Goal: Task Accomplishment & Management: Manage account settings

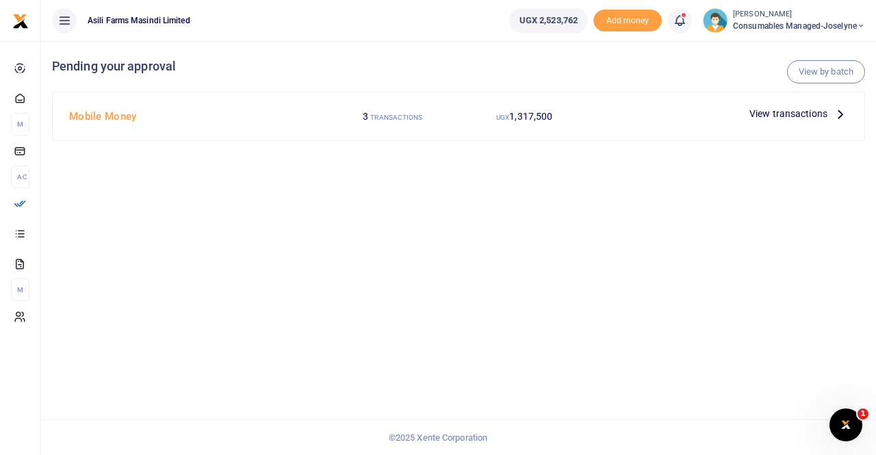
click at [791, 24] on span "Consumables managed-Joselyne" at bounding box center [799, 26] width 132 height 12
click at [795, 50] on link "Switch accounts" at bounding box center [813, 49] width 108 height 19
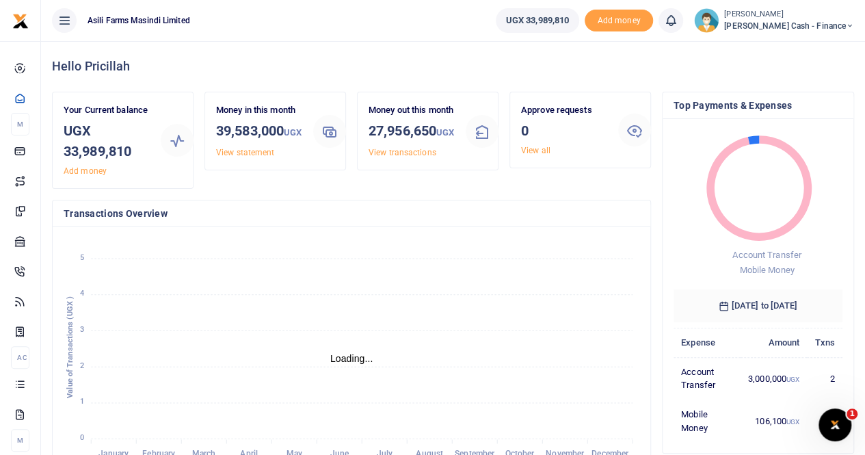
scroll to position [11, 11]
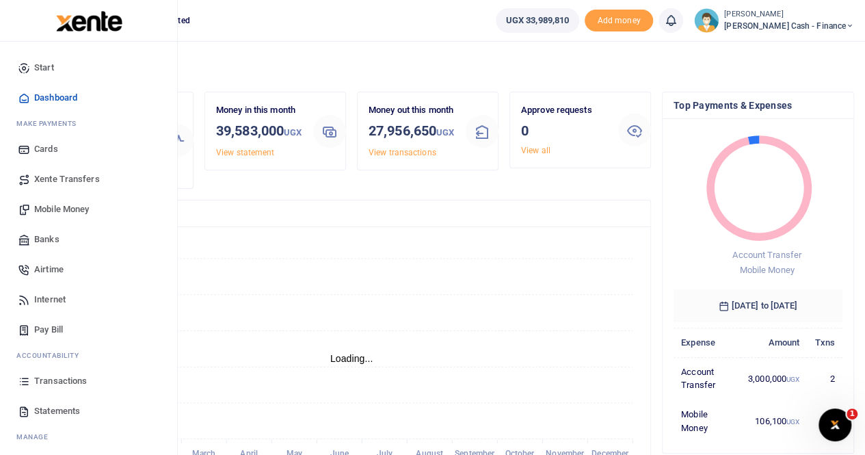
click at [68, 379] on span "Transactions" at bounding box center [60, 381] width 53 height 14
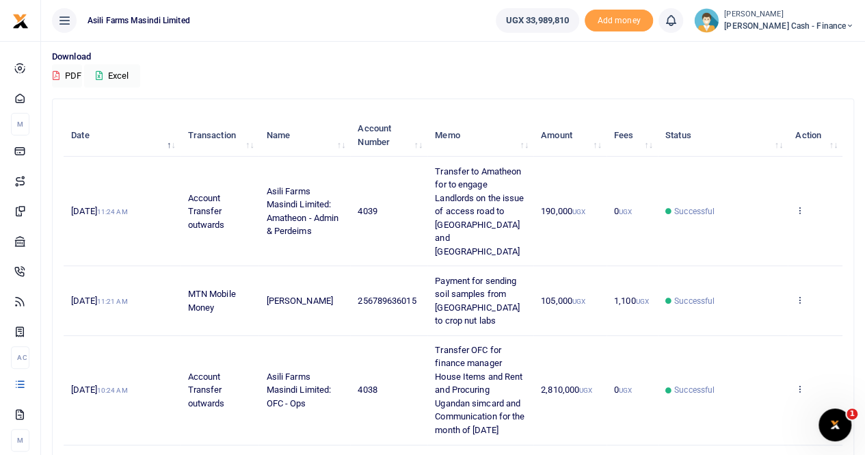
scroll to position [137, 0]
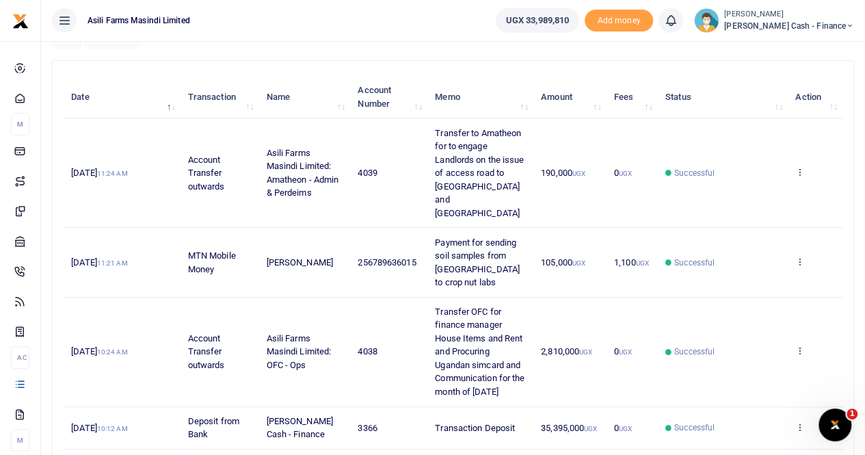
click at [801, 257] on icon at bounding box center [800, 262] width 9 height 10
click at [745, 269] on link "View details" at bounding box center [750, 270] width 108 height 19
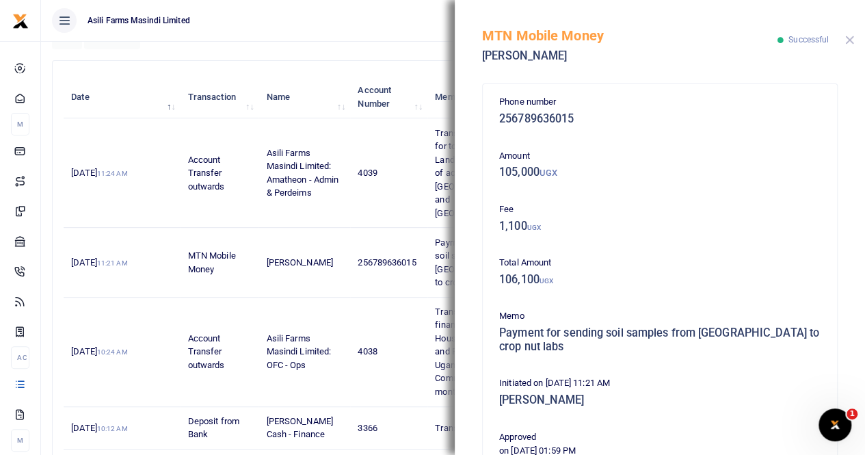
click at [852, 36] on button "Close" at bounding box center [849, 40] width 9 height 9
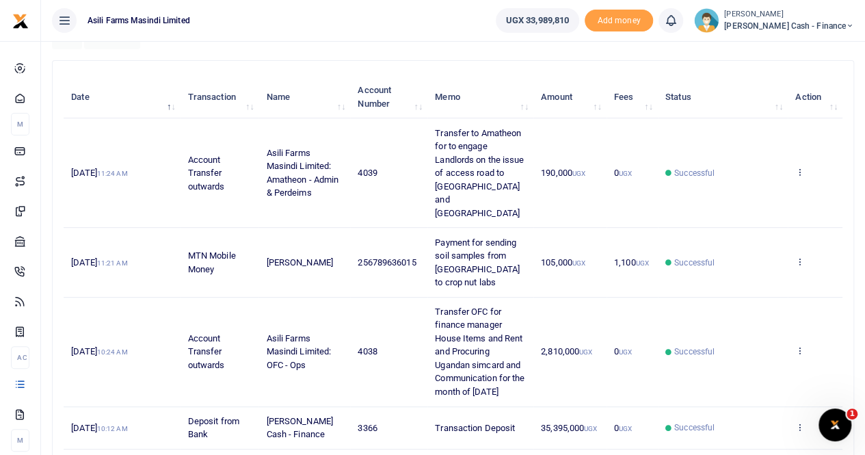
click at [802, 10] on small "[PERSON_NAME]" at bounding box center [789, 15] width 130 height 12
click at [800, 51] on link "Switch accounts" at bounding box center [757, 49] width 108 height 19
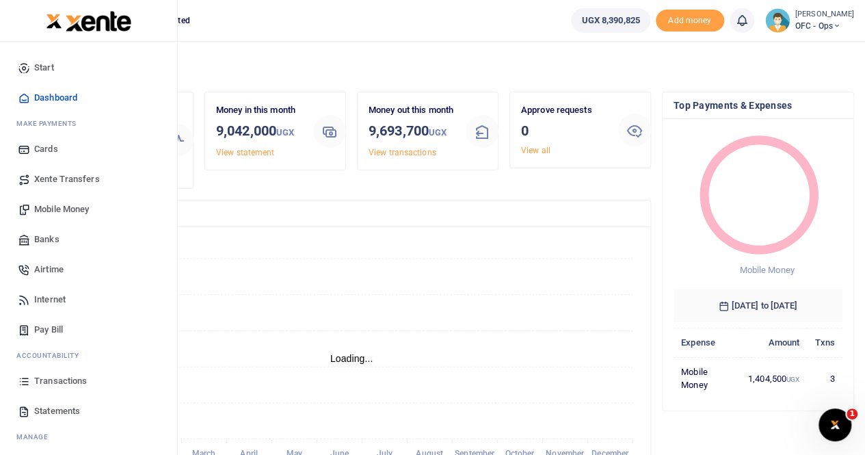
scroll to position [11, 11]
click at [66, 206] on span "Mobile Money" at bounding box center [61, 209] width 55 height 14
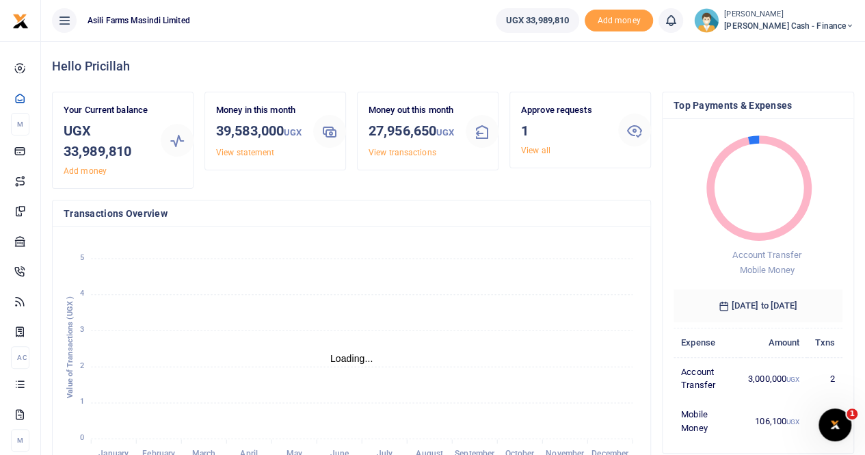
scroll to position [11, 11]
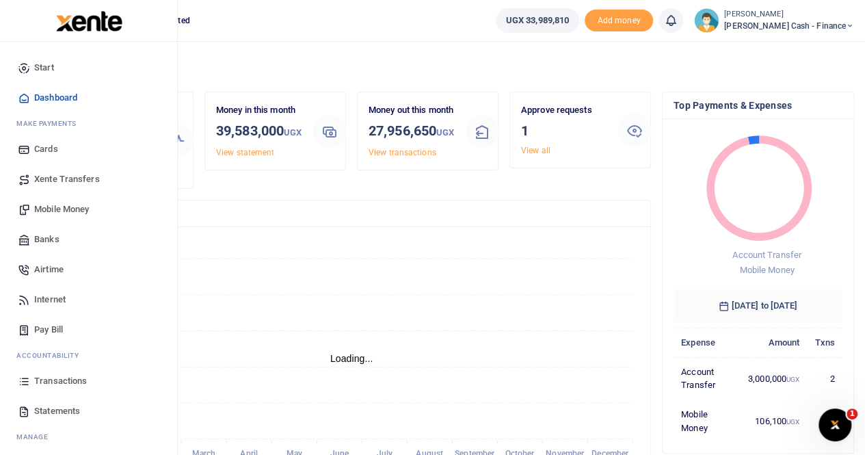
click at [64, 180] on span "Xente Transfers" at bounding box center [67, 179] width 66 height 14
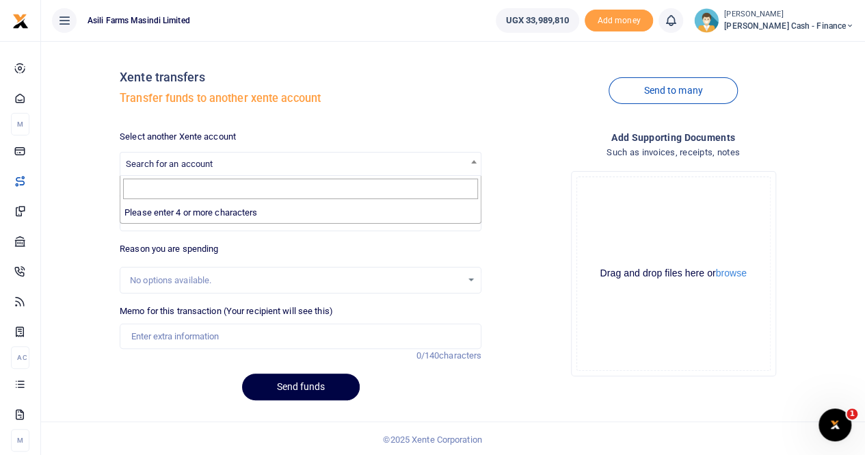
click at [158, 162] on span "Search for an account" at bounding box center [169, 164] width 87 height 10
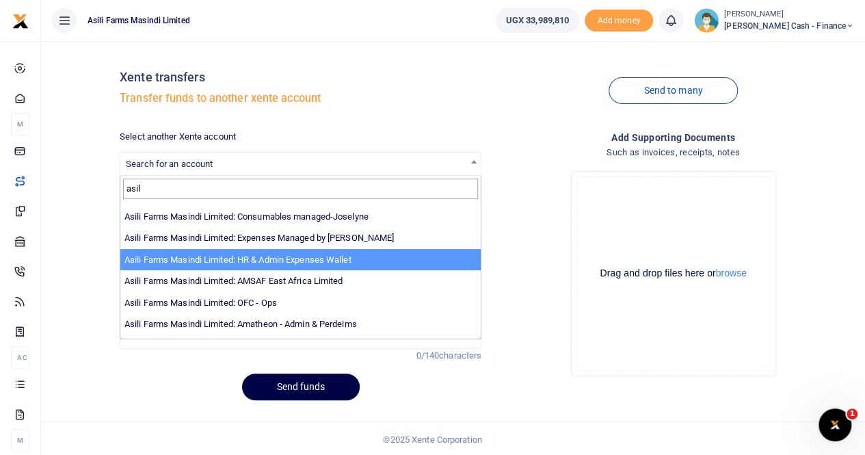
scroll to position [100, 0]
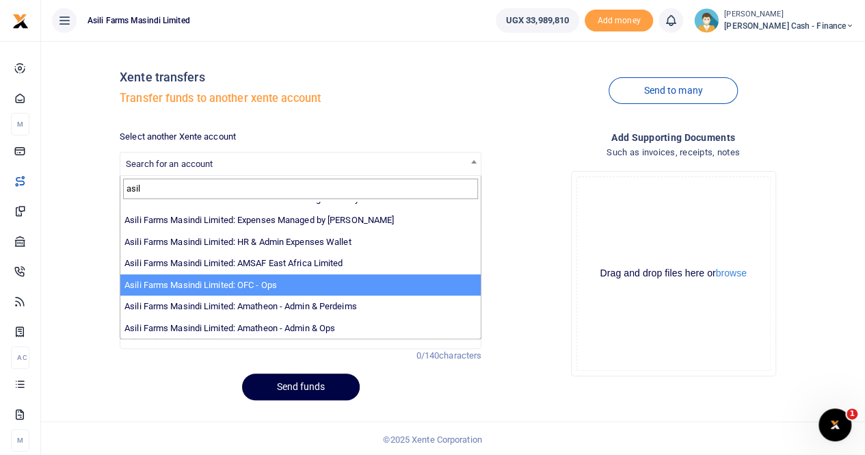
type input "asil"
select select "4038"
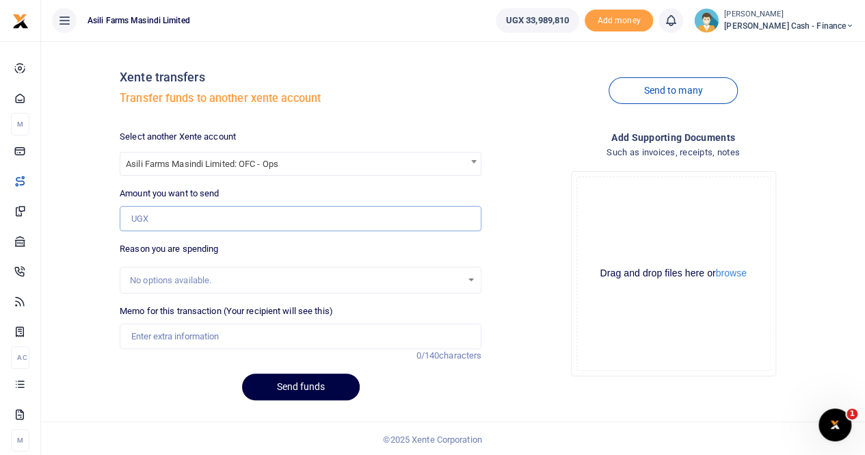
click at [171, 217] on input "Amount you want to send" at bounding box center [301, 219] width 362 height 26
type input "300,000"
click at [163, 339] on input "Memo for this transaction (Your recipient will see this)" at bounding box center [301, 337] width 362 height 26
paste input "Car Service Kampala Motors"
click at [218, 330] on input "Transfer to OFC to car Car Service Kampala Motors" at bounding box center [301, 337] width 362 height 26
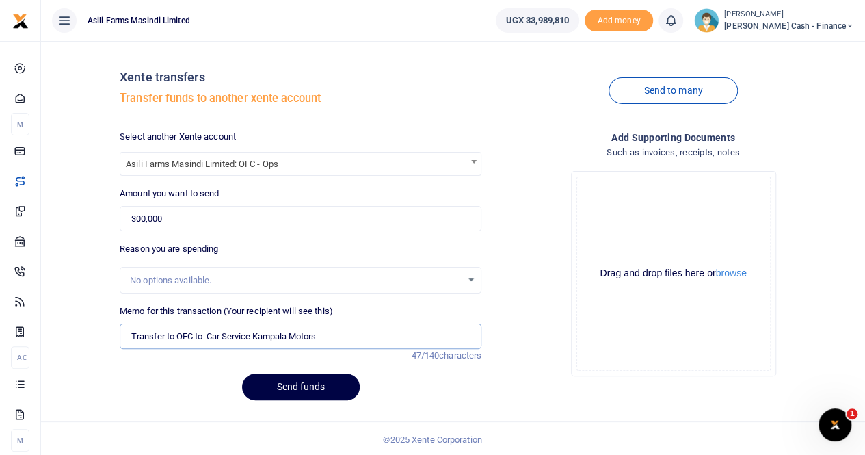
scroll to position [1, 0]
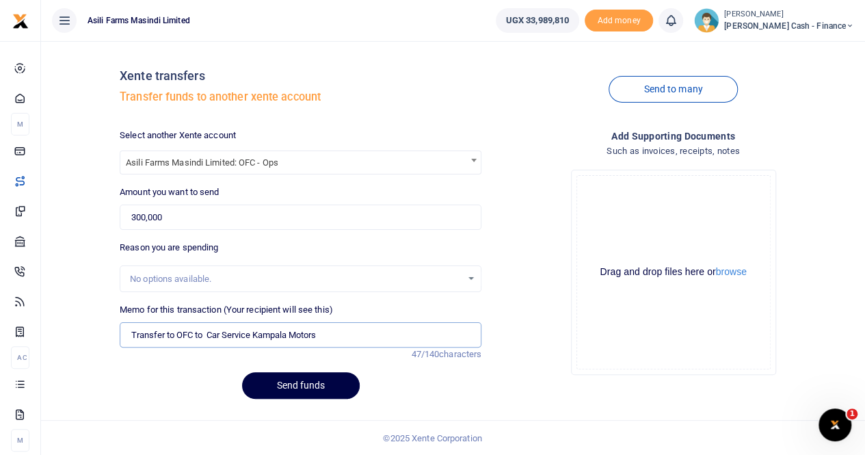
drag, startPoint x: 336, startPoint y: 335, endPoint x: 357, endPoint y: 329, distance: 22.1
click at [336, 334] on input "Transfer to OFC to Car Service Kampala Motors" at bounding box center [301, 335] width 362 height 26
paste input "Finance Controller"
click at [334, 332] on input "Transfer to OFC to Car Service Kampala Motors for Finance Controller" at bounding box center [301, 335] width 362 height 26
type input "Transfer to OFC to Car Service Kampala Motors for Finance Controller"
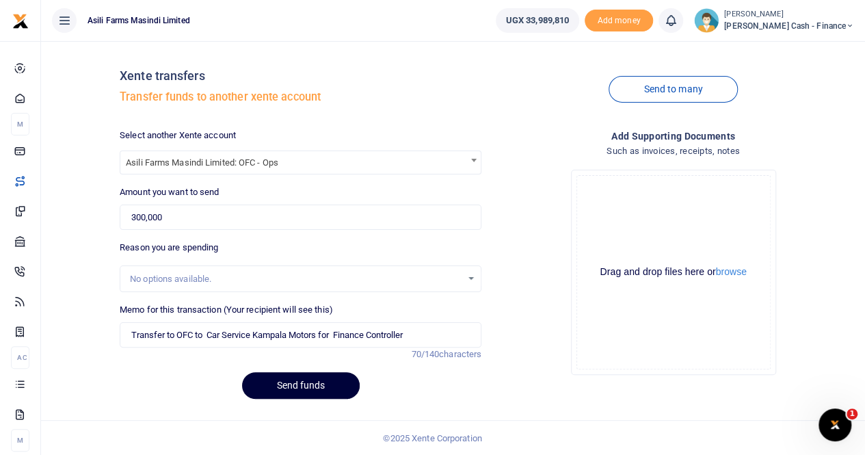
click at [289, 382] on button "Send funds" at bounding box center [301, 385] width 118 height 27
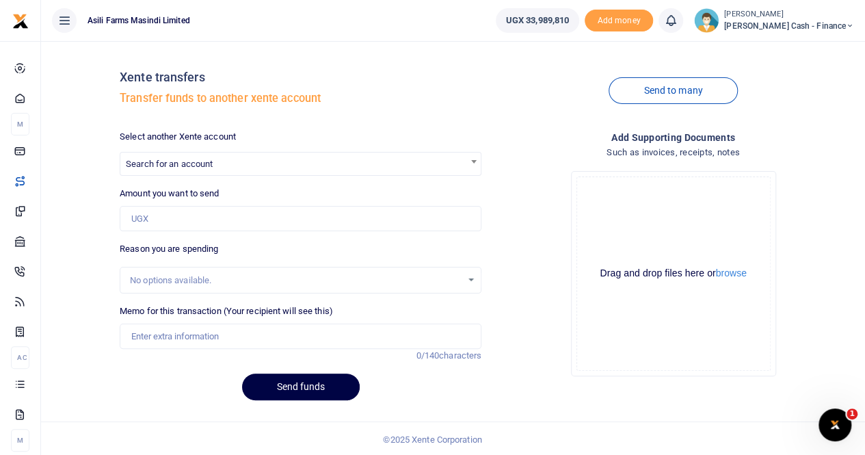
click at [804, 23] on span "[PERSON_NAME] Cash - Finance" at bounding box center [789, 26] width 130 height 12
click at [802, 50] on link "Switch accounts" at bounding box center [757, 49] width 108 height 19
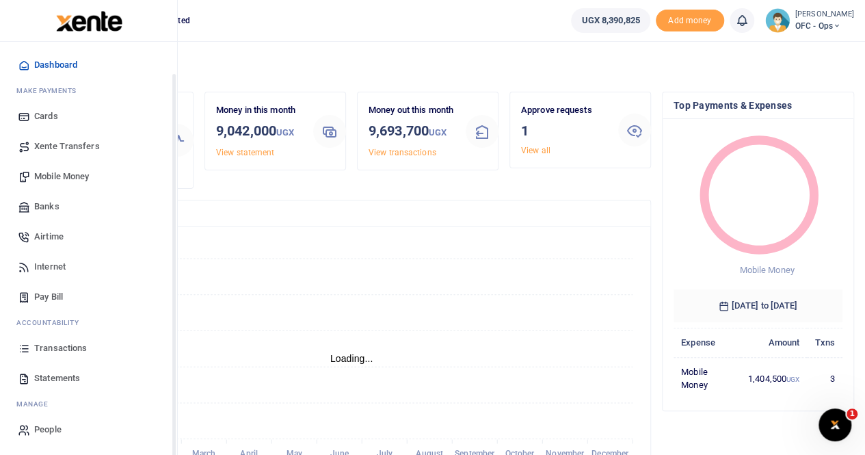
scroll to position [11, 11]
click at [63, 173] on span "Mobile Money" at bounding box center [61, 177] width 55 height 14
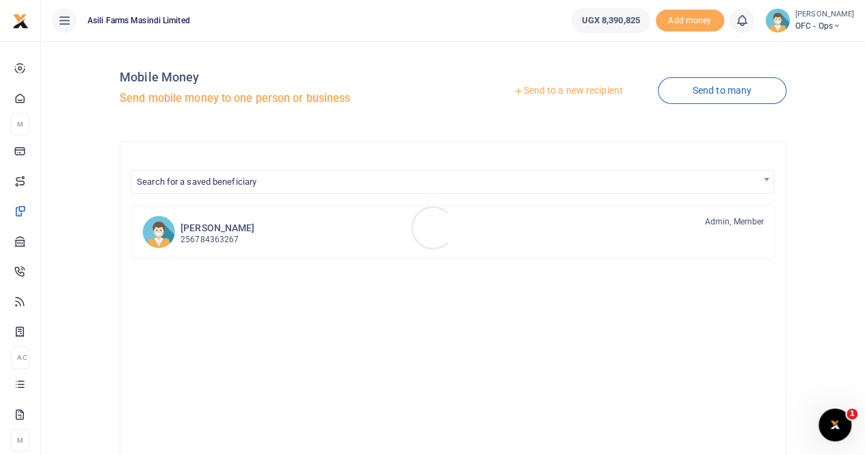
click at [558, 95] on div at bounding box center [432, 227] width 865 height 455
click at [561, 90] on link "Send to a new recipient" at bounding box center [568, 91] width 179 height 25
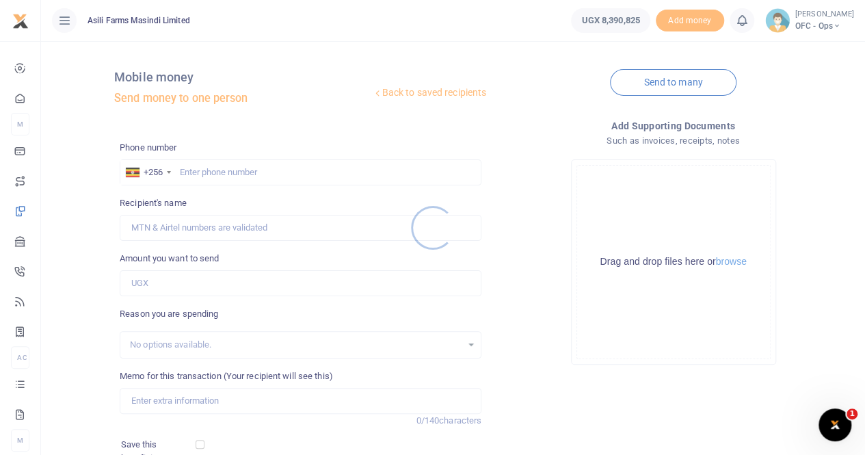
click at [202, 170] on div at bounding box center [432, 227] width 865 height 455
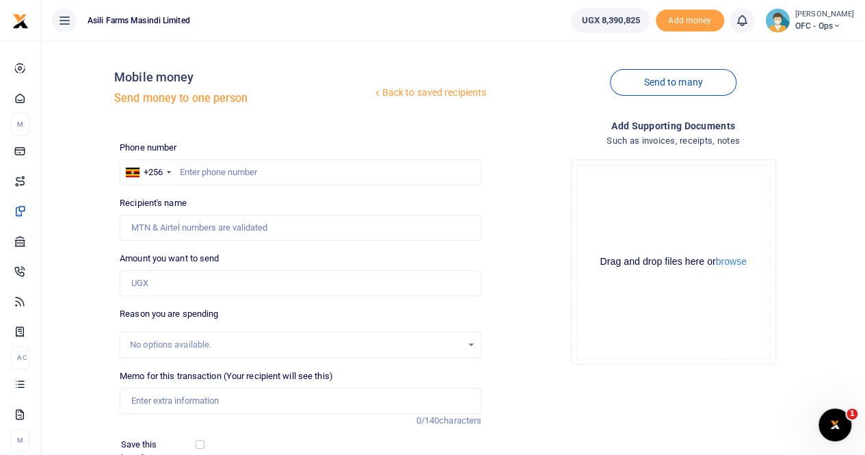
click at [194, 170] on div at bounding box center [432, 227] width 865 height 455
click at [192, 169] on input "text" at bounding box center [301, 172] width 362 height 26
paste input "0785410262 Co."
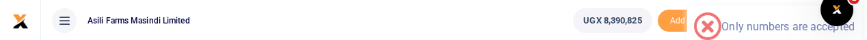
type input "0785410262 Co."
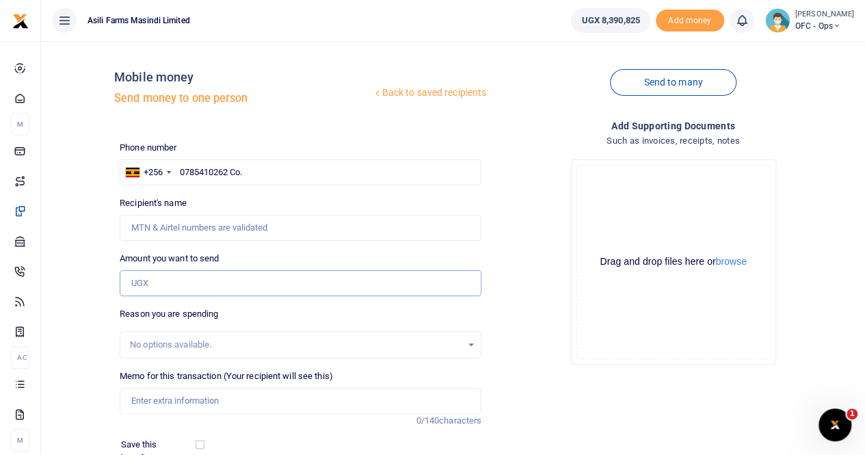
click at [144, 286] on input "Amount you want to send" at bounding box center [301, 283] width 362 height 26
paste input "135,000"
type input "135,000"
click at [153, 407] on input "Memo for this transaction (Your recipient will see this)" at bounding box center [301, 401] width 362 height 26
paste input "Drivers Transport to & fro Kla (Hakim Senfuka)"
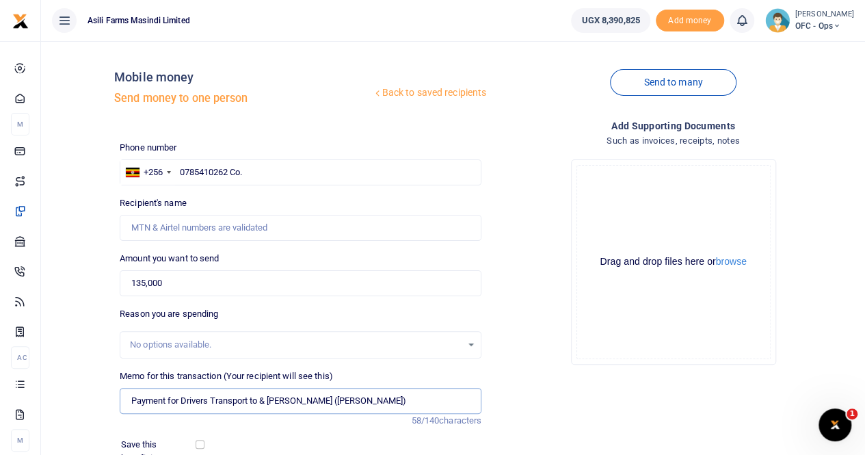
click at [302, 400] on input "Payment for Drivers Transport to & fro Kla (Hakim Senfuka)" at bounding box center [301, 401] width 362 height 26
click at [212, 272] on input "135,000" at bounding box center [301, 283] width 362 height 26
click at [369, 397] on input "Payment for Drivers Transport to & fro Kla Hakim Senfuka)" at bounding box center [301, 401] width 362 height 26
drag, startPoint x: 268, startPoint y: 402, endPoint x: 287, endPoint y: 407, distance: 19.9
click at [270, 402] on input "Payment for Drivers Transport to & fro Kla Hakim Senfuka" at bounding box center [301, 401] width 362 height 26
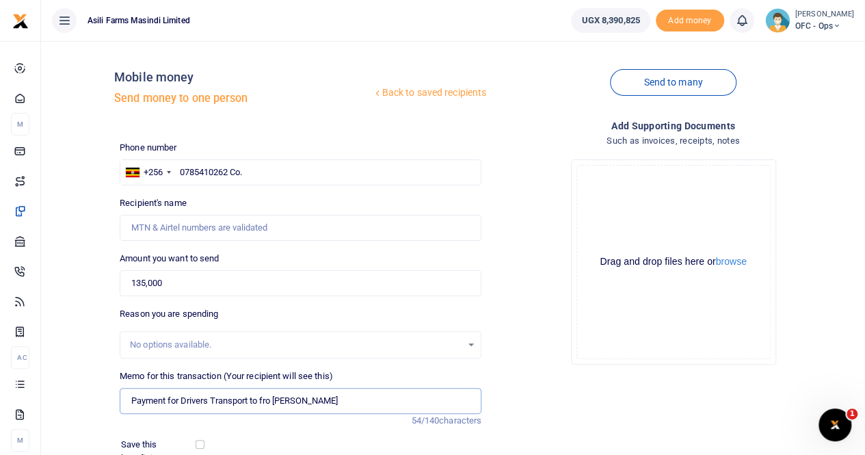
click at [274, 400] on input "Payment for Drivers Transport to fro Kla Hakim Senfuka" at bounding box center [301, 401] width 362 height 26
click at [395, 396] on input "Payment for Drivers Transport to from Kla Hakim Senfuka" at bounding box center [301, 401] width 362 height 26
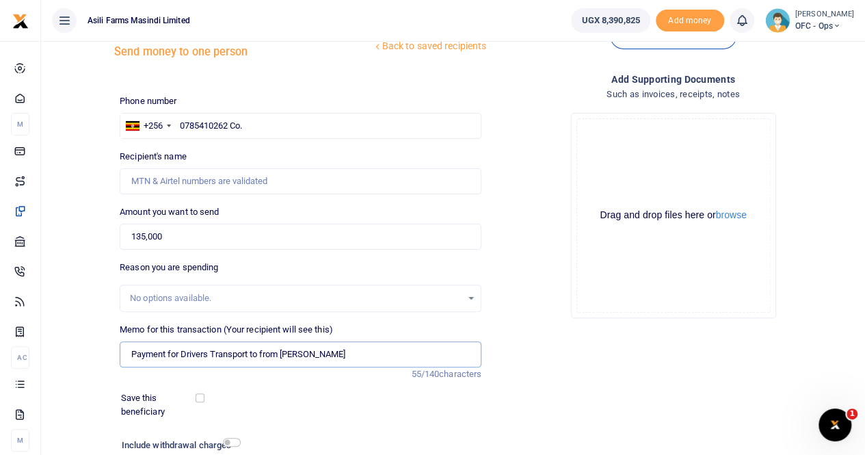
scroll to position [68, 0]
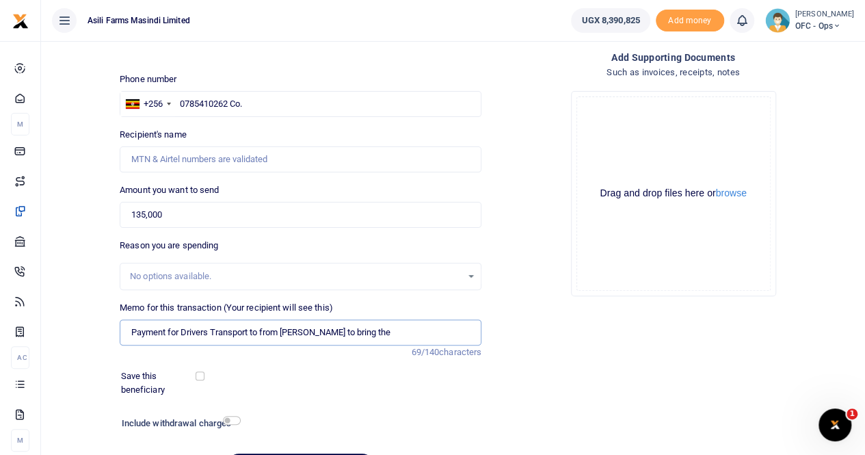
paste input "Finance Controller."
type input "Payment for Drivers Transport to from Kla Hakim Senfuka to bring the Finance Co…"
click at [267, 103] on input "0785410262 Co." at bounding box center [301, 104] width 362 height 26
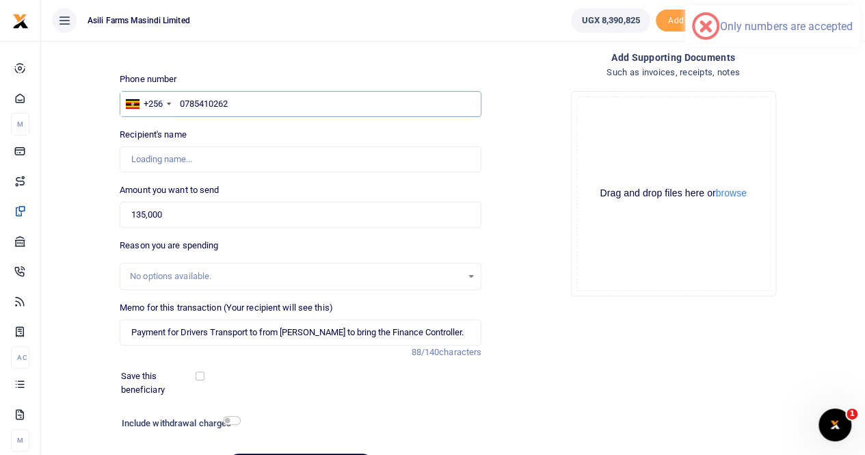
type input "0785410262"
type input "[PERSON_NAME]"
click at [200, 159] on input "[PERSON_NAME]" at bounding box center [301, 159] width 362 height 26
click at [254, 160] on input "Found" at bounding box center [301, 159] width 362 height 26
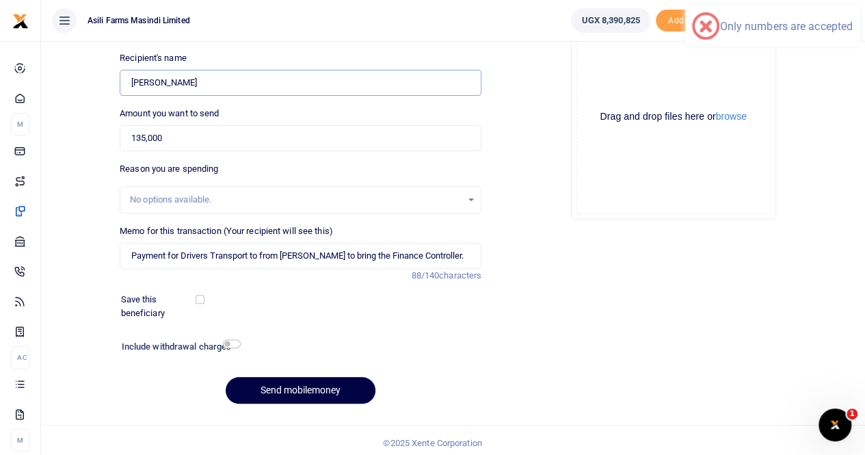
scroll to position [149, 0]
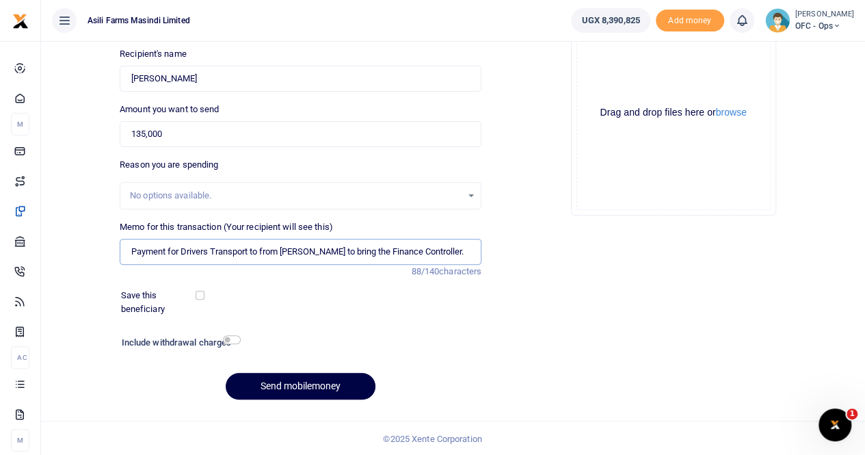
click at [132, 250] on input "Payment for Drivers Transport to from Kla Hakim Senfuka to bring the Finance Co…" at bounding box center [301, 252] width 362 height 26
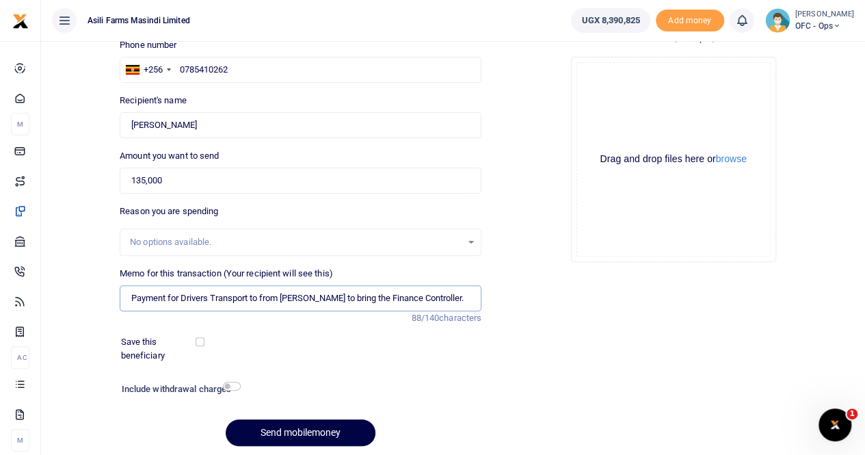
scroll to position [81, 0]
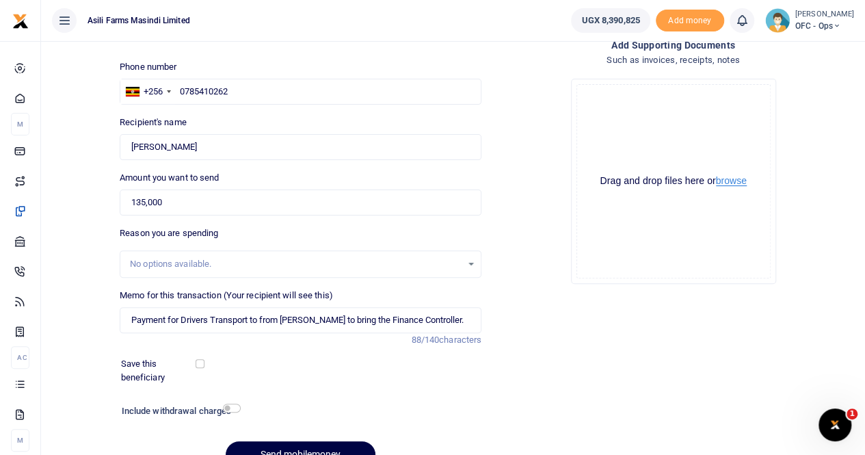
click at [735, 183] on button "browse" at bounding box center [731, 181] width 31 height 10
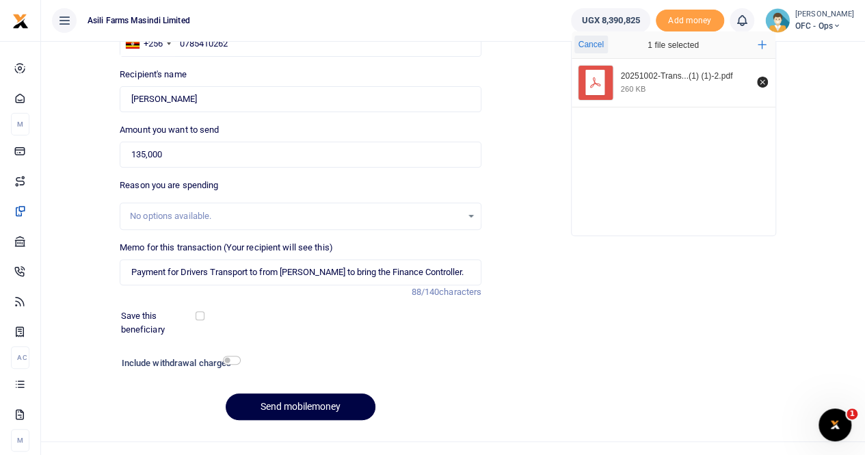
scroll to position [149, 0]
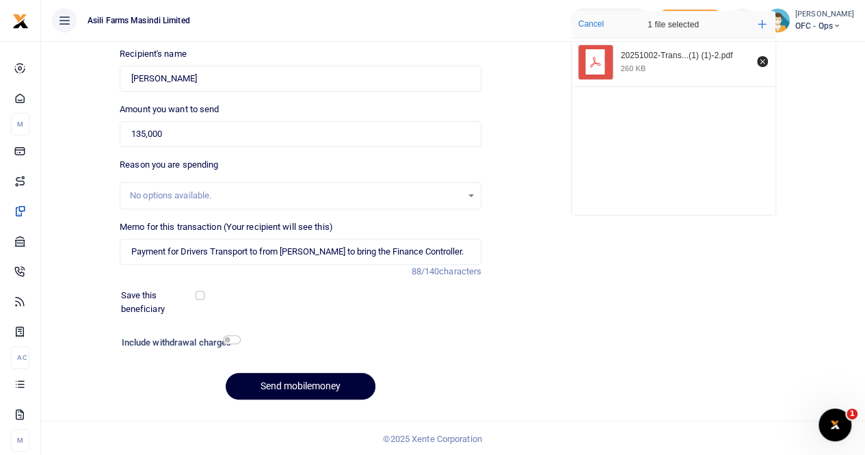
click at [300, 387] on button "Send mobilemoney" at bounding box center [301, 386] width 150 height 27
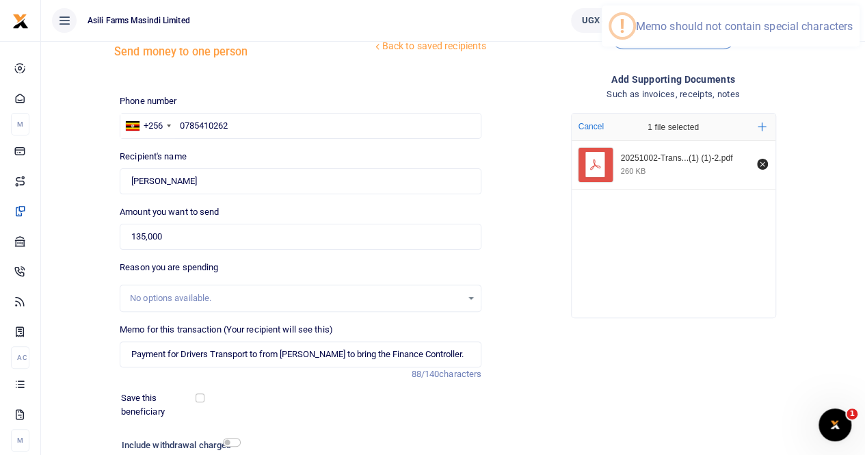
scroll to position [68, 0]
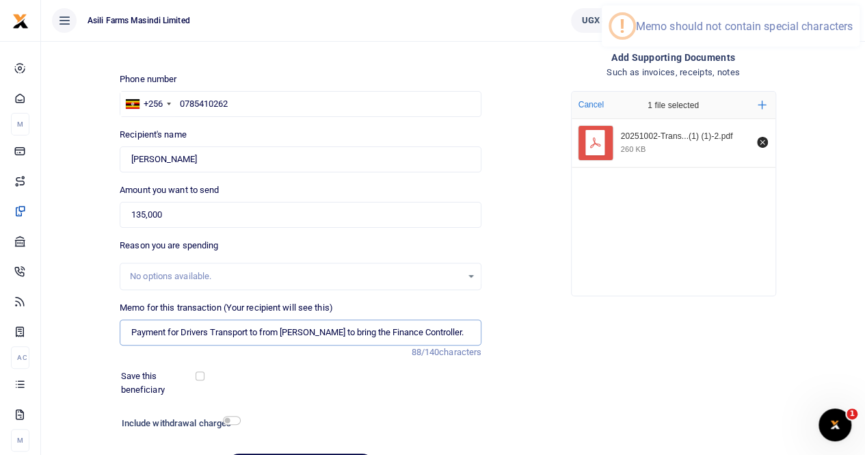
click at [242, 333] on input "Payment for Drivers Transport to from Kla Hakim Senfuka to bring the Finance Co…" at bounding box center [301, 332] width 362 height 26
click at [135, 331] on input "Payment for Drivers Transport to from Kla Hakim Senfuka to bring the Finance Co…" at bounding box center [301, 332] width 362 height 26
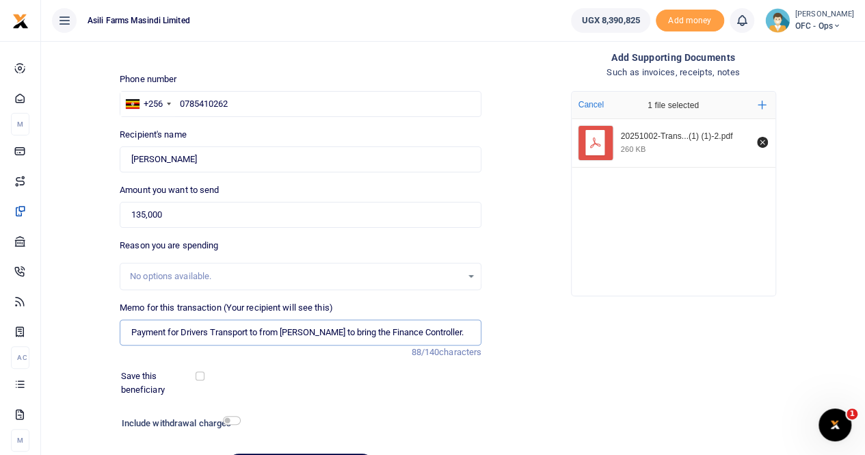
click at [270, 332] on input "Payment for Drivers Transport to from Kla Hakim Senfuka to bring the Finance Co…" at bounding box center [301, 332] width 362 height 26
click at [378, 332] on input "Payment for Drivers Transport to from Kla Hakim Senfuka to bring the Finance Co…" at bounding box center [301, 332] width 362 height 26
click at [454, 336] on input "Payment for Drivers Transport to from Kla Hakim Senfuka to bring the Finance Co…" at bounding box center [301, 332] width 362 height 26
click at [472, 329] on input "Payment for Drivers Transport to from Kla Hakim Senfuka to bring the Finance Co…" at bounding box center [301, 332] width 362 height 26
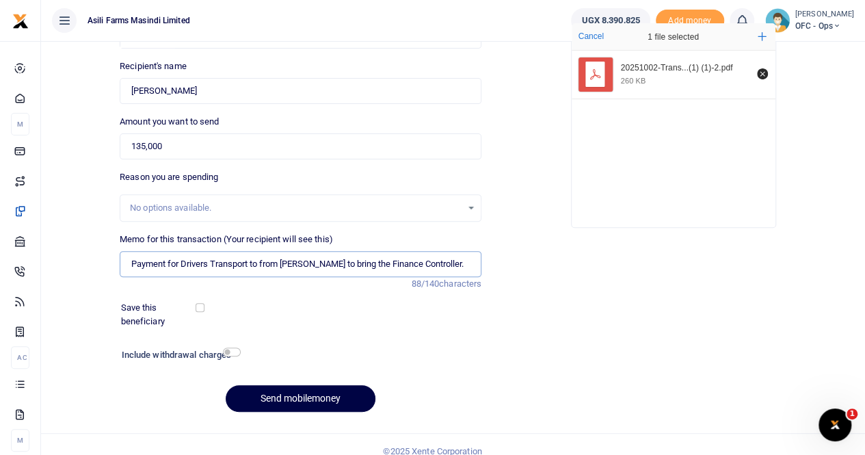
scroll to position [149, 0]
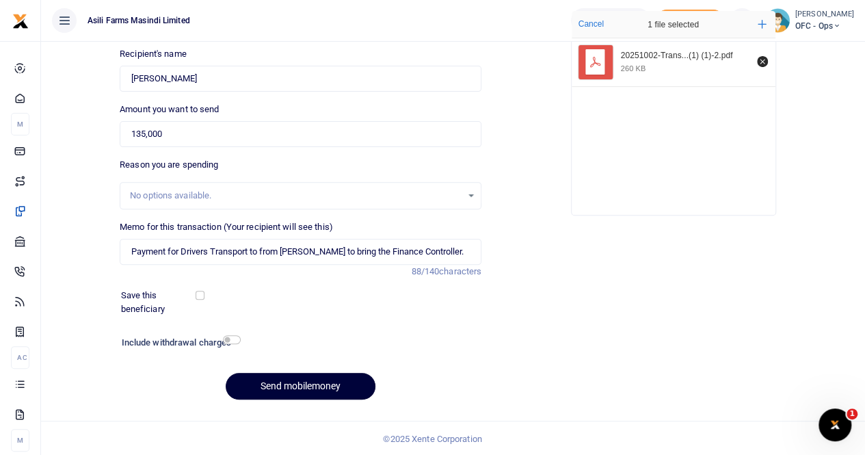
click at [294, 382] on button "Send mobilemoney" at bounding box center [301, 386] width 150 height 27
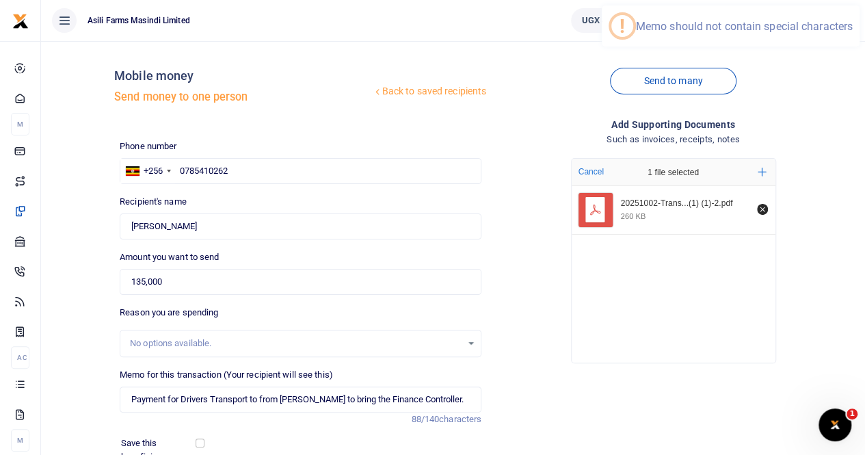
scroll to position [0, 0]
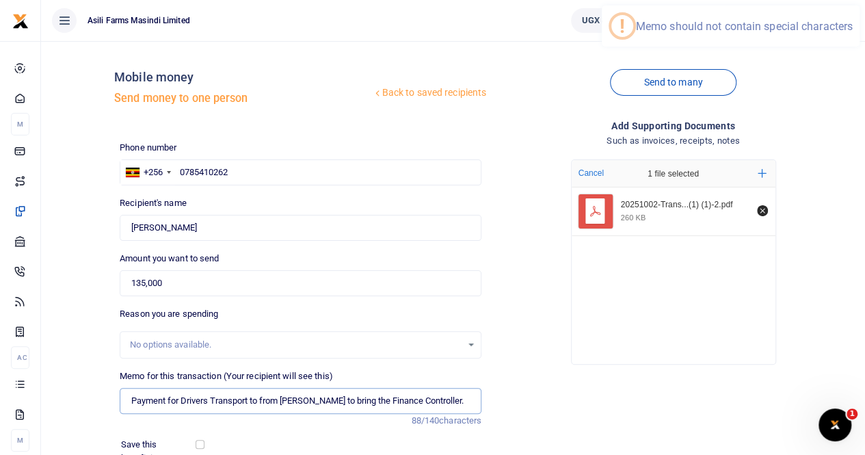
click at [131, 401] on input "Payment for Drivers Transport to from Kla Hakim Senfuka to bring the Finance Co…" at bounding box center [301, 401] width 362 height 26
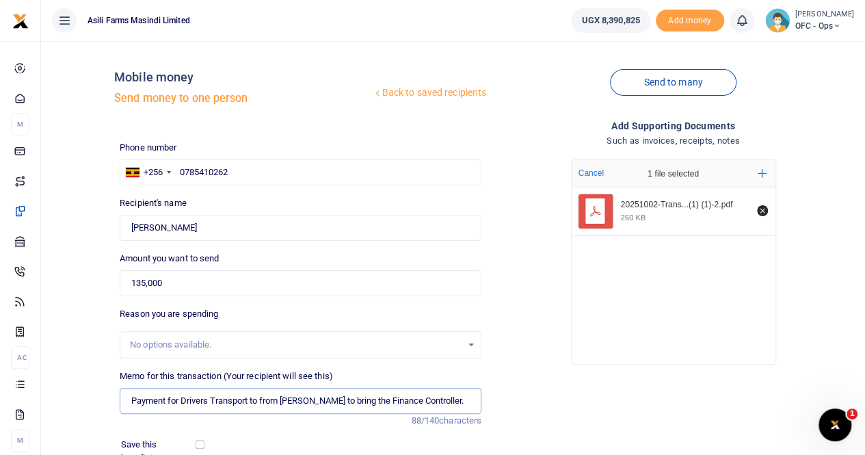
click at [389, 404] on input "Payment for Drivers Transport to from Kla Hakim Senfuka to bring the Finance Co…" at bounding box center [301, 401] width 362 height 26
click at [454, 399] on input "Payment for Drivers Transport to from Kla Hakim Senfuka to bring the Finance Co…" at bounding box center [301, 401] width 362 height 26
click at [473, 401] on input "Payment for Drivers Transport to from Kla Hakim Senfuka to bring the Finance Co…" at bounding box center [301, 401] width 362 height 26
click at [209, 395] on input "Payment for Drivers Transport to from Kla Hakim Senfuka to bring the Finance Co…" at bounding box center [301, 401] width 362 height 26
click at [294, 399] on input "Payment for Drivers Transport to from Kla Hakim Senfuka to bring the Finance Co…" at bounding box center [301, 401] width 362 height 26
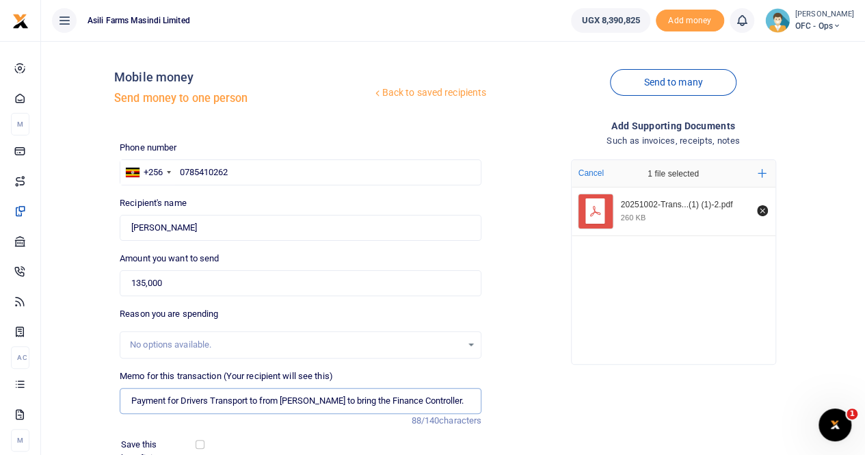
click at [347, 404] on input "Payment for Drivers Transport to from Kla Hakim Senfuka to bring the Finance Co…" at bounding box center [301, 401] width 362 height 26
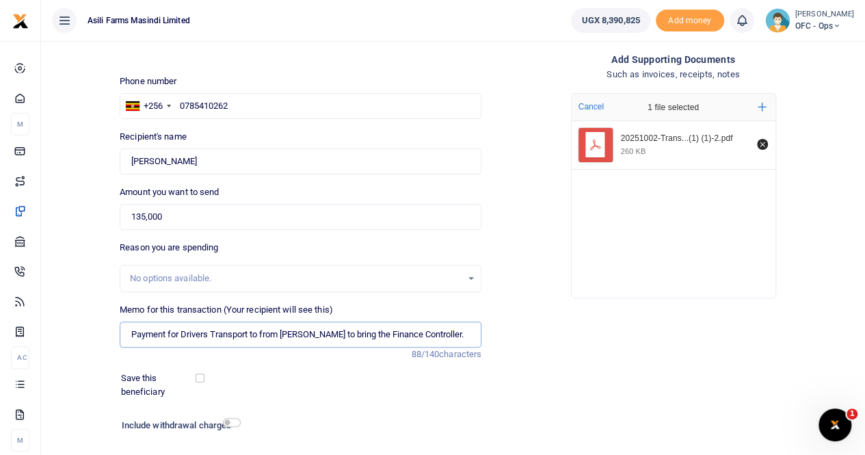
scroll to position [149, 0]
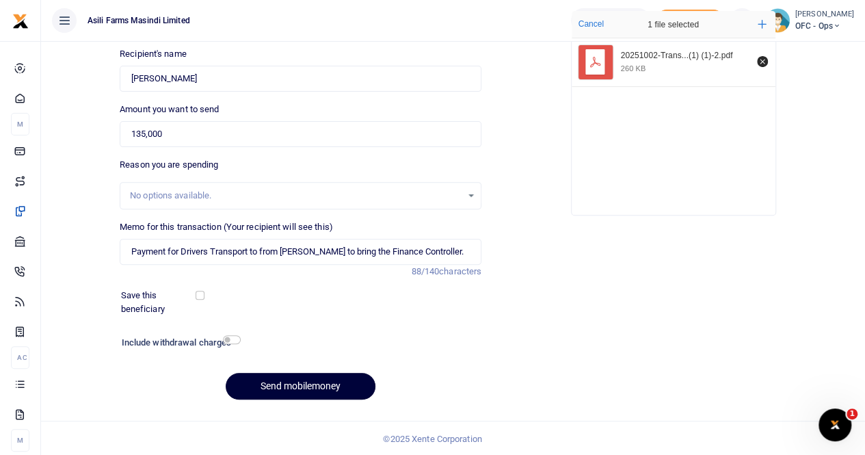
click at [295, 391] on button "Send mobilemoney" at bounding box center [301, 386] width 150 height 27
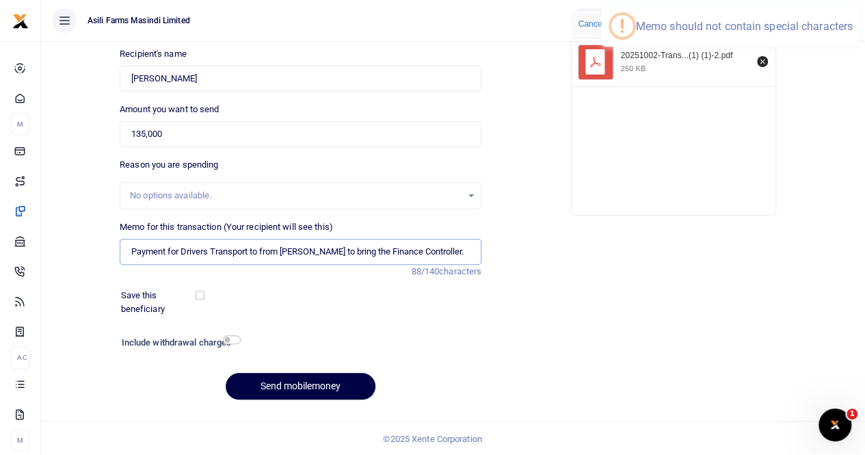
scroll to position [0, 11]
drag, startPoint x: 127, startPoint y: 249, endPoint x: 497, endPoint y: 254, distance: 370.1
click at [497, 254] on div "Phone number +256 Uganda +256 0785410262 Phone is required. Recipient's name Fo…" at bounding box center [487, 201] width 746 height 419
click at [470, 249] on input "Payment for Drivers Transport to from Kla Hakim Senfuka to bring the Finance Co…" at bounding box center [301, 252] width 362 height 26
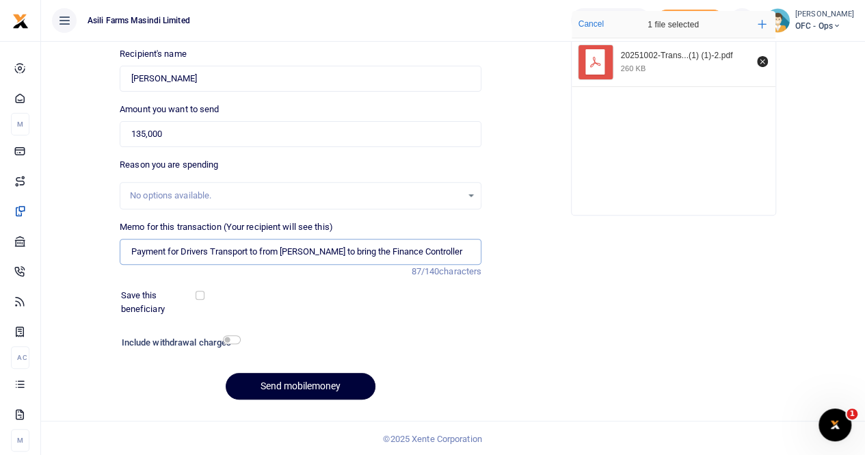
type input "Payment for Drivers Transport to from Kla Hakim Senfuka to bring the Finance Co…"
click at [304, 382] on button "Send mobilemoney" at bounding box center [301, 386] width 150 height 27
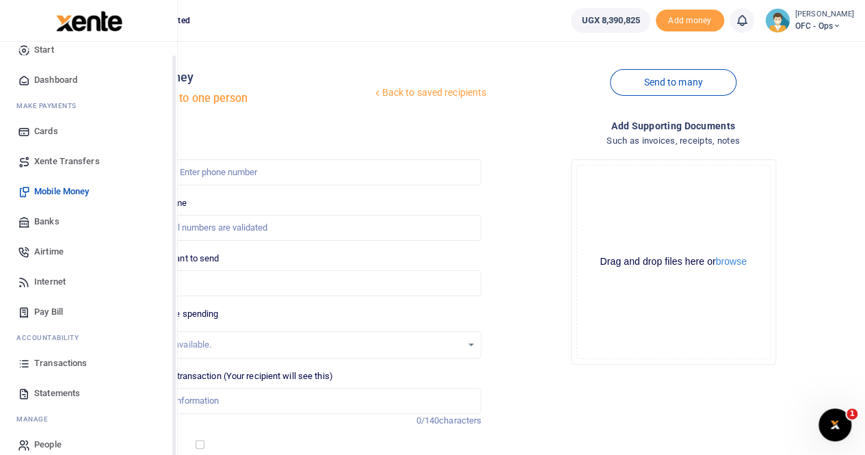
scroll to position [33, 0]
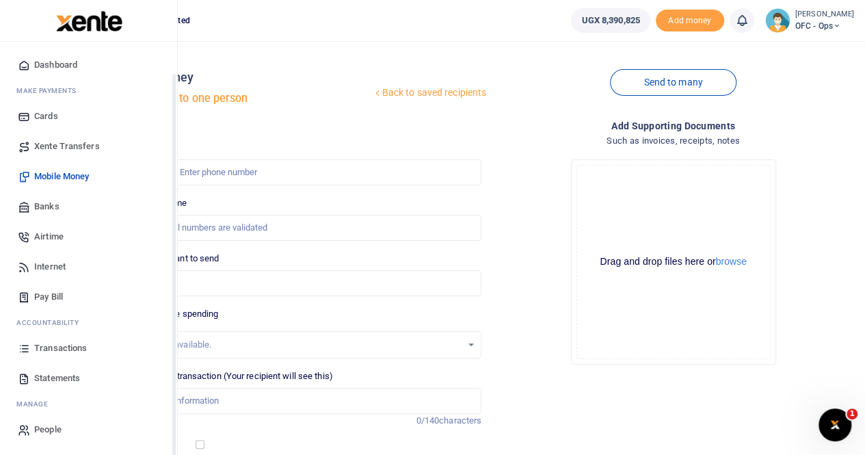
click at [68, 345] on span "Transactions" at bounding box center [60, 348] width 53 height 14
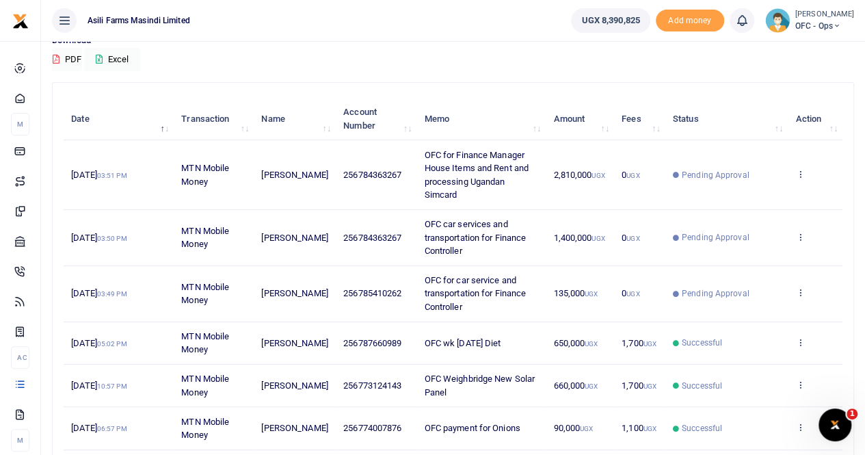
scroll to position [137, 0]
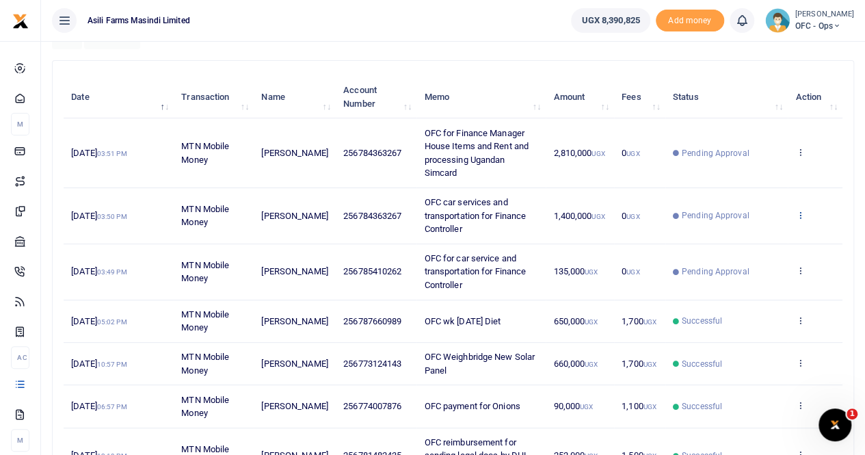
click at [798, 210] on icon at bounding box center [800, 215] width 9 height 10
click at [758, 224] on link "View details" at bounding box center [750, 223] width 108 height 19
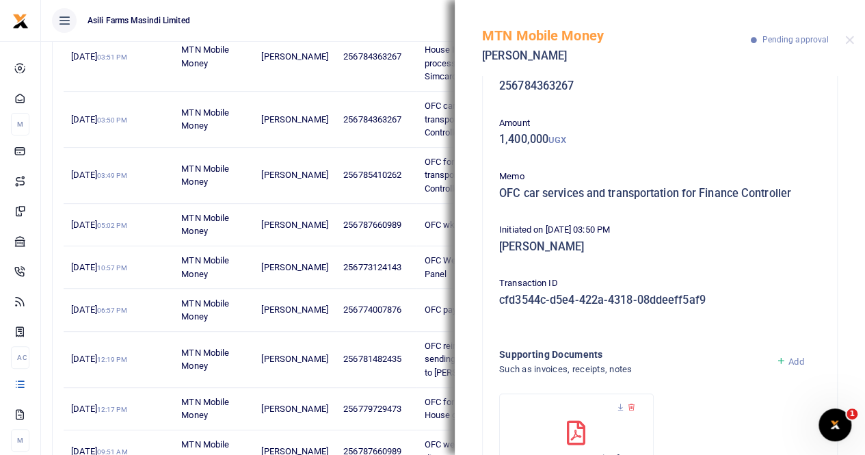
scroll to position [0, 0]
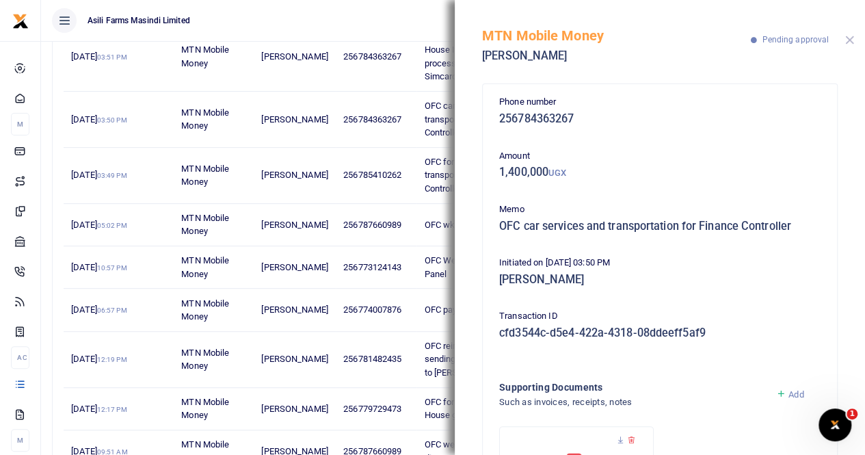
click at [849, 36] on button "Close" at bounding box center [849, 40] width 9 height 9
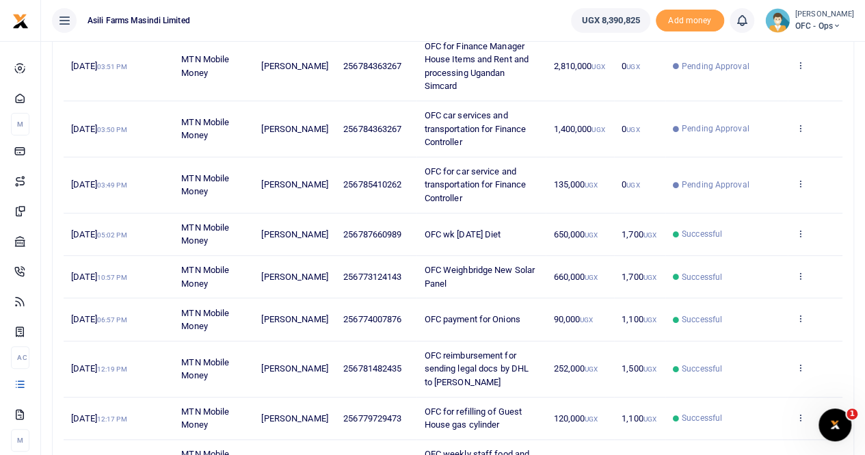
scroll to position [96, 0]
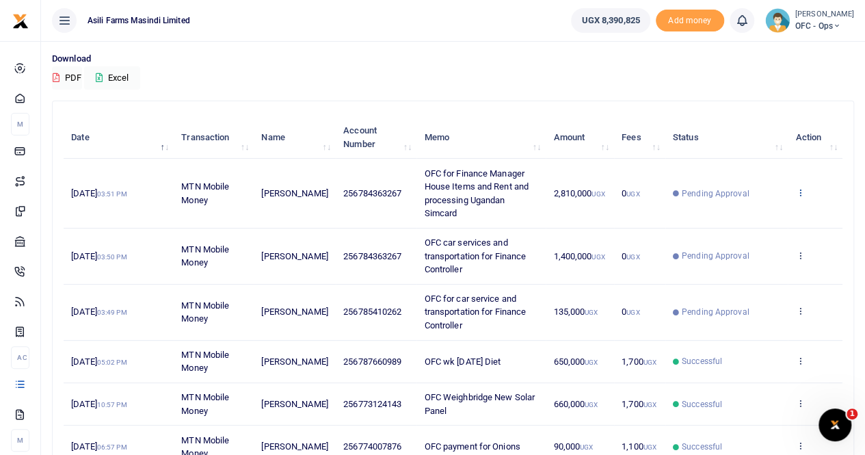
click at [796, 187] on icon at bounding box center [800, 192] width 9 height 10
click at [750, 201] on link "View details" at bounding box center [750, 208] width 108 height 19
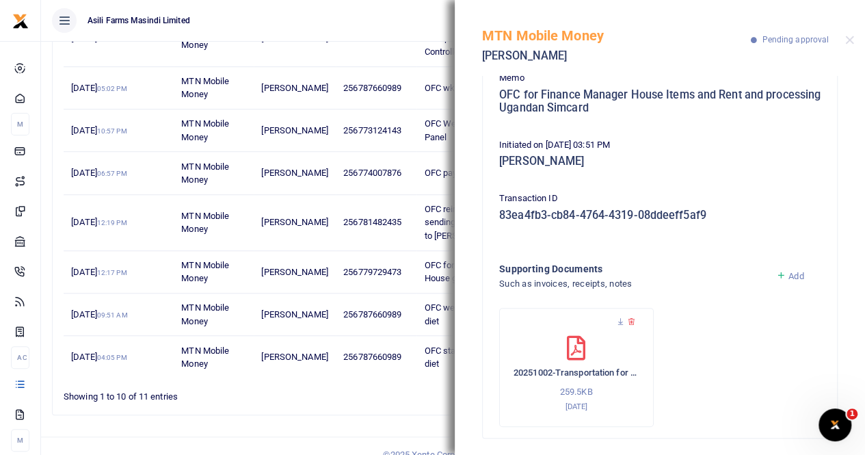
scroll to position [135, 0]
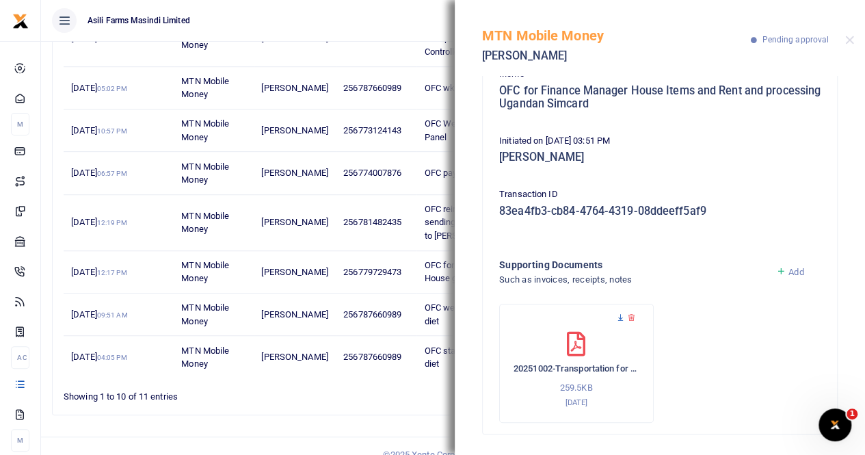
click at [621, 317] on icon at bounding box center [620, 317] width 9 height 9
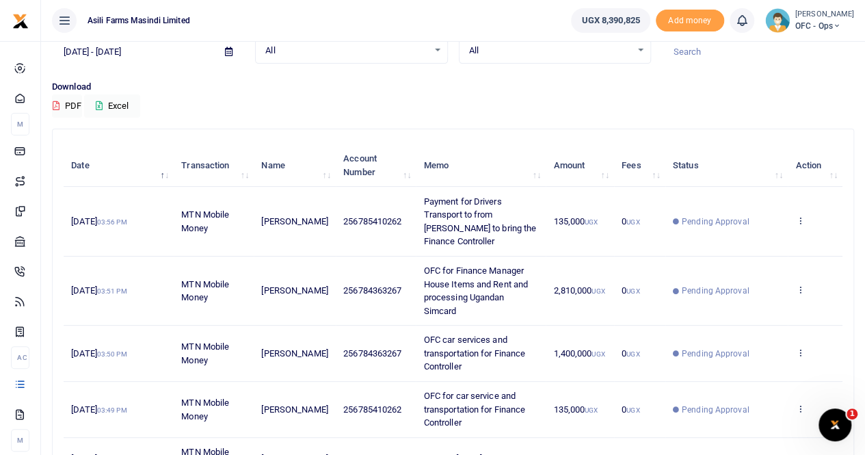
scroll to position [137, 0]
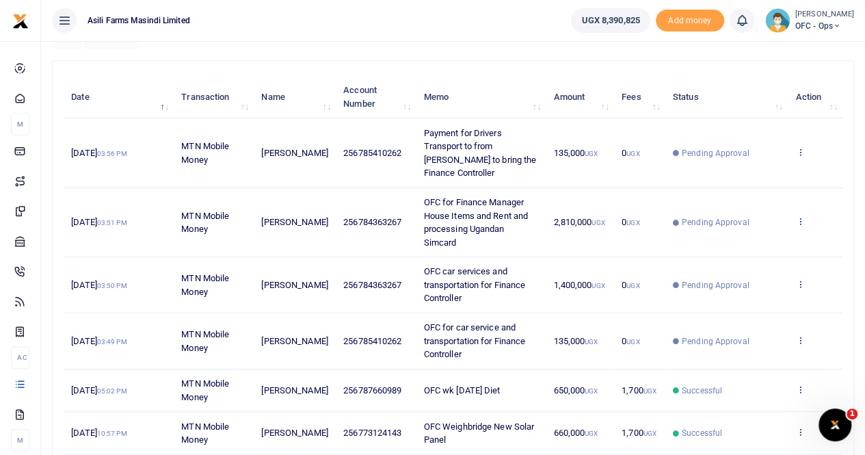
click at [802, 216] on icon at bounding box center [800, 221] width 9 height 10
click at [750, 218] on link "View details" at bounding box center [750, 223] width 108 height 19
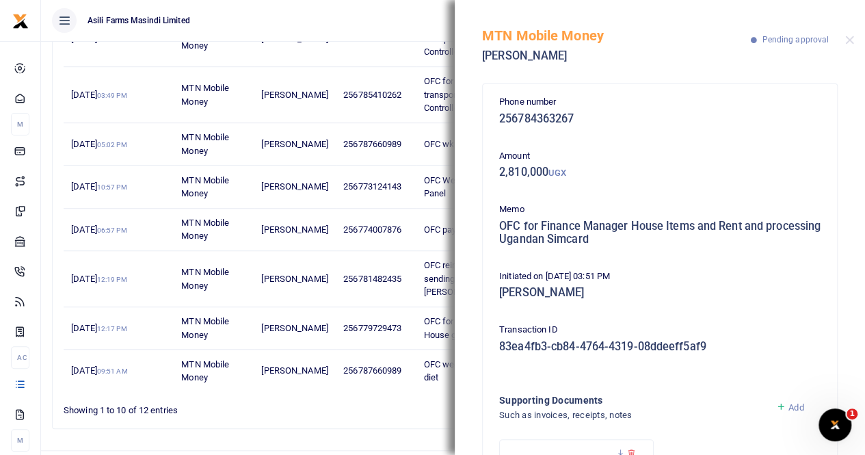
scroll to position [135, 0]
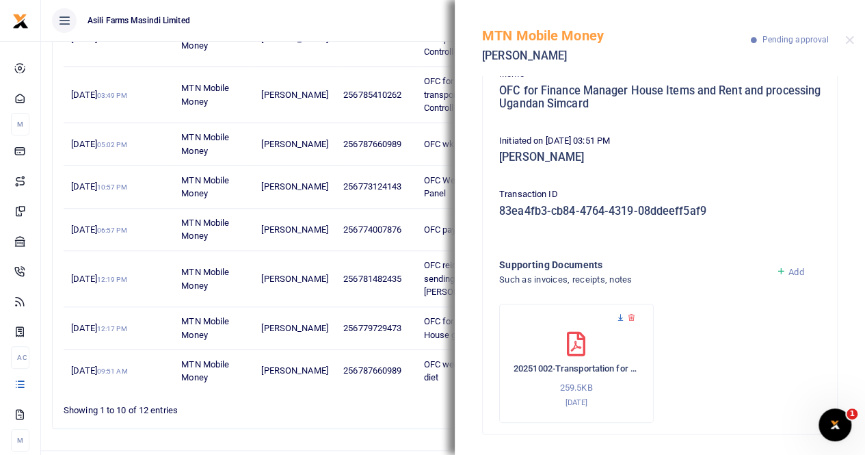
click at [618, 314] on icon at bounding box center [620, 317] width 9 height 9
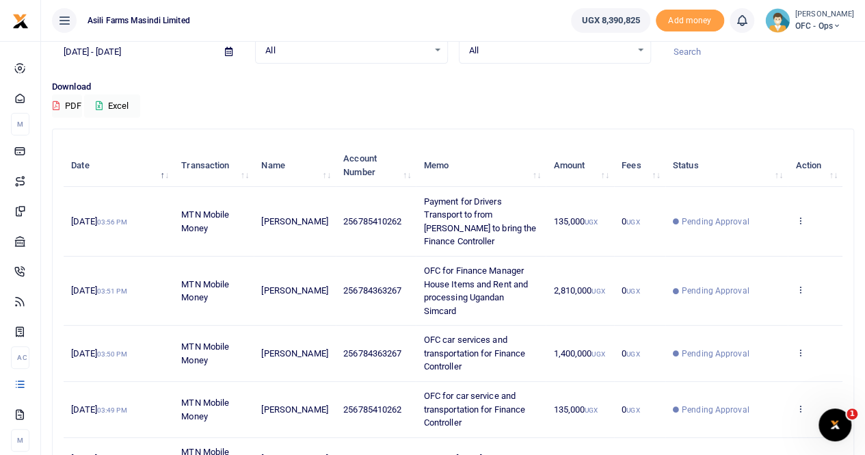
scroll to position [137, 0]
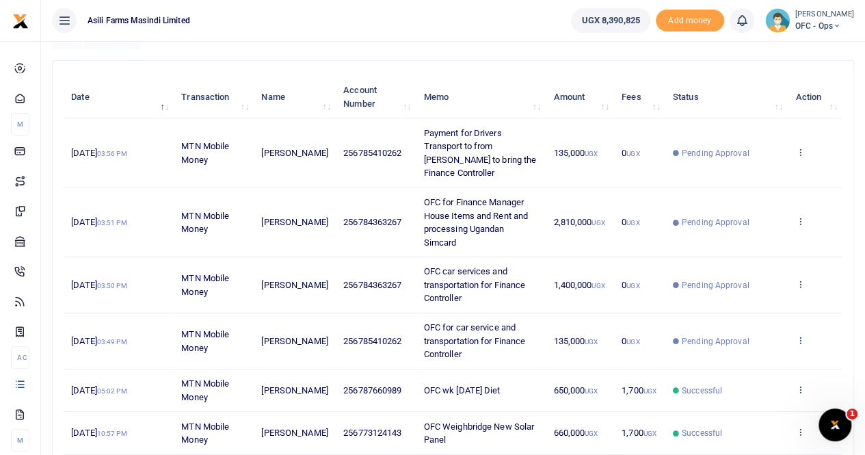
click at [799, 335] on icon at bounding box center [800, 340] width 9 height 10
click at [757, 328] on link "View details" at bounding box center [750, 335] width 108 height 19
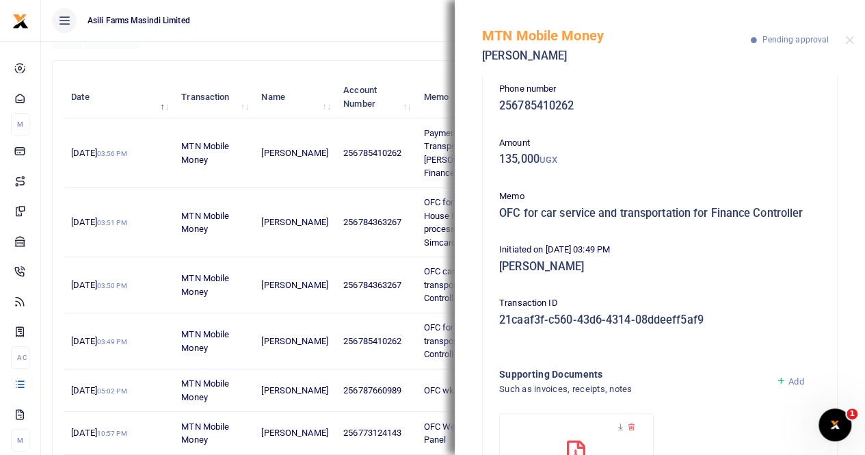
scroll to position [0, 0]
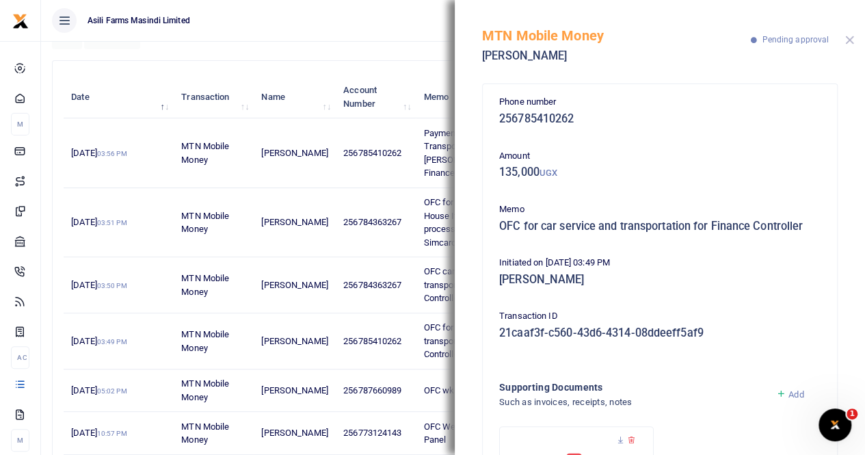
click at [851, 39] on button "Close" at bounding box center [849, 40] width 9 height 9
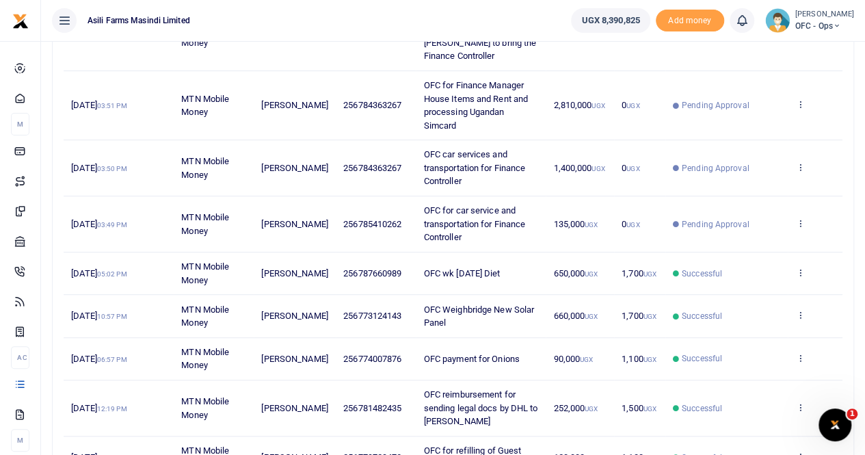
scroll to position [274, 0]
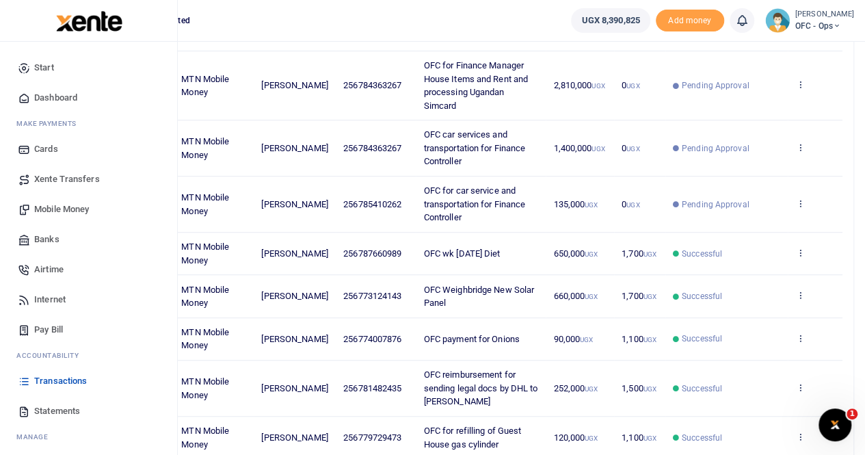
click at [74, 207] on span "Mobile Money" at bounding box center [61, 209] width 55 height 14
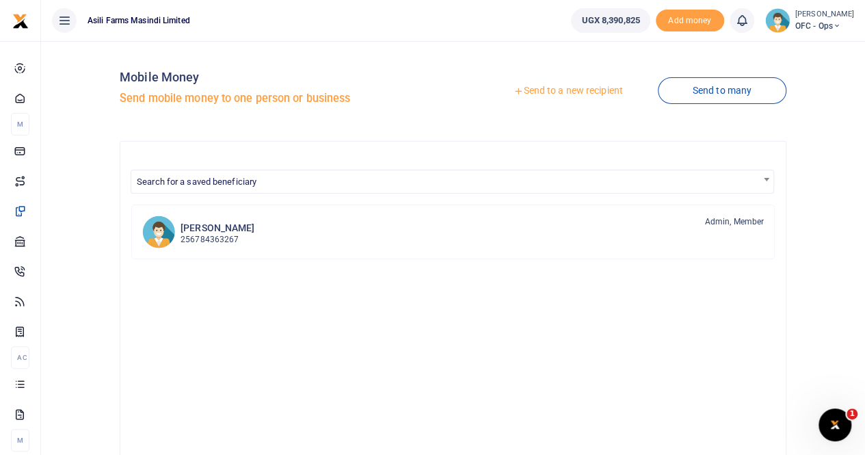
click at [829, 12] on small "[PERSON_NAME]" at bounding box center [825, 15] width 59 height 12
click at [796, 48] on link "Switch accounts" at bounding box center [800, 49] width 108 height 19
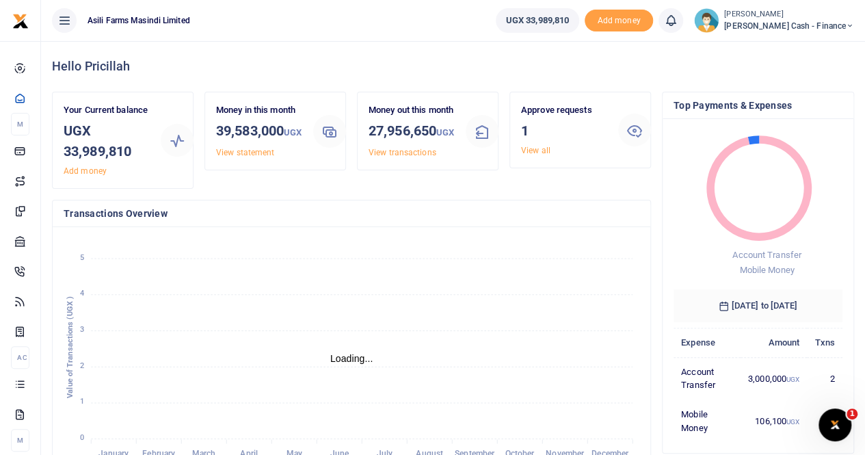
scroll to position [11, 11]
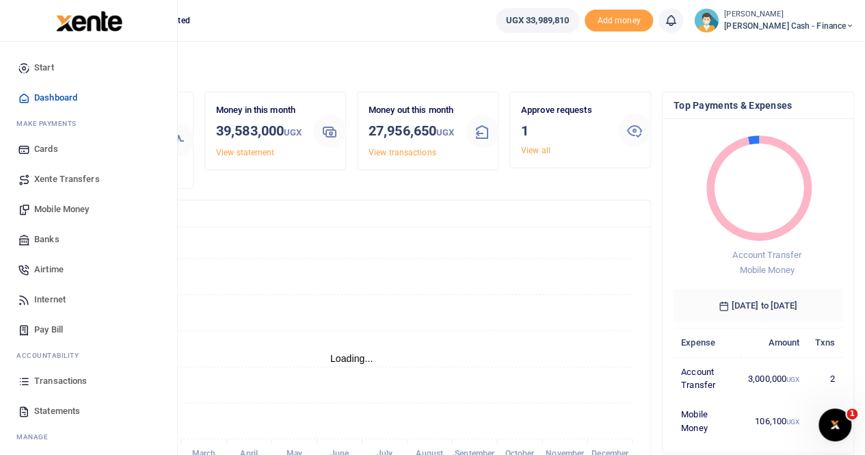
click at [70, 205] on span "Mobile Money" at bounding box center [61, 209] width 55 height 14
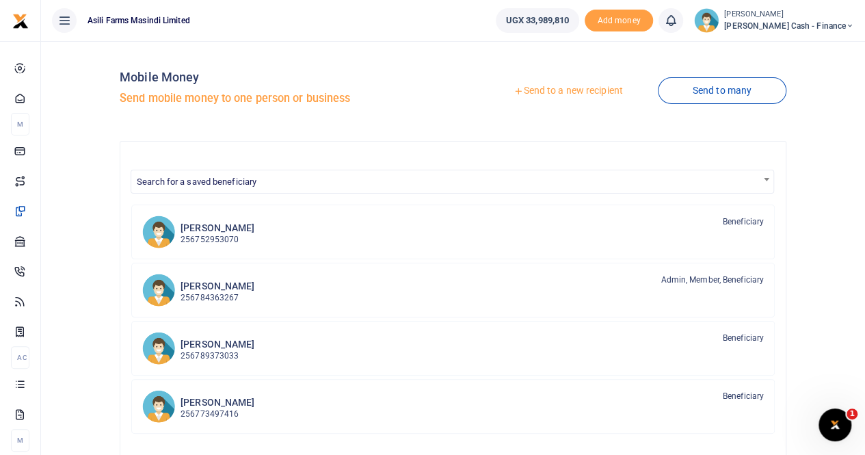
click at [546, 90] on link "Send to a new recipient" at bounding box center [568, 91] width 179 height 25
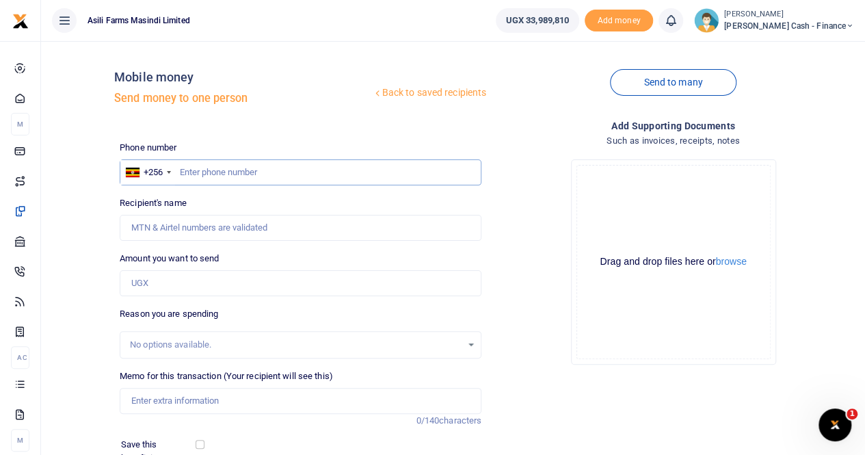
click at [222, 176] on input "text" at bounding box center [301, 172] width 362 height 26
type input "0783950778"
click at [164, 347] on div "No options available." at bounding box center [296, 345] width 332 height 14
click at [160, 395] on input "Memo for this transaction (Your recipient will see this)" at bounding box center [301, 401] width 362 height 26
type input "Julius Okoth"
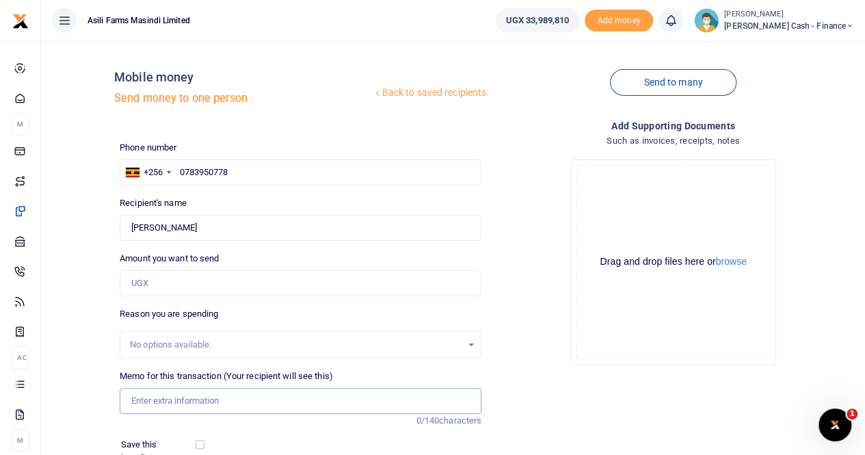
click at [185, 402] on input "Memo for this transaction (Your recipient will see this)" at bounding box center [301, 401] width 362 height 26
click at [181, 401] on input "Payment for spares" at bounding box center [301, 401] width 362 height 26
click at [291, 406] on input "Payment for offloading spares" at bounding box center [301, 401] width 362 height 26
type input "Payment for offloading spares from the airport"
click at [161, 289] on input "Amount you want to send" at bounding box center [301, 283] width 362 height 26
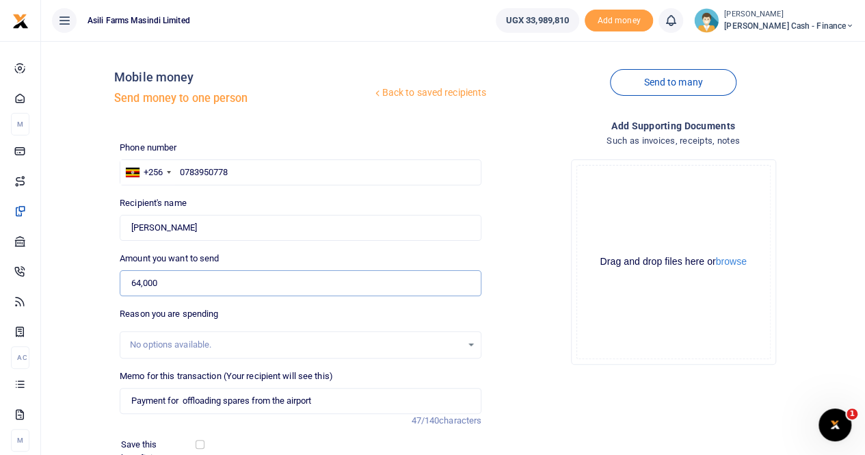
type input "64,000"
click at [731, 267] on button "browse" at bounding box center [731, 262] width 31 height 10
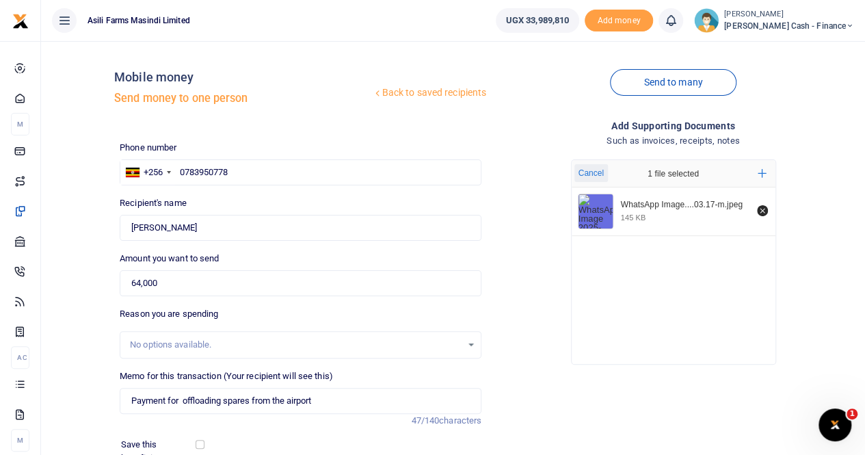
scroll to position [149, 0]
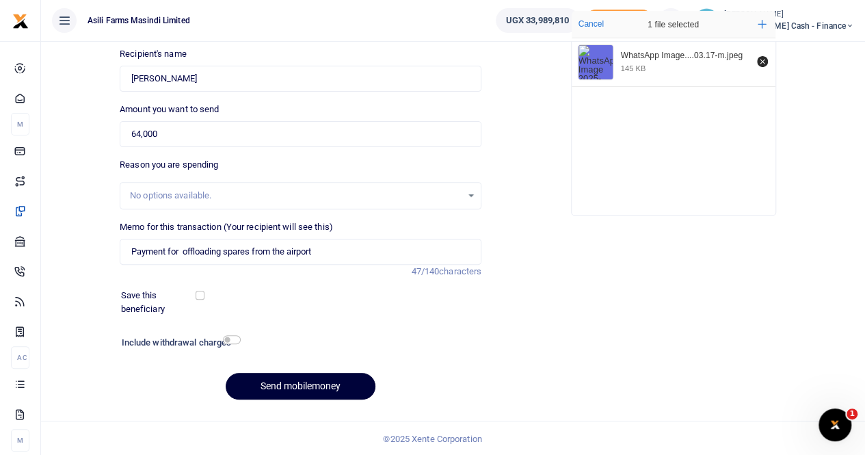
click at [301, 385] on button "Send mobilemoney" at bounding box center [301, 386] width 150 height 27
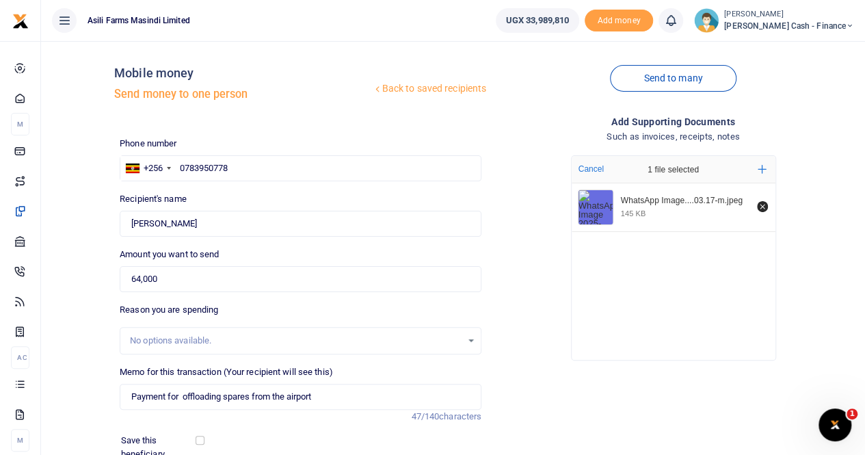
scroll to position [0, 0]
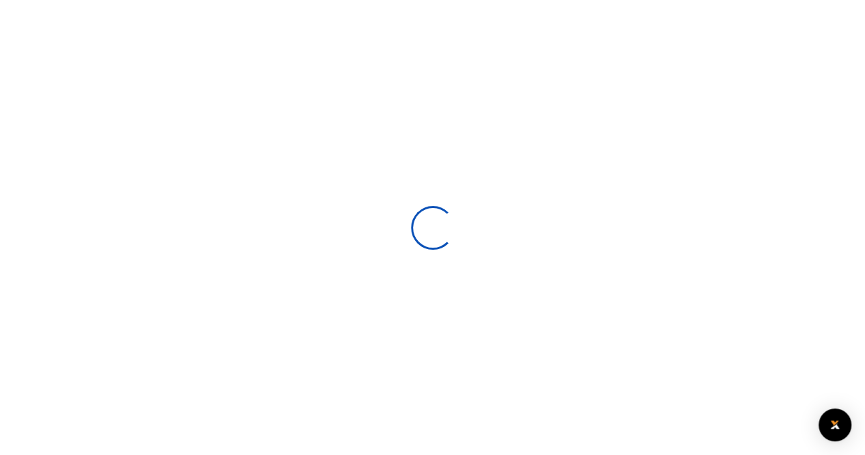
select select
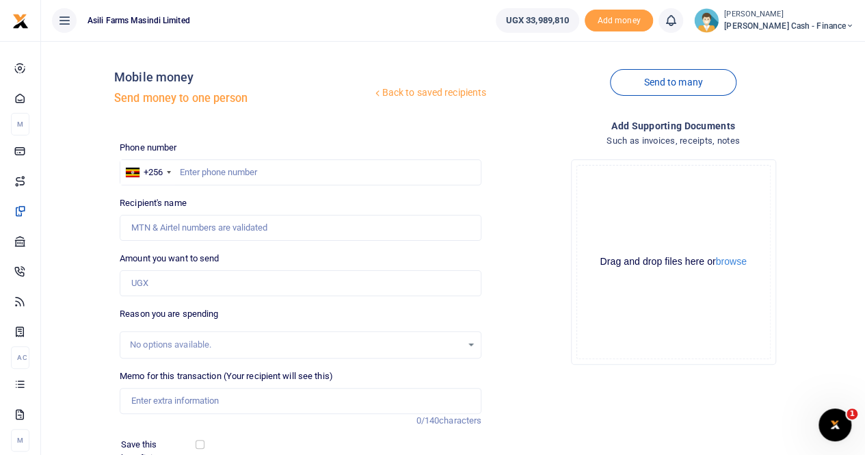
click at [807, 20] on span "[PERSON_NAME] Cash - Finance" at bounding box center [789, 26] width 130 height 12
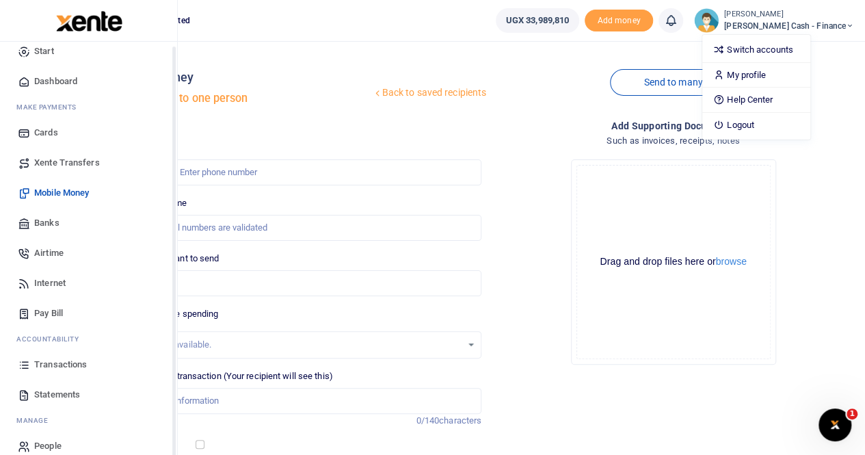
scroll to position [33, 0]
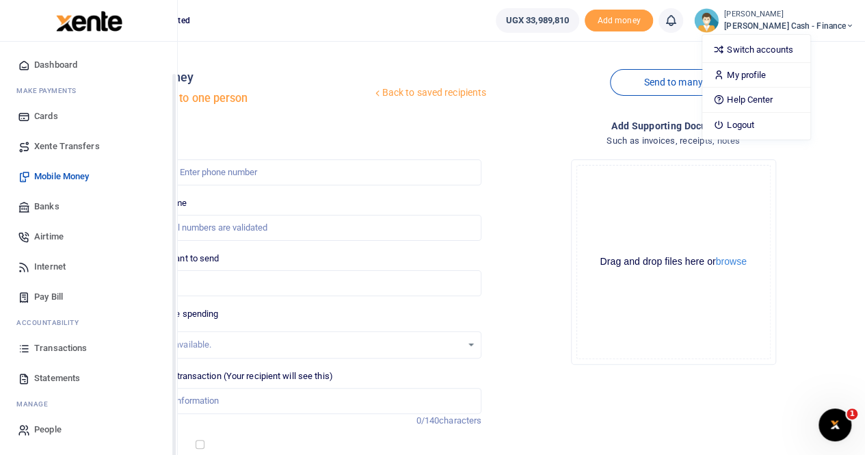
click at [53, 348] on span "Transactions" at bounding box center [60, 348] width 53 height 14
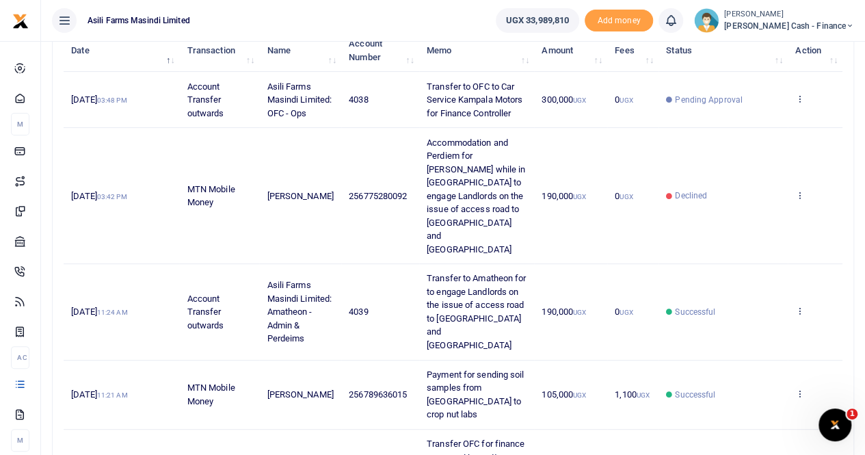
scroll to position [205, 0]
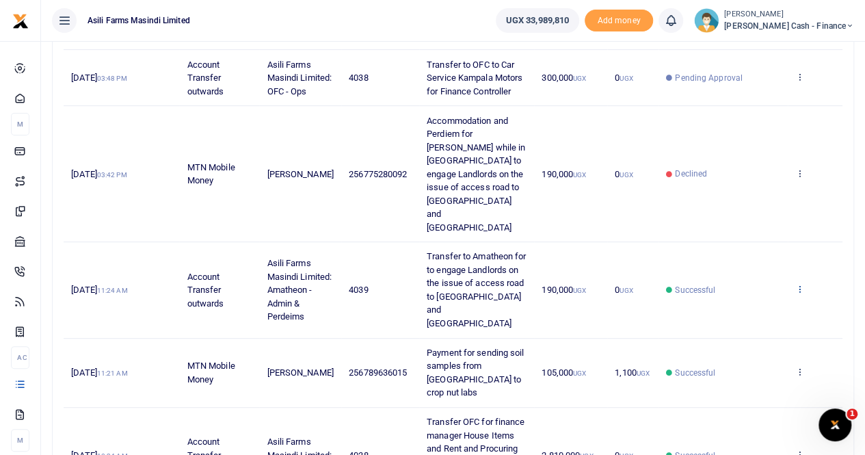
click at [800, 284] on icon at bounding box center [800, 289] width 9 height 10
click at [741, 280] on link "View details" at bounding box center [750, 285] width 108 height 19
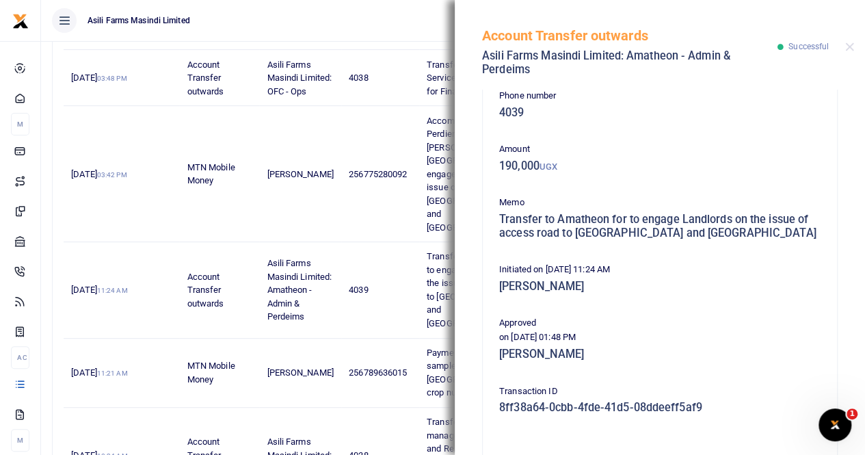
scroll to position [0, 0]
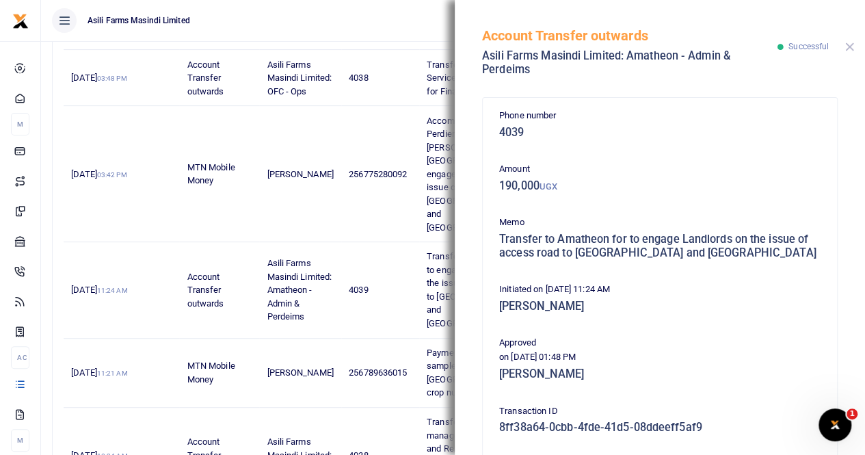
click at [848, 46] on button "Close" at bounding box center [849, 46] width 9 height 9
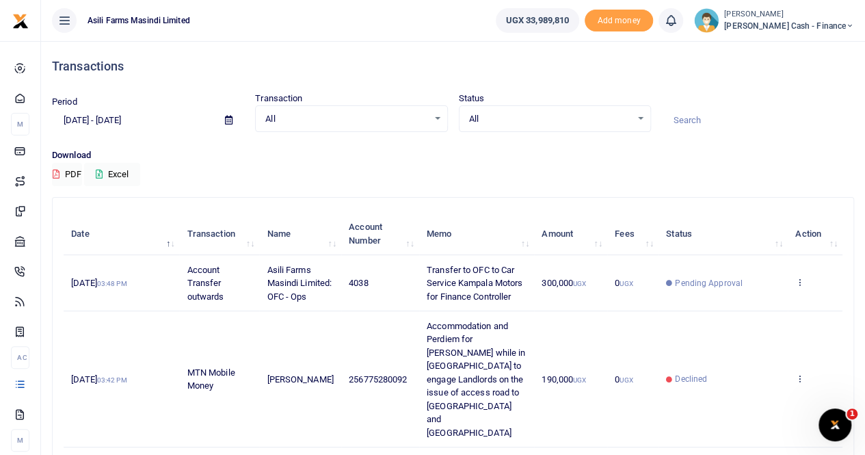
click at [800, 13] on small "[PERSON_NAME]" at bounding box center [789, 15] width 130 height 12
click at [811, 47] on link "Switch accounts" at bounding box center [757, 49] width 108 height 19
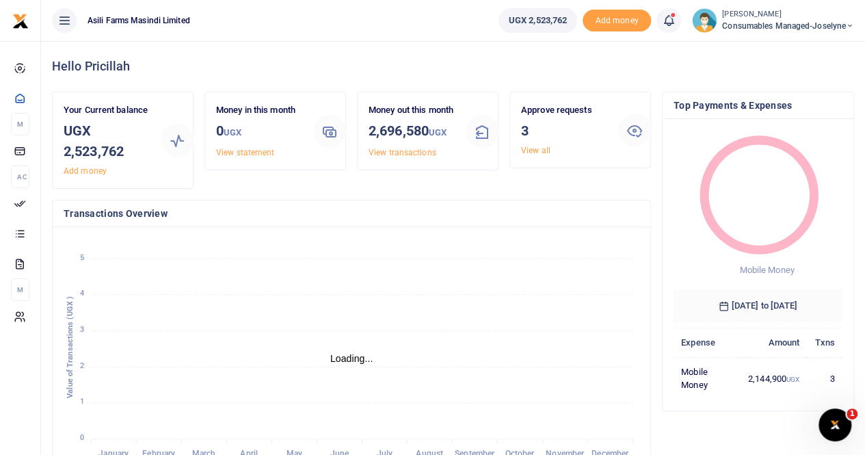
click at [792, 18] on small "[PERSON_NAME]" at bounding box center [788, 15] width 132 height 12
click at [788, 48] on link "Switch accounts" at bounding box center [802, 49] width 108 height 19
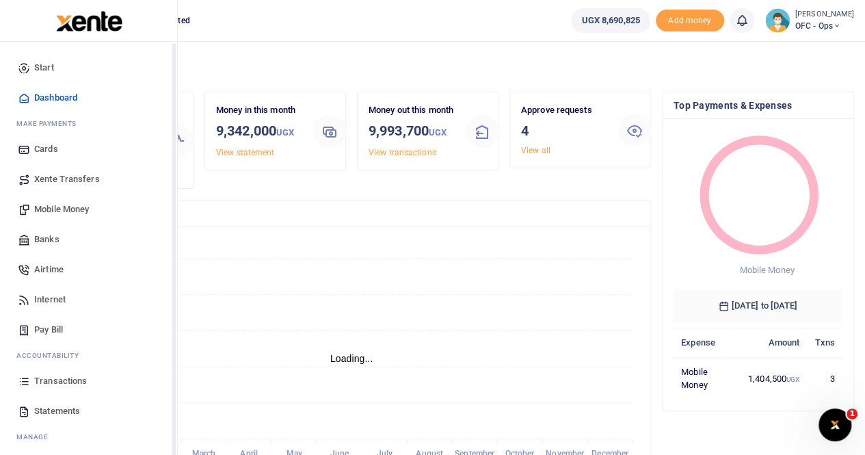
scroll to position [11, 11]
click at [59, 207] on span "Mobile Money" at bounding box center [61, 209] width 55 height 14
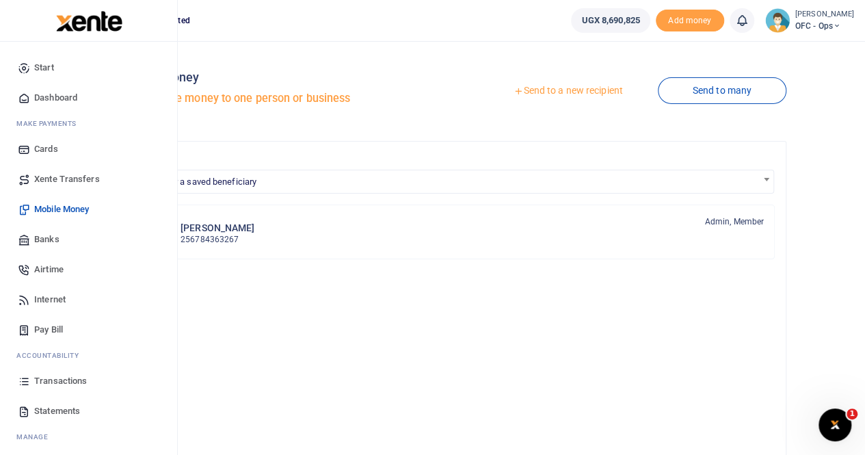
click at [55, 379] on span "Transactions" at bounding box center [60, 381] width 53 height 14
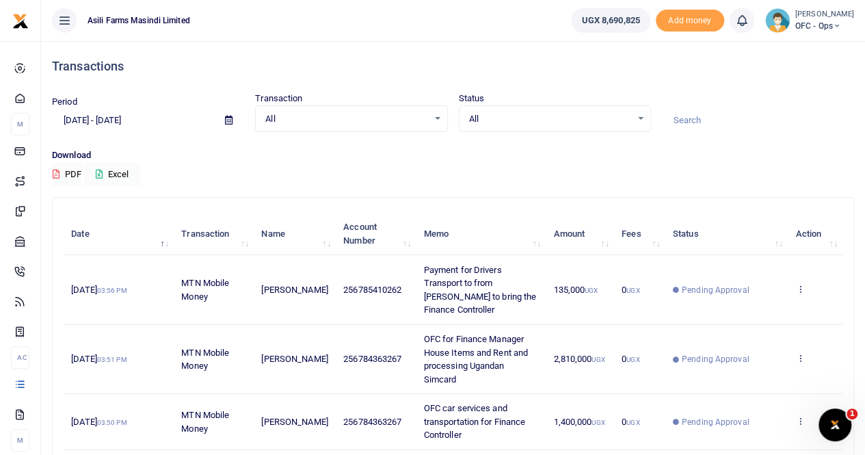
scroll to position [68, 0]
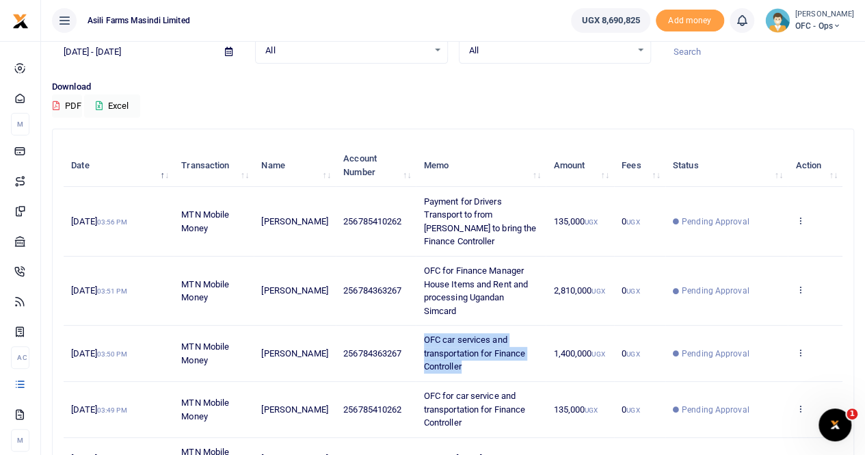
drag, startPoint x: 410, startPoint y: 308, endPoint x: 514, endPoint y: 339, distance: 108.4
click at [514, 339] on td "OFC car services and transportation for Finance Controller" at bounding box center [481, 354] width 130 height 56
copy span "OFC car services and transportation for Finance Controller"
click at [800, 347] on icon at bounding box center [800, 352] width 9 height 10
click at [745, 345] on link "View details" at bounding box center [750, 348] width 108 height 19
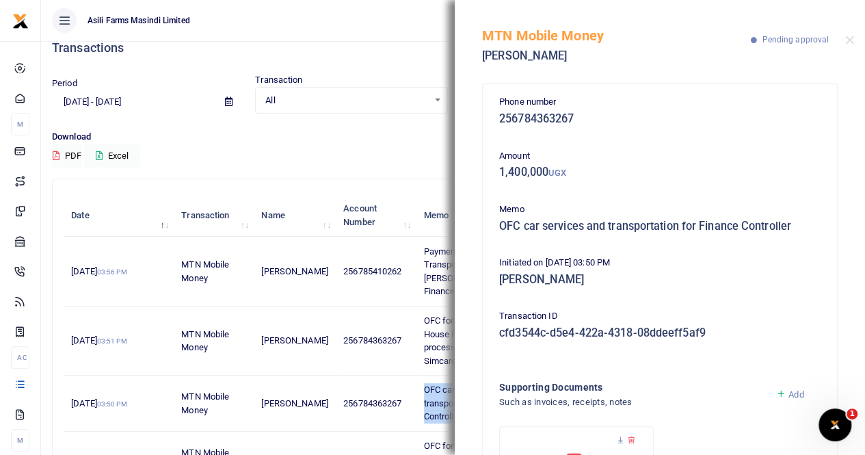
scroll to position [0, 0]
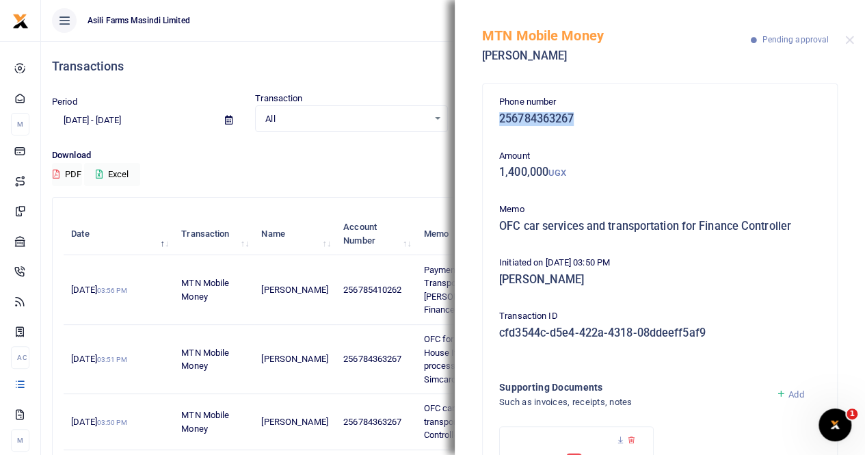
drag, startPoint x: 499, startPoint y: 118, endPoint x: 575, endPoint y: 122, distance: 76.0
click at [575, 122] on h5 "256784363267" at bounding box center [659, 119] width 321 height 14
copy h5 "256784363267"
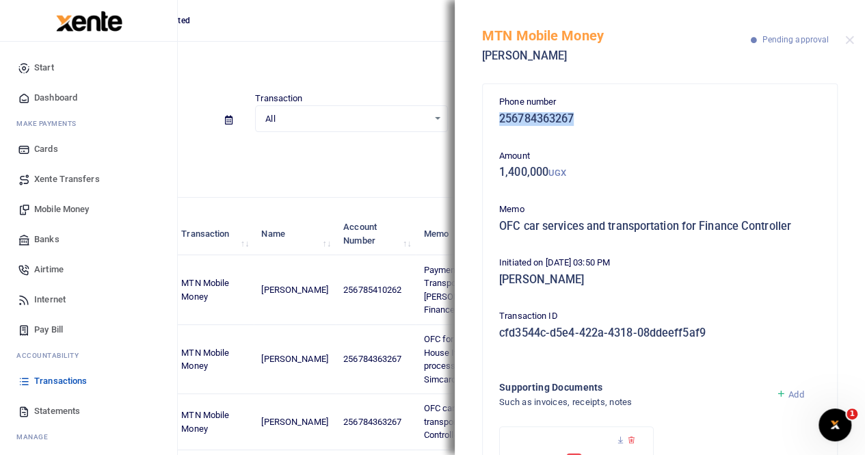
click at [77, 209] on span "Mobile Money" at bounding box center [61, 209] width 55 height 14
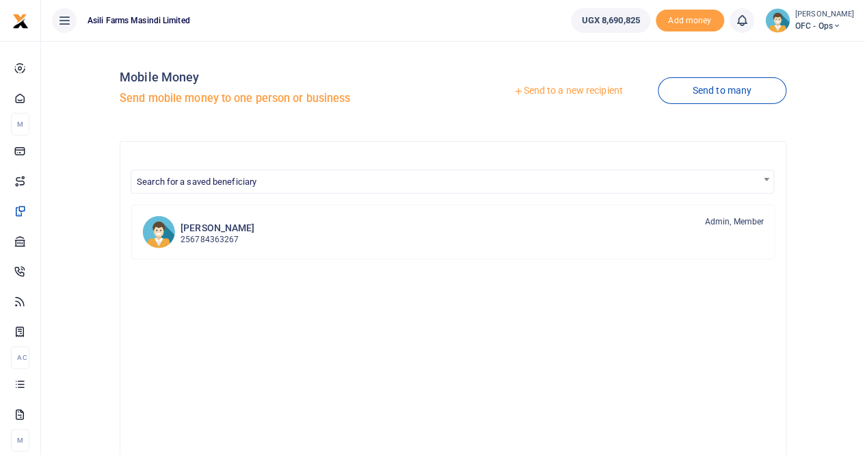
click at [546, 91] on link "Send to a new recipient" at bounding box center [568, 91] width 179 height 25
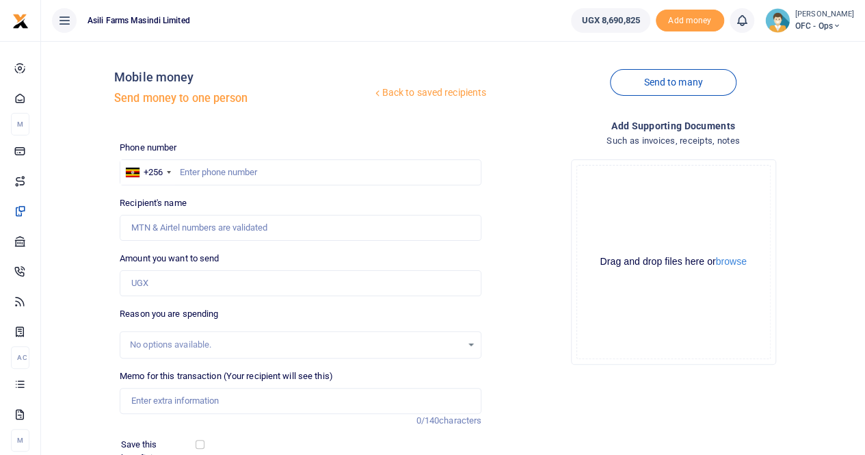
click at [192, 169] on input "text" at bounding box center [301, 172] width 362 height 26
paste input "256784363267"
type input "256784363267"
type input "Dickson Kakuru"
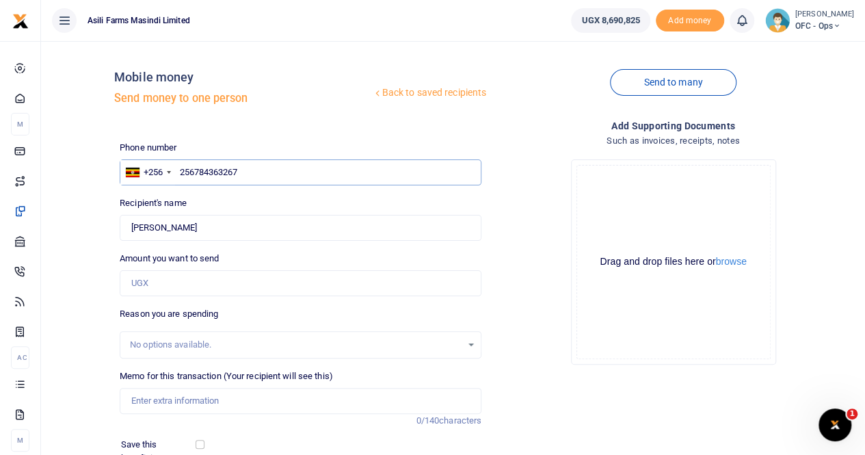
type input "256784363267"
click at [163, 280] on input "Amount you want to send" at bounding box center [301, 283] width 362 height 26
type input "300,000"
click at [171, 400] on input "Memo for this transaction (Your recipient will see this)" at bounding box center [301, 401] width 362 height 26
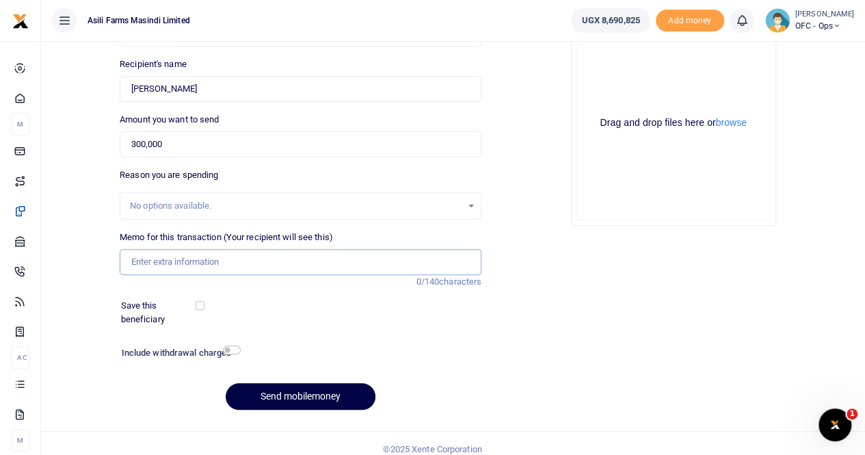
scroll to position [149, 0]
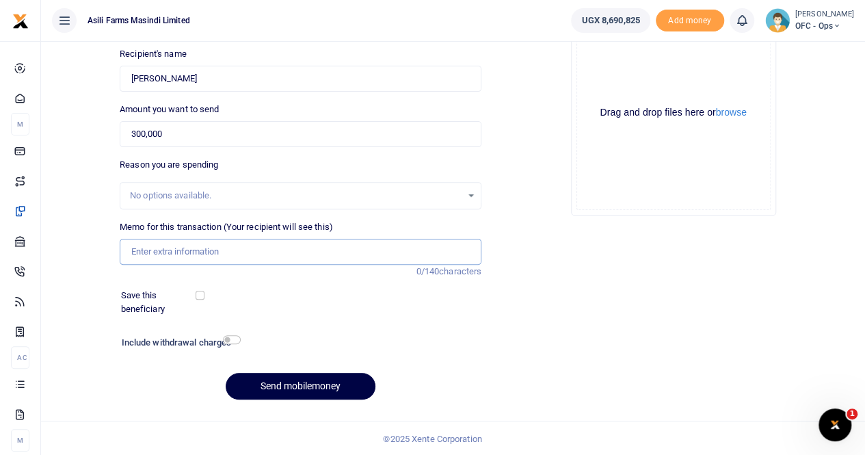
click at [150, 248] on input "Memo for this transaction (Your recipient will see this)" at bounding box center [301, 252] width 362 height 26
paste input "Car Service Kampala Motors"
click at [132, 250] on input "Car Service Kampala Motors" at bounding box center [301, 252] width 362 height 26
type input "Payment for Car Service Kampala Motors"
drag, startPoint x: 140, startPoint y: 133, endPoint x: 207, endPoint y: 143, distance: 67.0
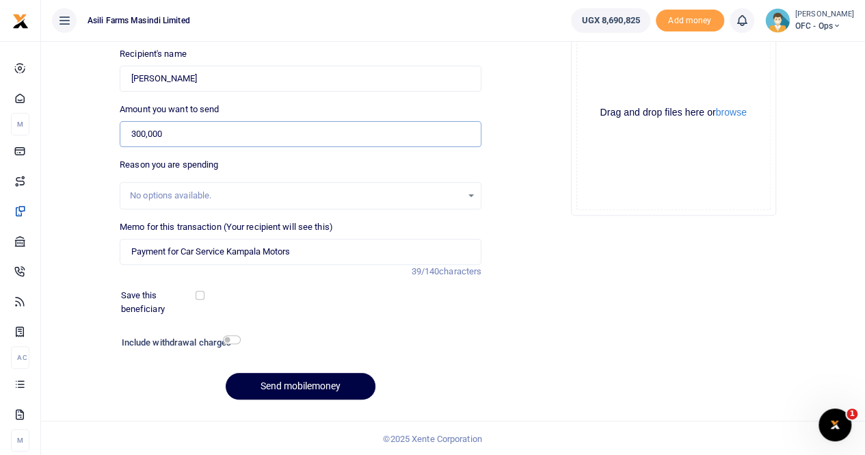
click at [141, 133] on input "300,000" at bounding box center [301, 134] width 362 height 26
click at [217, 135] on input "320,000" at bounding box center [301, 134] width 362 height 26
type input "320,000"
click at [239, 194] on div "No options available." at bounding box center [296, 196] width 332 height 14
click at [184, 131] on input "320,000" at bounding box center [301, 134] width 362 height 26
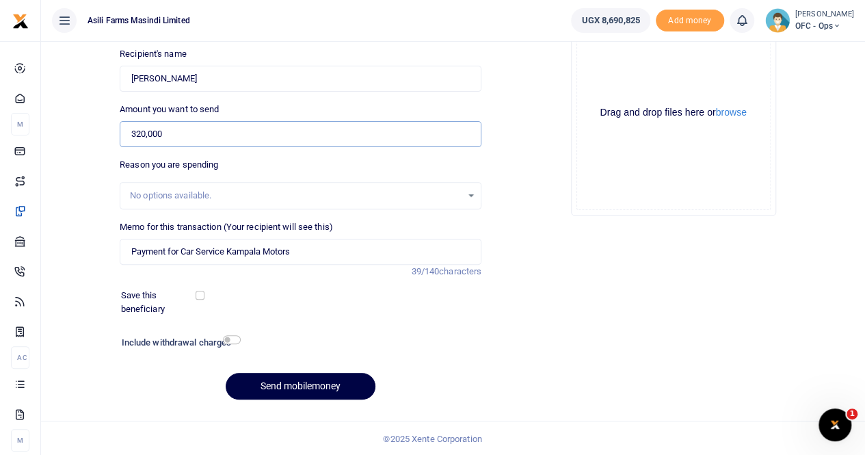
drag, startPoint x: 184, startPoint y: 131, endPoint x: 77, endPoint y: 142, distance: 108.0
click at [77, 142] on div "Back to saved recipients Mobile money Send money to one person Send to many Pho…" at bounding box center [453, 157] width 813 height 508
type input "0"
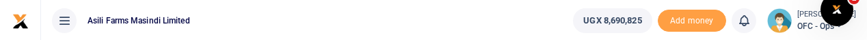
type input "0"
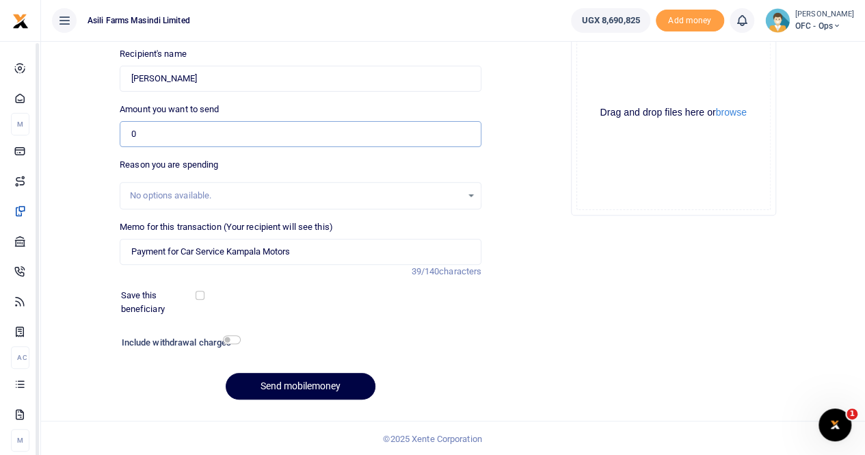
click at [192, 133] on input "0" at bounding box center [301, 134] width 362 height 26
type input "4,510,000"
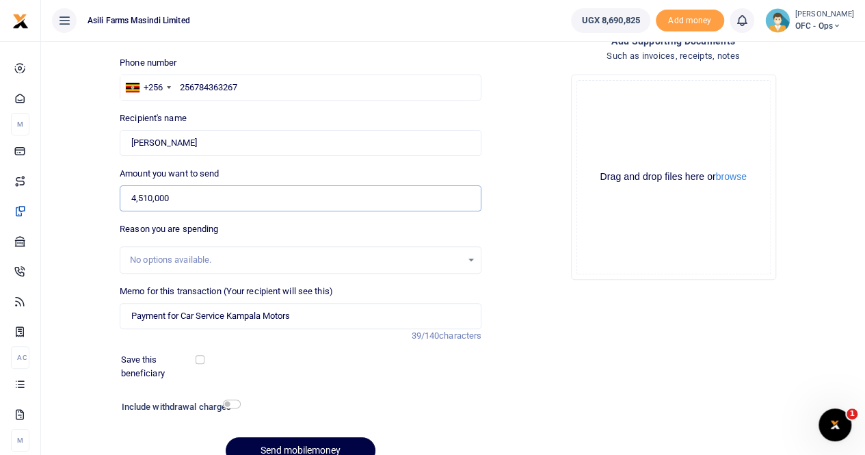
scroll to position [12, 0]
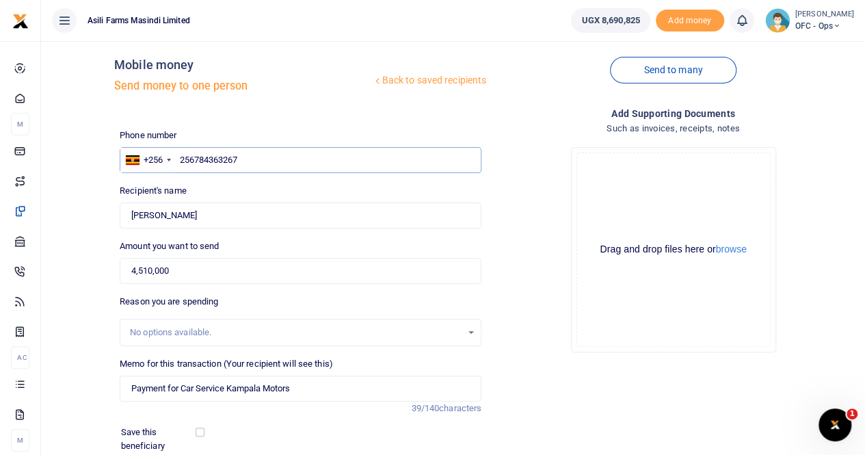
drag, startPoint x: 253, startPoint y: 161, endPoint x: 167, endPoint y: 143, distance: 88.1
click at [152, 161] on div "+256 Uganda +256 256784363267" at bounding box center [301, 160] width 362 height 26
click at [209, 167] on input "text" at bounding box center [301, 160] width 362 height 26
click at [197, 159] on input "text" at bounding box center [301, 160] width 362 height 26
click at [187, 158] on input "text" at bounding box center [301, 160] width 362 height 26
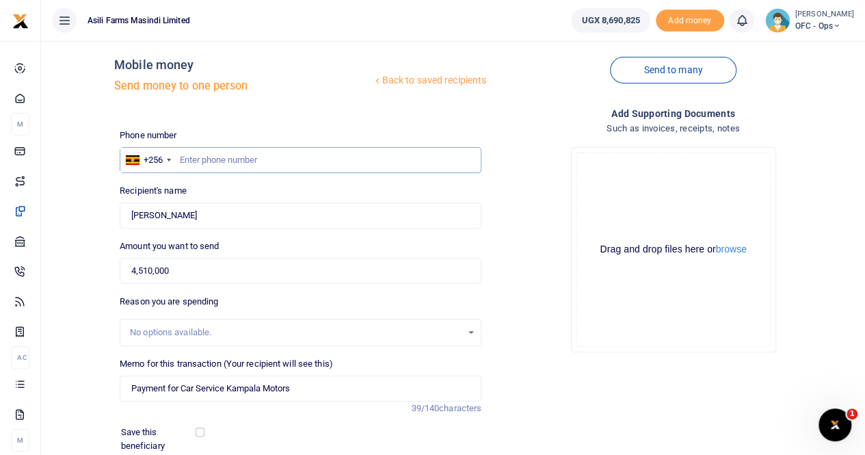
paste input "0784363267"
type input "0784363267"
drag, startPoint x: 316, startPoint y: 317, endPoint x: 321, endPoint y: 308, distance: 9.9
click at [319, 314] on div "Reason you are spending No options available." at bounding box center [301, 320] width 362 height 51
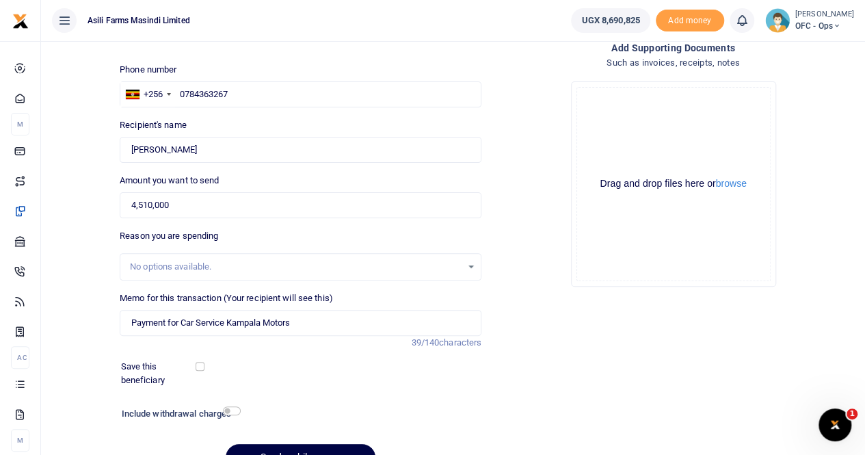
scroll to position [149, 0]
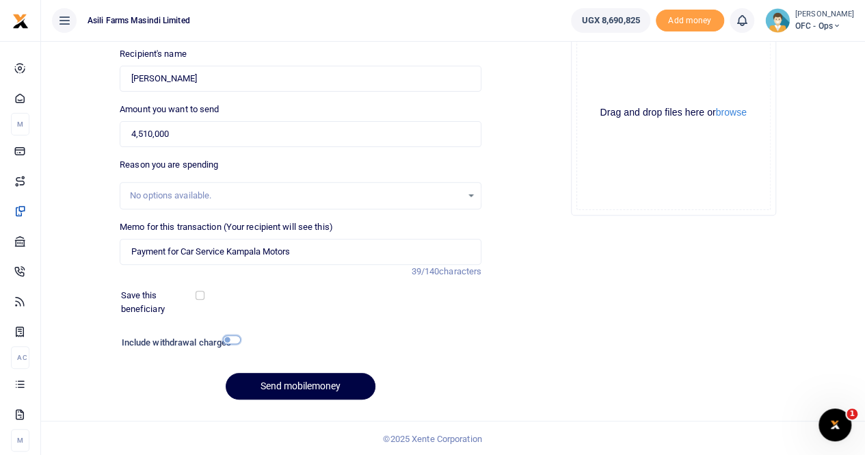
click at [228, 341] on input "checkbox" at bounding box center [232, 339] width 18 height 9
checkbox input "true"
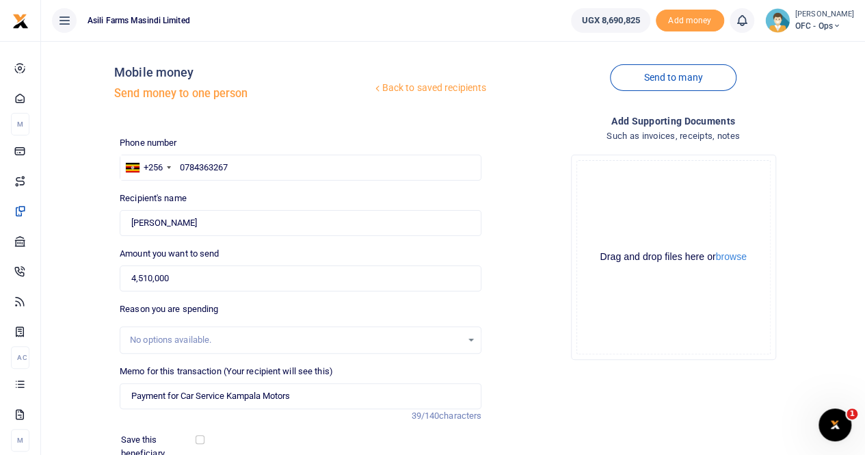
scroll to position [0, 0]
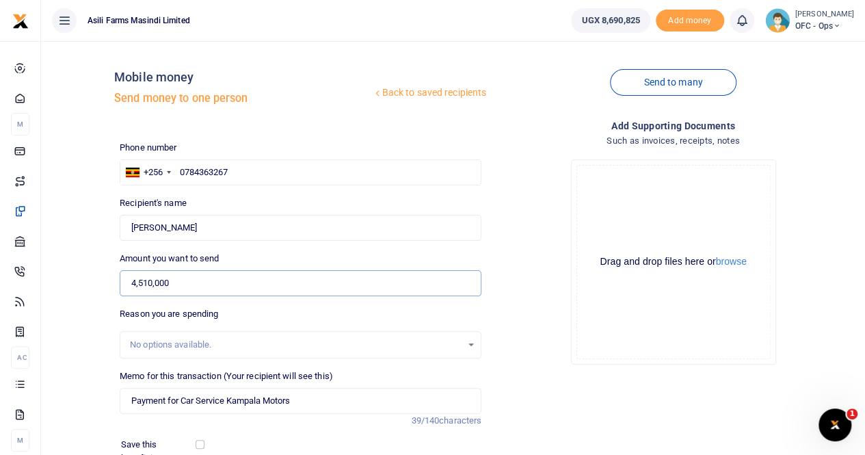
click at [192, 283] on input "4,510,000" at bounding box center [301, 283] width 362 height 26
drag, startPoint x: 189, startPoint y: 283, endPoint x: 88, endPoint y: 289, distance: 101.5
click at [88, 289] on div "Back to saved recipients Mobile money Send money to one person Send to many Pho…" at bounding box center [453, 324] width 813 height 545
type input "0"
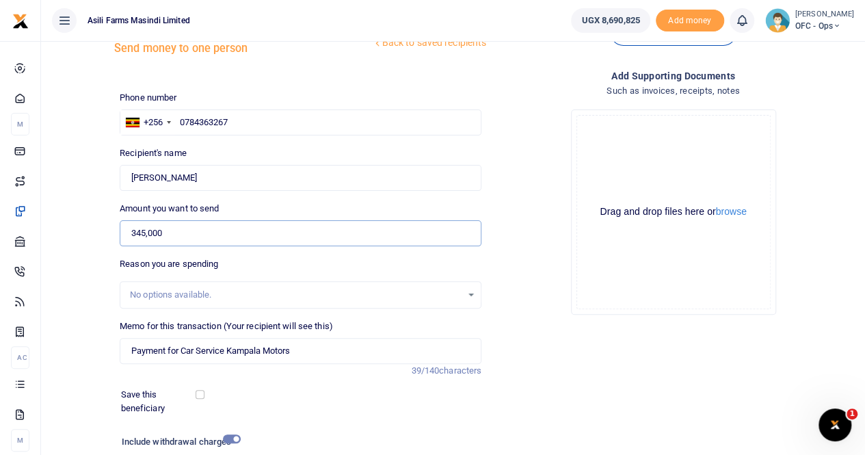
scroll to position [68, 0]
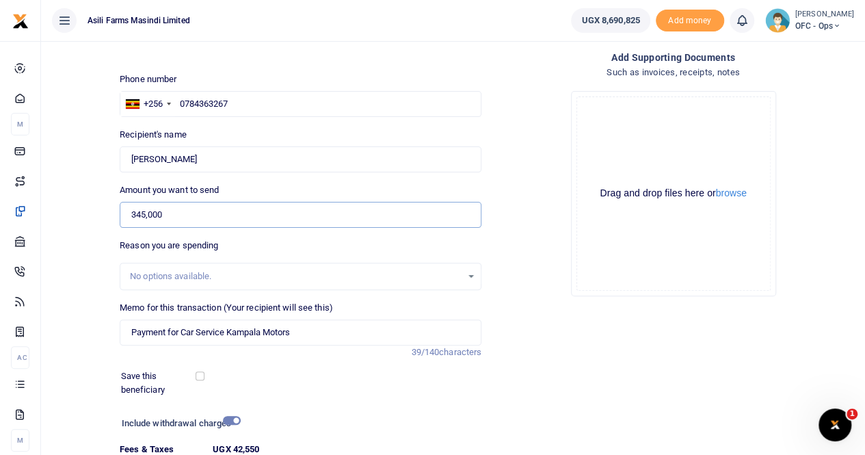
type input "345,000"
click at [331, 336] on input "Payment for Car Service Kampala Motors" at bounding box center [301, 332] width 362 height 26
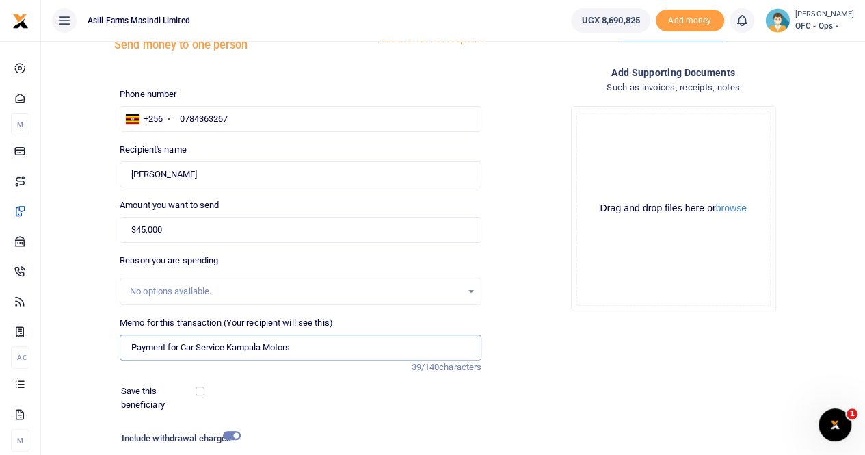
scroll to position [0, 0]
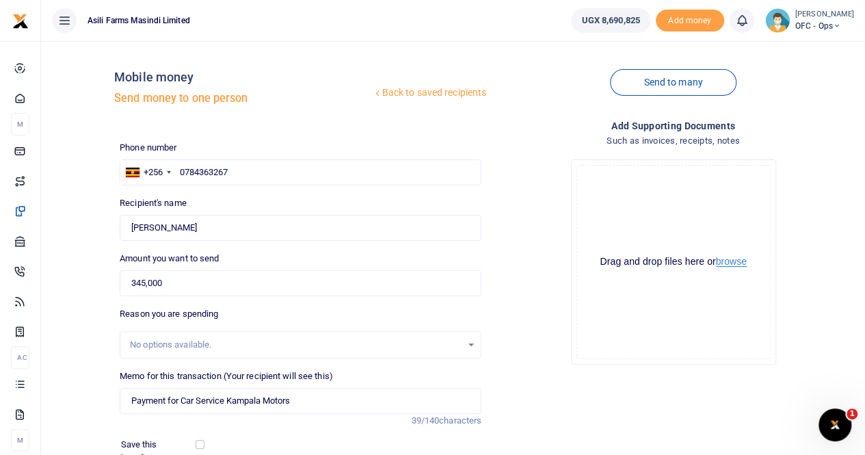
click at [733, 263] on button "browse" at bounding box center [731, 262] width 31 height 10
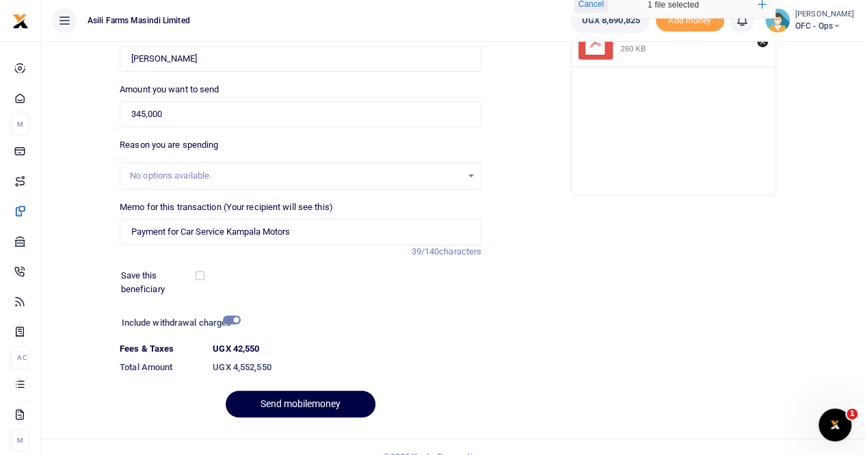
scroll to position [187, 0]
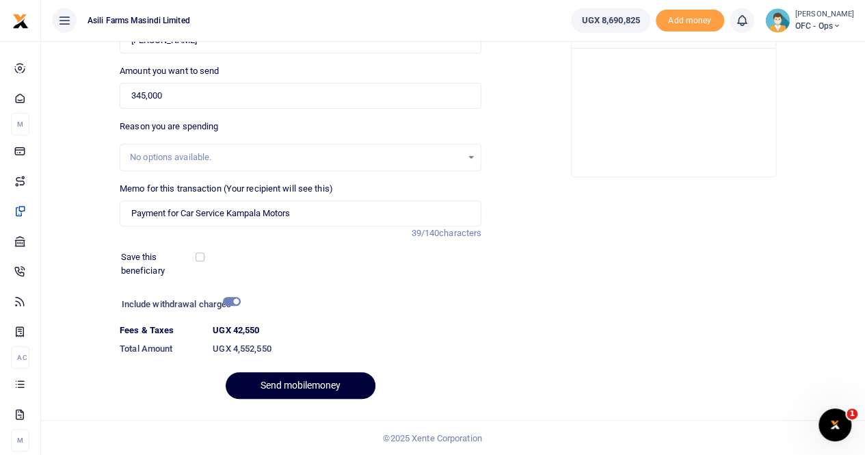
click at [296, 389] on button "Send mobilemoney" at bounding box center [301, 385] width 150 height 27
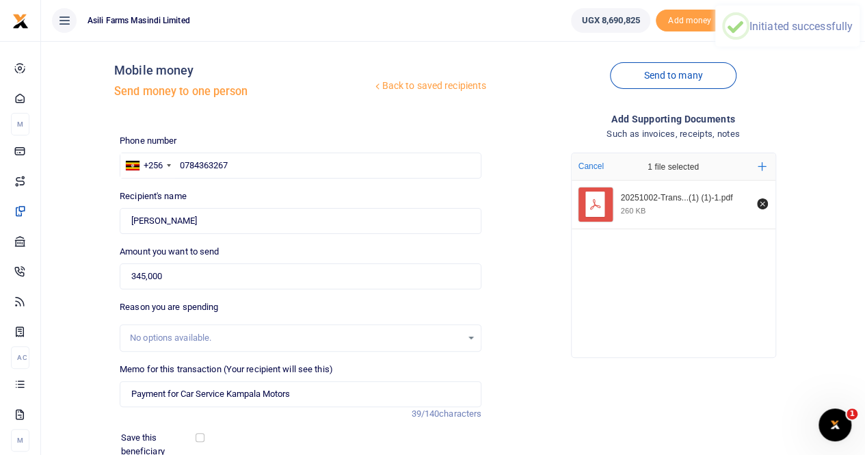
scroll to position [0, 0]
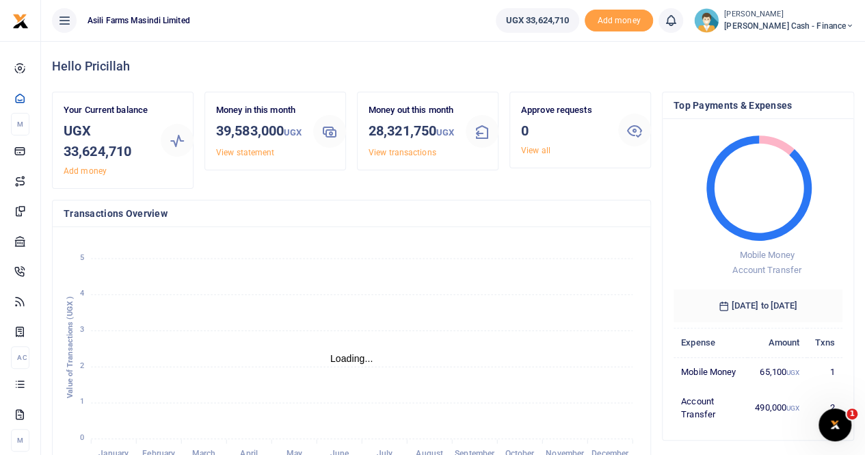
scroll to position [11, 11]
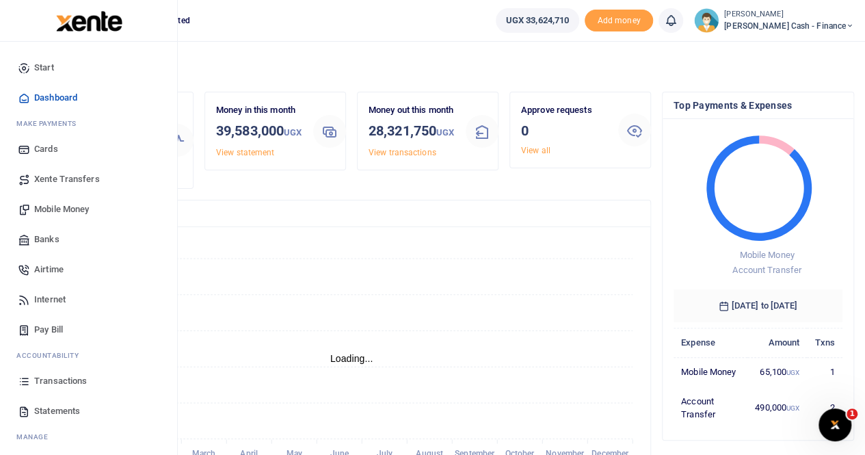
click at [64, 174] on span "Xente Transfers" at bounding box center [67, 179] width 66 height 14
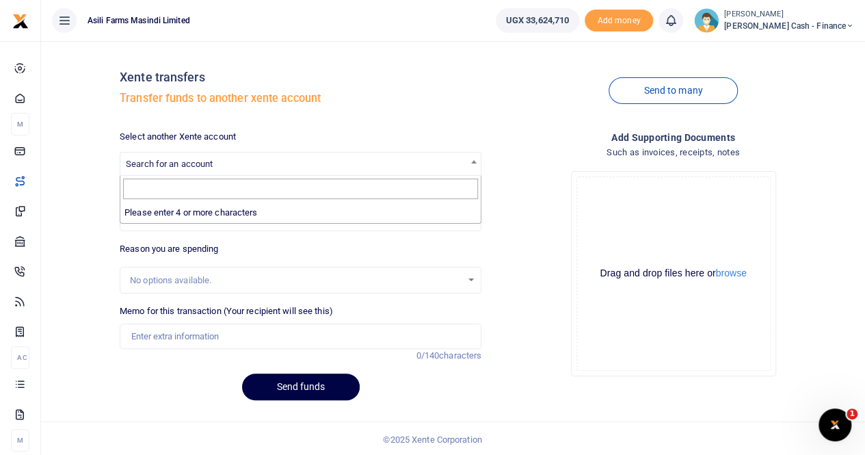
click at [204, 164] on span "Search for an account" at bounding box center [169, 164] width 87 height 10
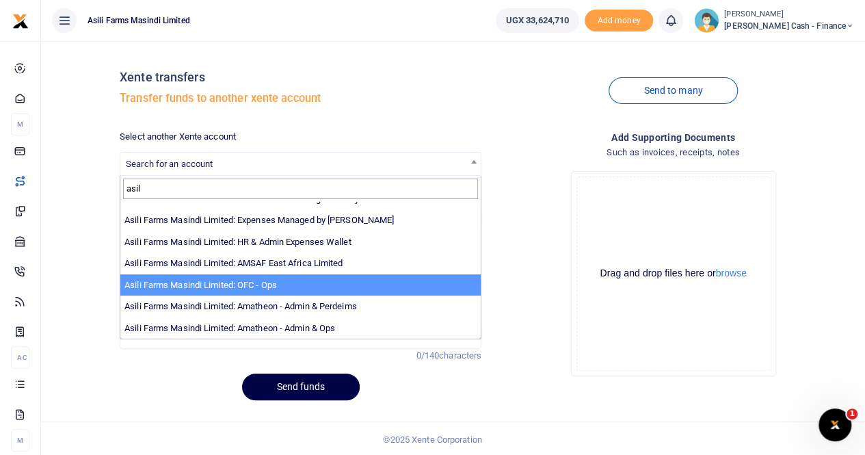
scroll to position [1, 0]
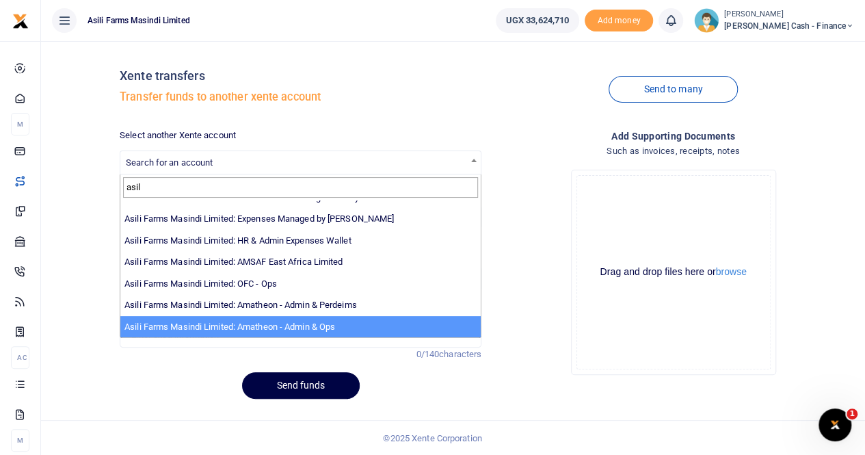
type input "asil"
select select "3989"
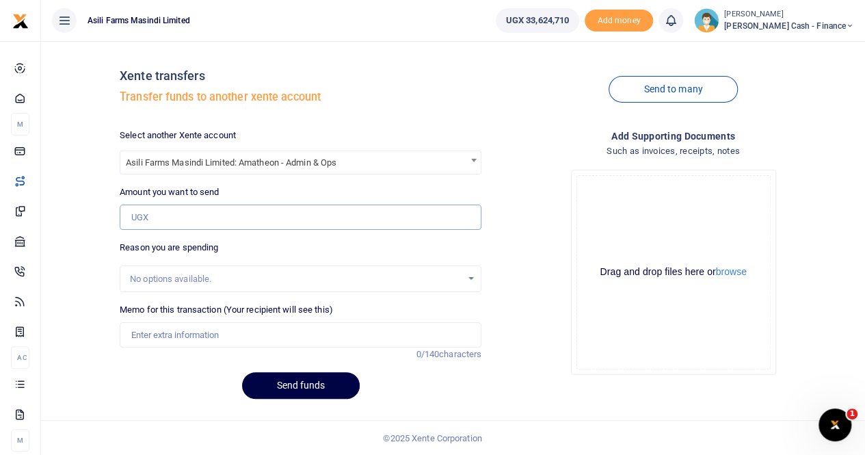
click at [170, 215] on input "Amount you want to send" at bounding box center [301, 218] width 362 height 26
paste input "32,440,500"
type input "32,440,500"
click at [177, 332] on input "Memo for this transaction (Your recipient will see this)" at bounding box center [301, 335] width 362 height 26
click at [248, 332] on input "Transfer to Amatheon for" at bounding box center [301, 335] width 362 height 26
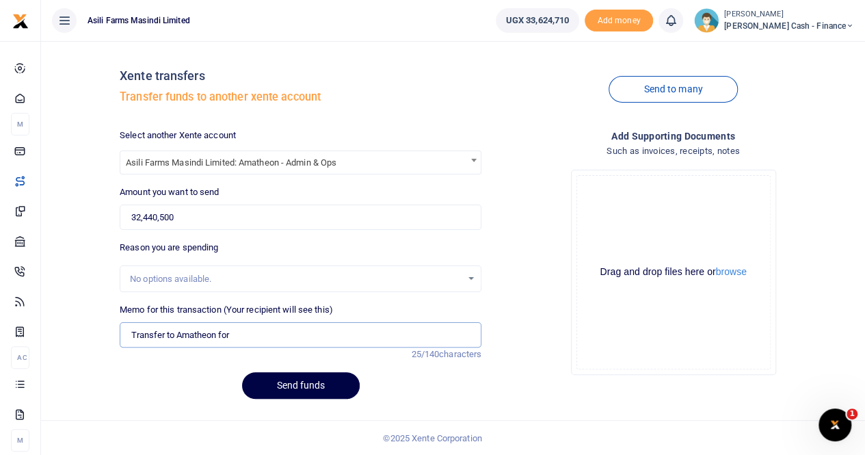
paste input "Bosco - Accommodation, Power Saws, Electrical and Plumbing"
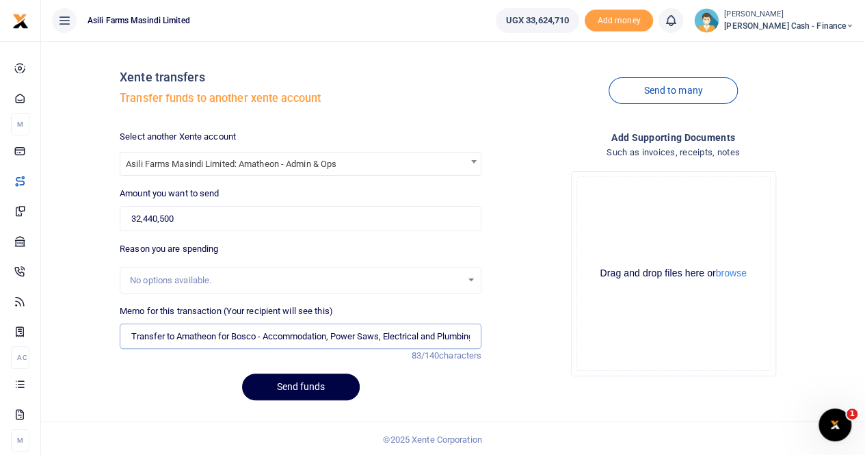
click at [264, 335] on input "Transfer to Amatheon for Bosco - Accommodation, Power Saws, Electrical and Plum…" at bounding box center [301, 337] width 362 height 26
click at [331, 336] on input "Transfer to Amatheon for Bosco Accommodation, Power Saws, Electrical and Plumbi…" at bounding box center [301, 337] width 362 height 26
click at [379, 334] on input "Transfer to Amatheon for Bosco Accommodation Power Saws, Electrical and Plumbing" at bounding box center [301, 337] width 362 height 26
click at [473, 334] on input "Transfer to Amatheon for Bosco Accommodation Power Saws Electrical and Plumbing" at bounding box center [301, 337] width 362 height 26
type input "Transfer to Amatheon for Bosco Accommodation Power Saws Electrical and Plumbing"
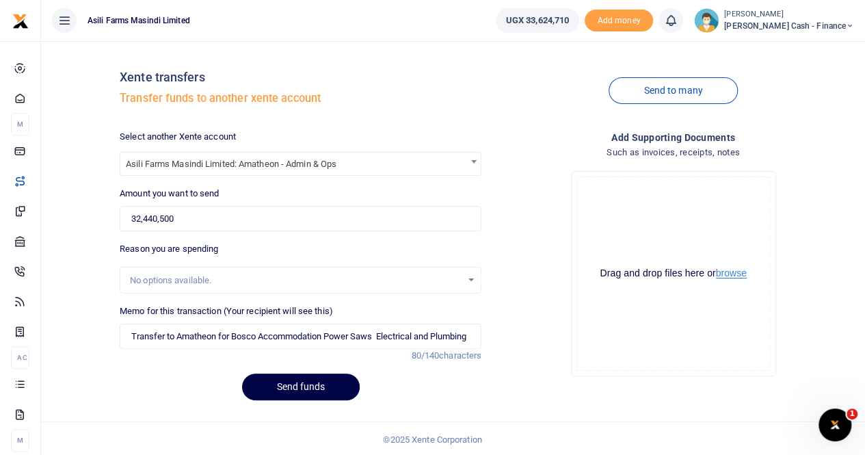
click at [732, 276] on button "browse" at bounding box center [731, 273] width 31 height 10
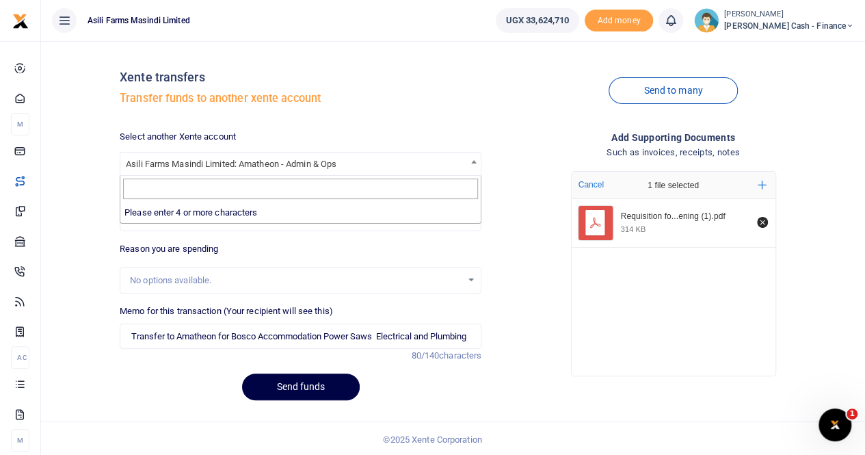
click at [475, 161] on b at bounding box center [473, 161] width 5 height 3
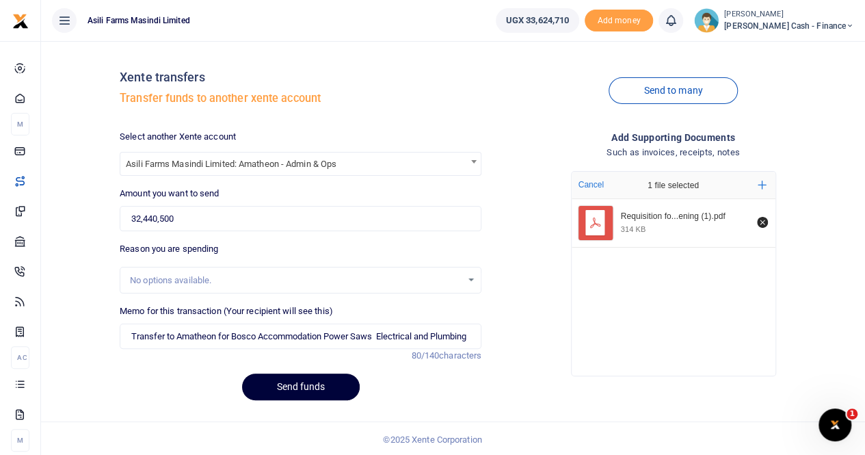
click at [291, 390] on button "Send funds" at bounding box center [301, 386] width 118 height 27
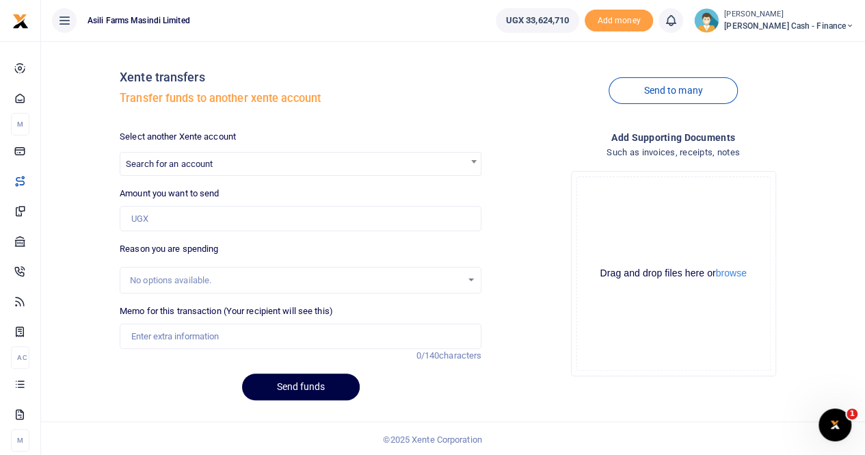
click at [167, 163] on span "Search for an account" at bounding box center [169, 164] width 87 height 10
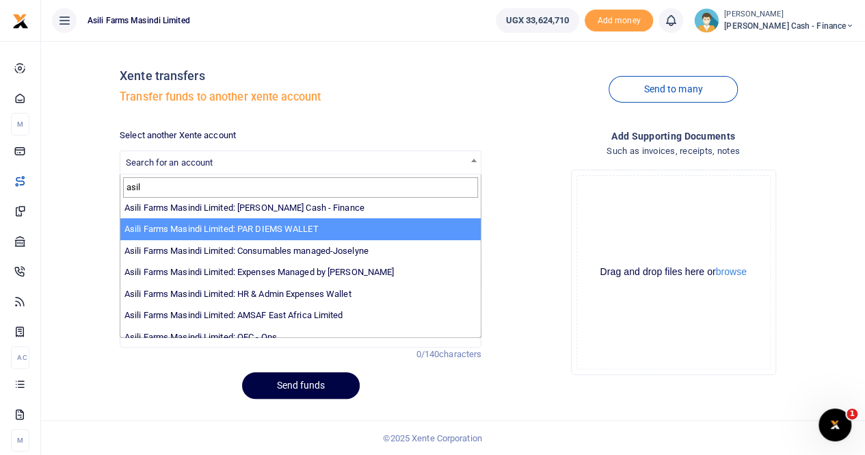
scroll to position [68, 0]
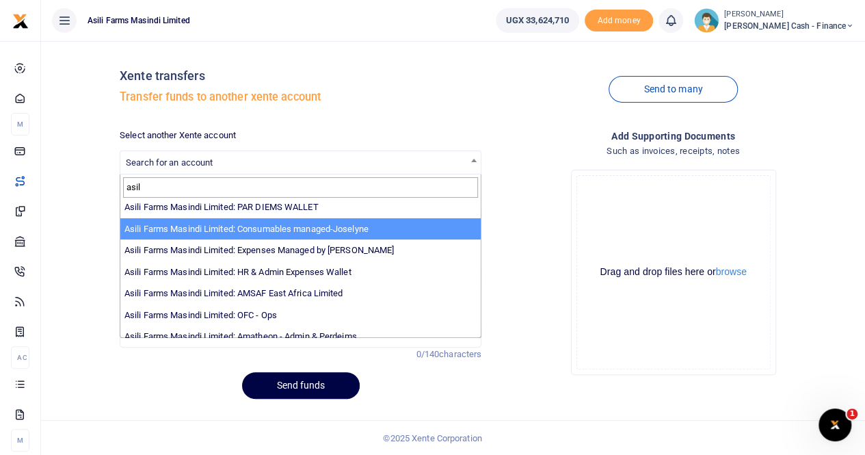
type input "asil"
select select "3435"
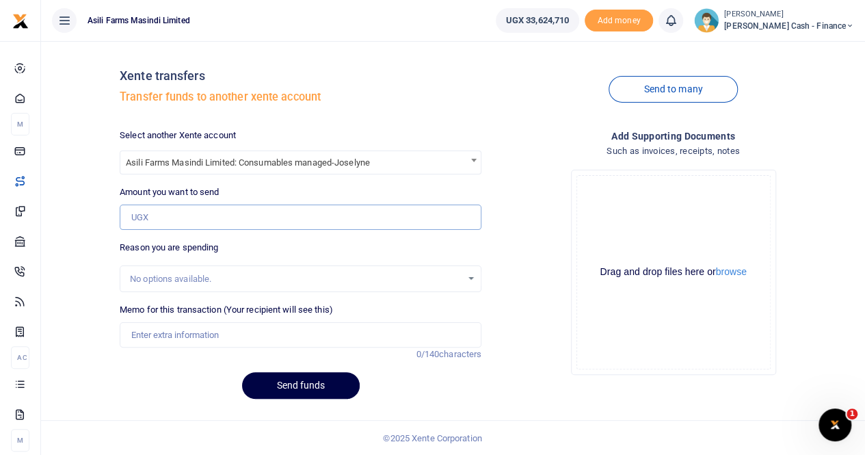
click at [166, 217] on input "Amount you want to send" at bounding box center [301, 218] width 362 height 26
paste input "25,278,000"
type input "25,278,000"
click at [172, 333] on input "Memo for this transaction (Your recipient will see this)" at bounding box center [301, 335] width 362 height 26
type input "Transfer to OPS for budget for week 41"
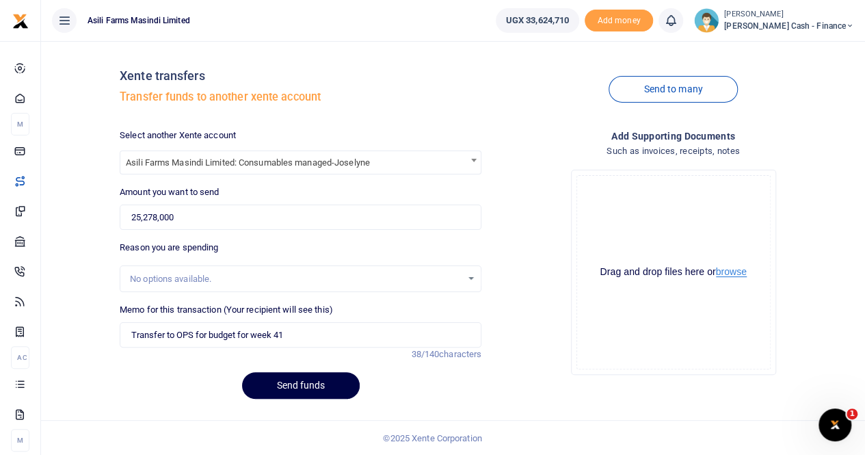
click at [731, 271] on button "browse" at bounding box center [731, 272] width 31 height 10
click at [301, 381] on button "Send funds" at bounding box center [301, 385] width 118 height 27
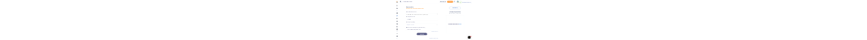
scroll to position [0, 0]
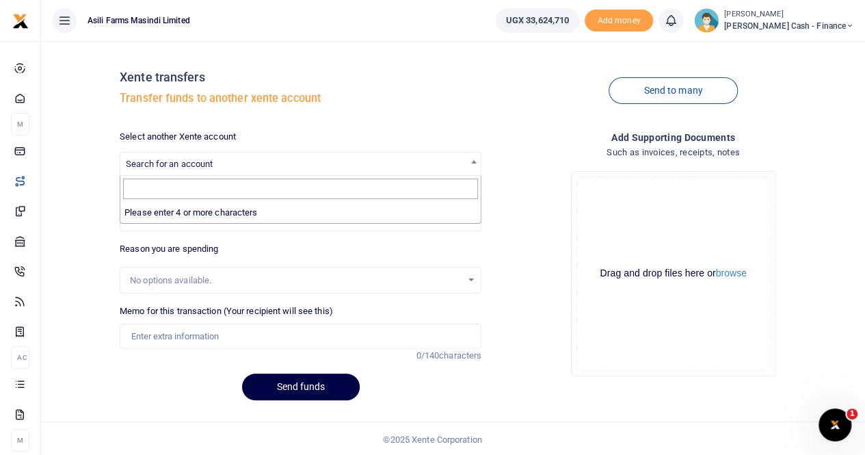
click at [166, 40] on span "Search for an account" at bounding box center [169, 164] width 87 height 10
type input "a"
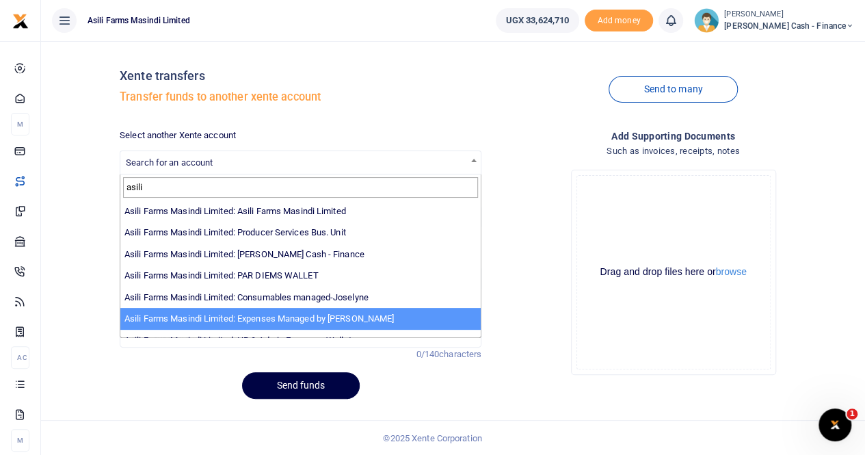
scroll to position [100, 0]
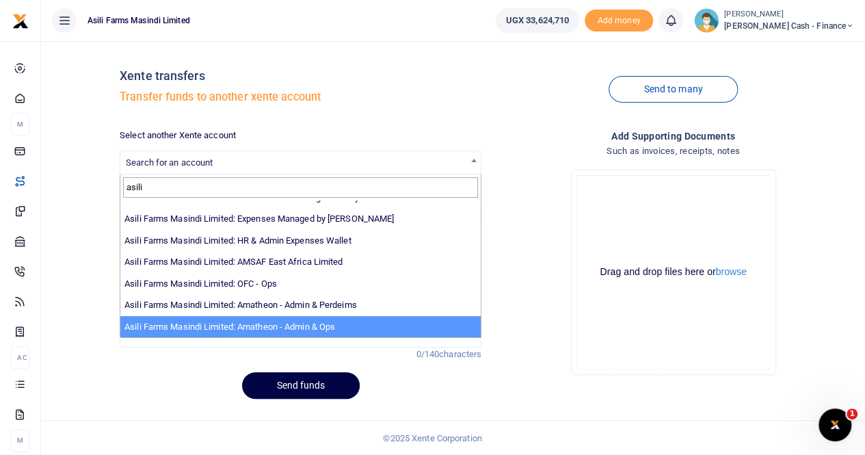
type input "asili"
select select "3989"
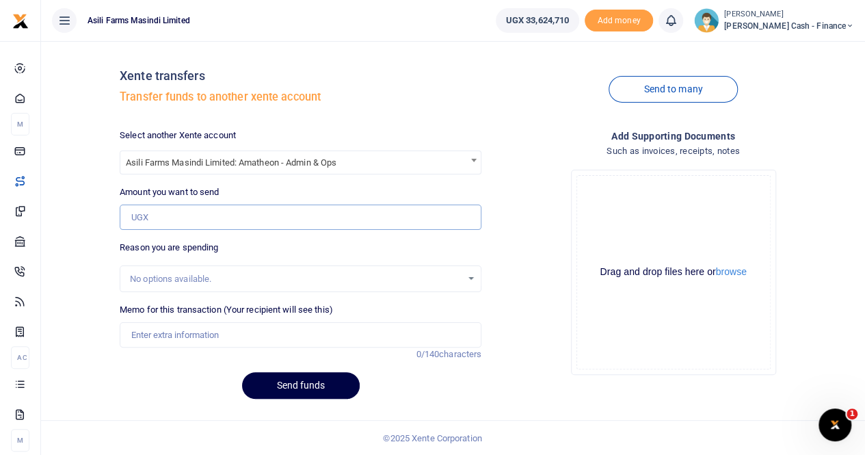
click at [182, 40] on input "Amount you want to send" at bounding box center [301, 218] width 362 height 26
paste input "2,600,000"
type input "2,600,000"
click at [170, 40] on div "No options available." at bounding box center [296, 279] width 332 height 14
click at [146, 40] on input "Memo for this transaction (Your recipient will see this)" at bounding box center [301, 335] width 362 height 26
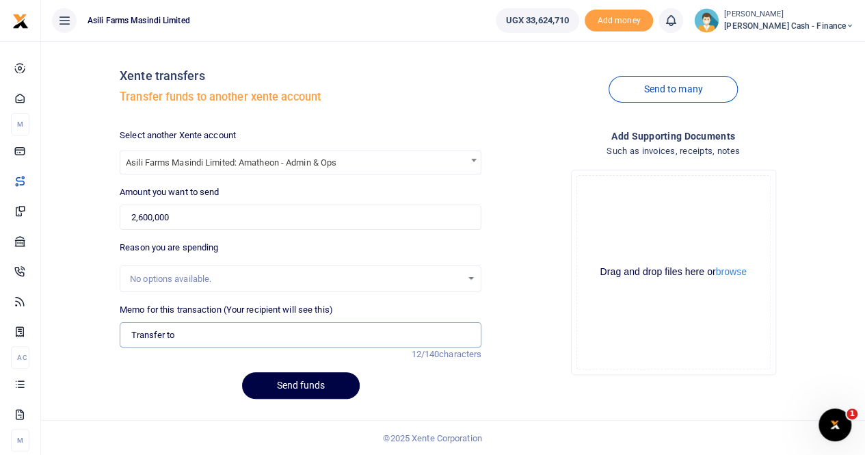
click at [209, 40] on input "Transfer to" at bounding box center [301, 335] width 362 height 26
click at [248, 40] on input "Transfer to Amatheon" at bounding box center [301, 335] width 362 height 26
click at [336, 40] on input "Transfer to Amatheon for budget week 41" at bounding box center [301, 335] width 362 height 26
type input "Transfer to Amatheon for budget week 41"
click at [294, 40] on button "Send funds" at bounding box center [301, 385] width 118 height 27
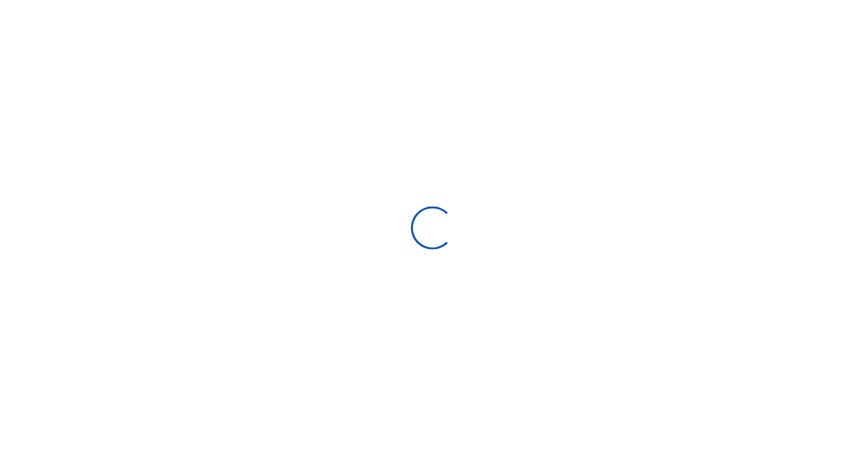
scroll to position [1, 0]
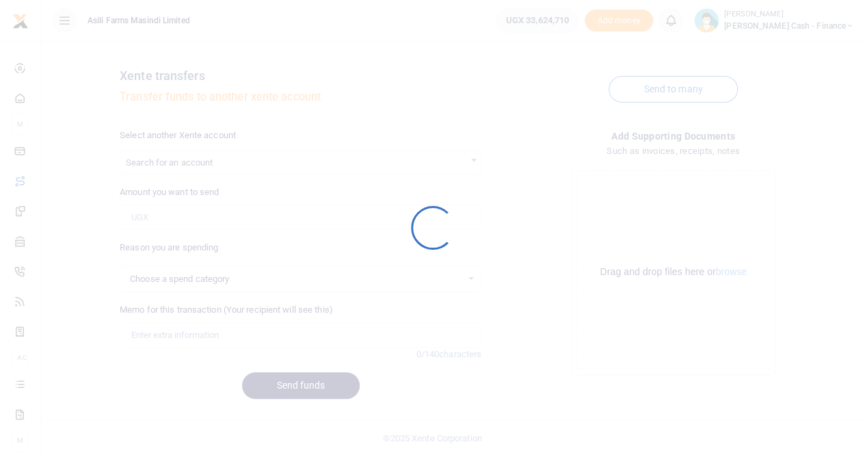
select select
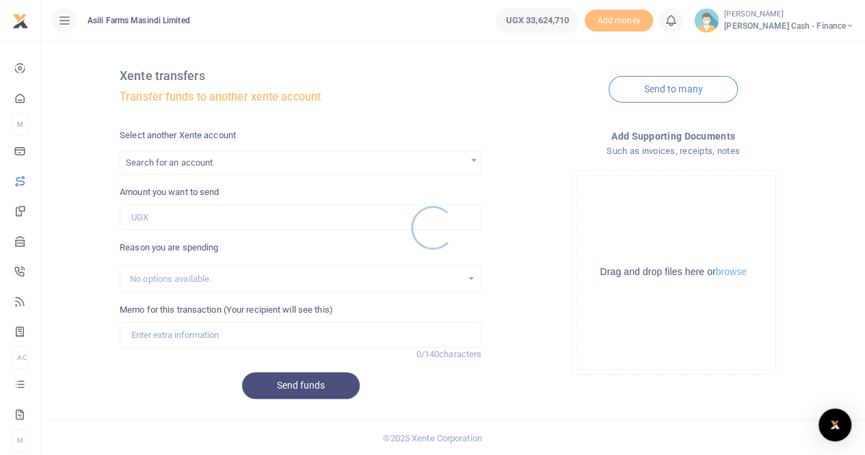
scroll to position [0, 0]
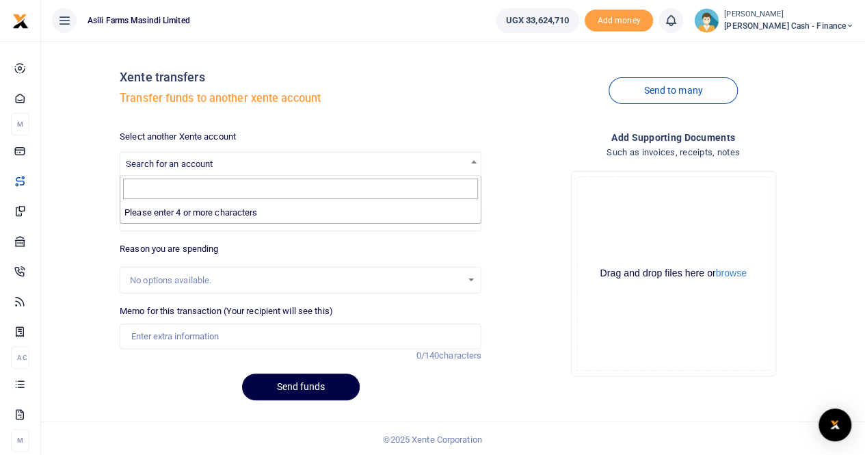
click at [178, 159] on span "Search for an account" at bounding box center [169, 164] width 87 height 10
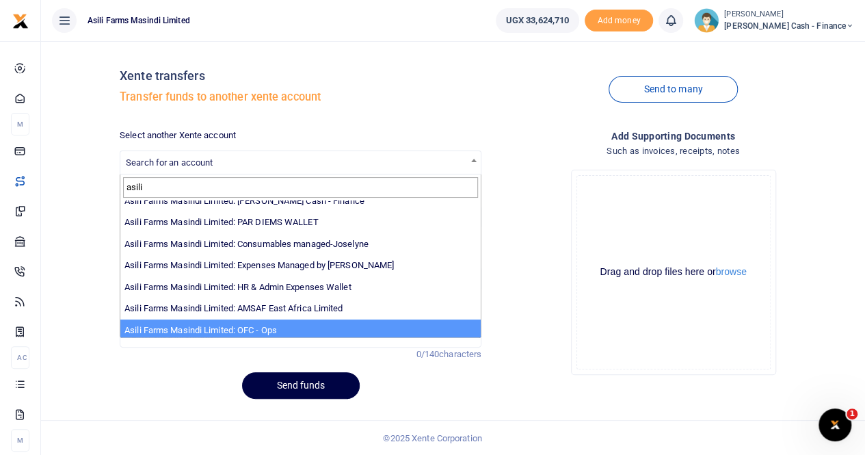
scroll to position [31, 0]
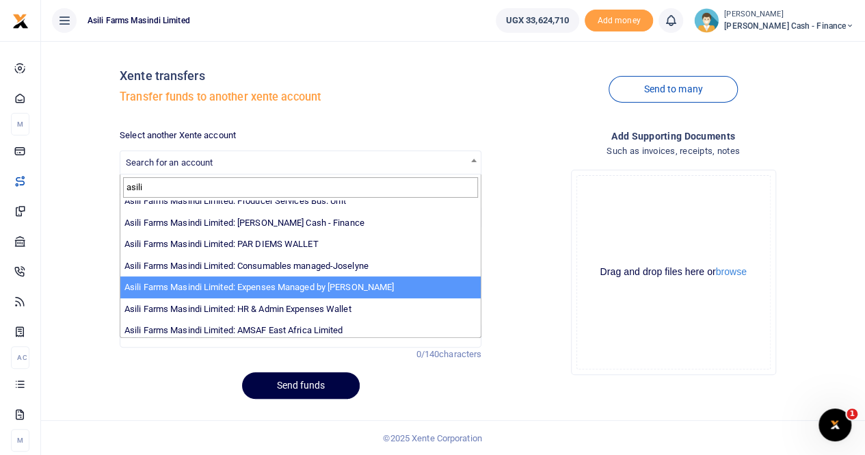
type input "asili"
select select "3438"
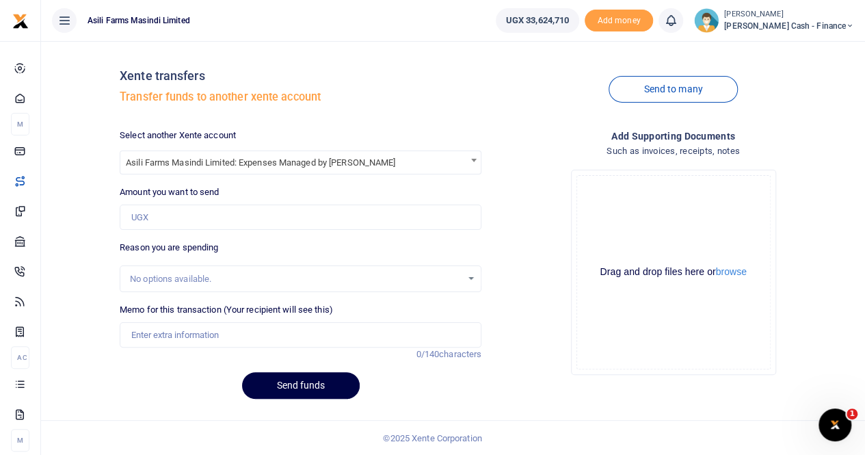
scroll to position [0, 0]
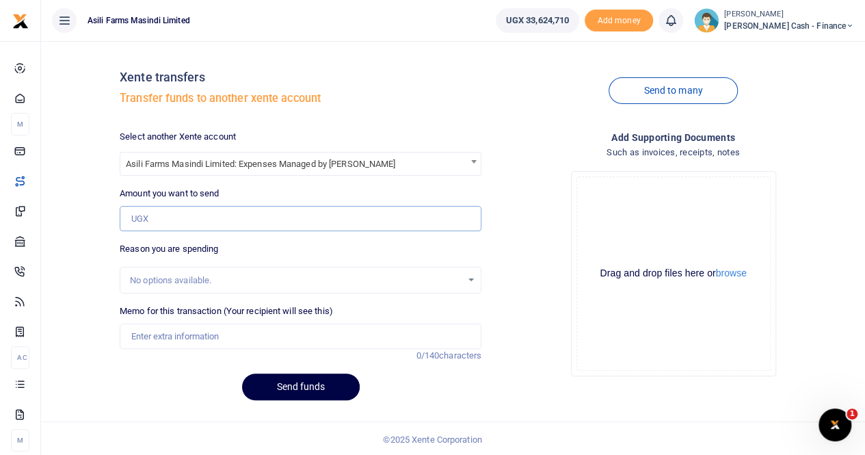
click at [153, 218] on input "Amount you want to send" at bounding box center [301, 219] width 362 height 26
paste input "1,885,000"
type input "1,885,000"
click at [158, 335] on input "Memo for this transaction (Your recipient will see this)" at bounding box center [301, 337] width 362 height 26
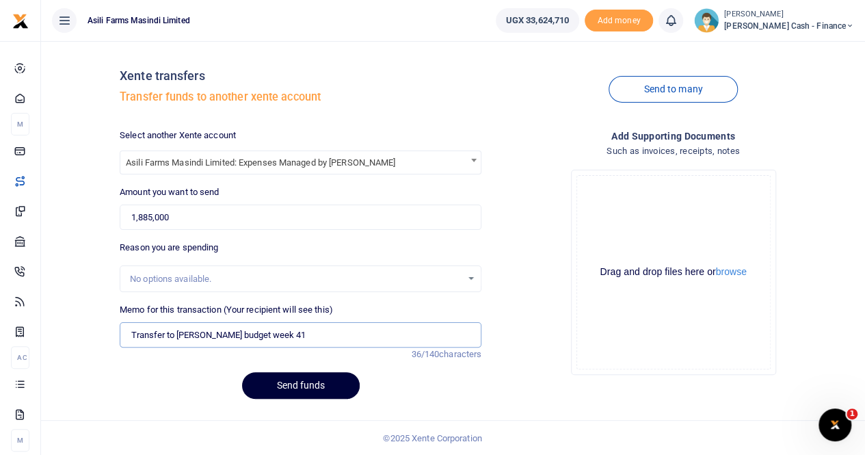
type input "Transfer to sam ochen budget week 41"
click at [309, 384] on button "Send funds" at bounding box center [301, 385] width 118 height 27
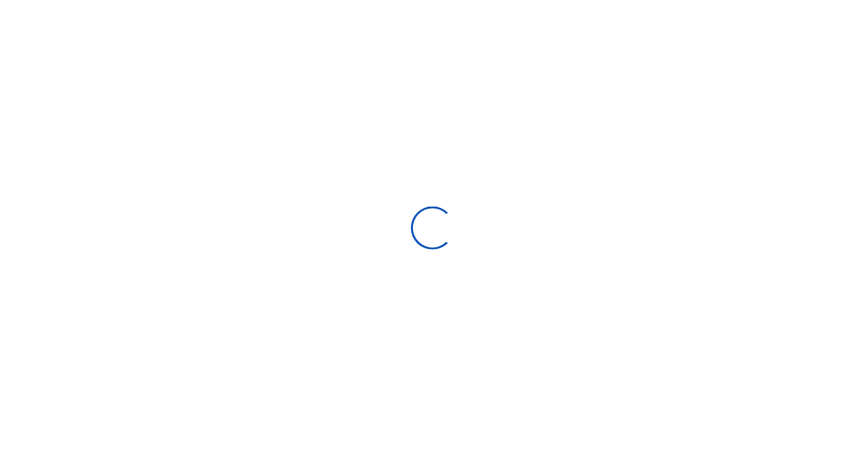
scroll to position [1, 0]
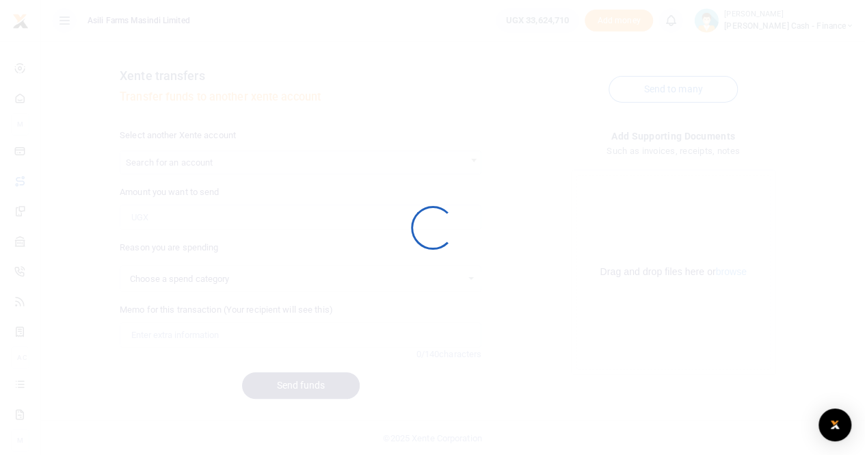
select select
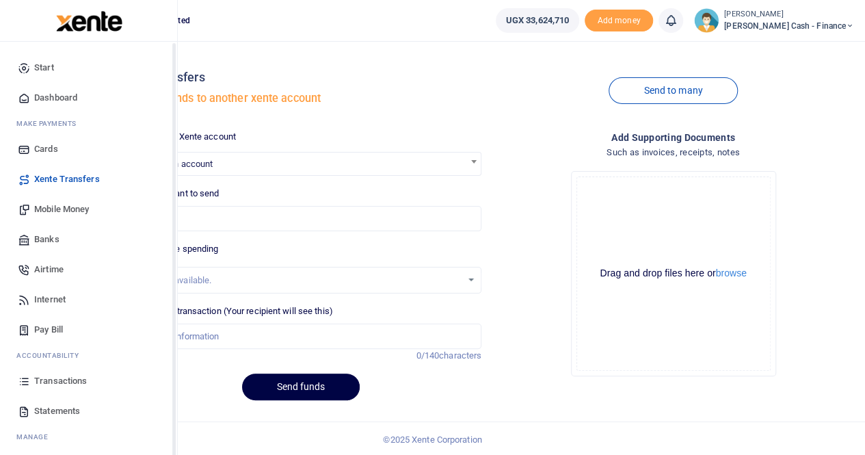
click at [44, 378] on span "Transactions" at bounding box center [60, 381] width 53 height 14
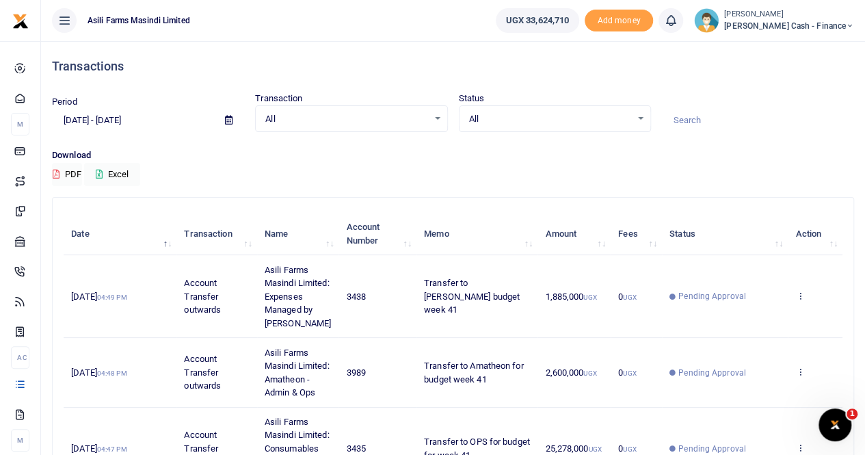
click at [796, 27] on span "Petty Cash - Finance" at bounding box center [789, 26] width 130 height 12
click at [800, 44] on link "Switch accounts" at bounding box center [757, 49] width 108 height 19
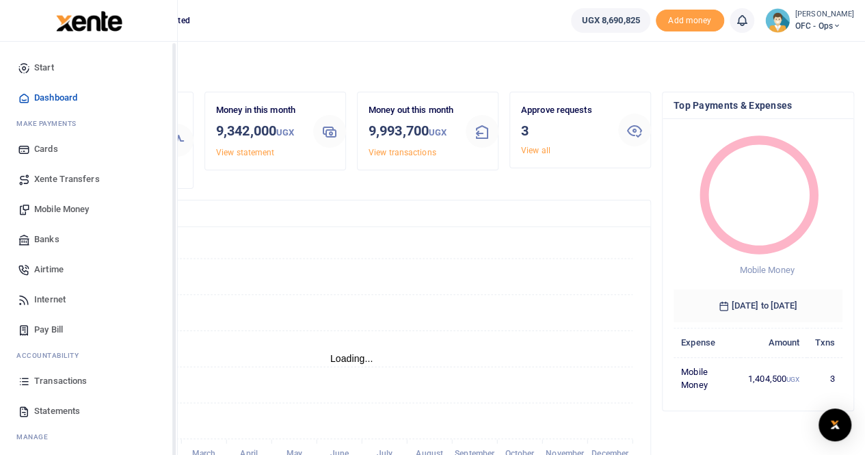
scroll to position [11, 11]
click at [63, 378] on span "Transactions" at bounding box center [60, 381] width 53 height 14
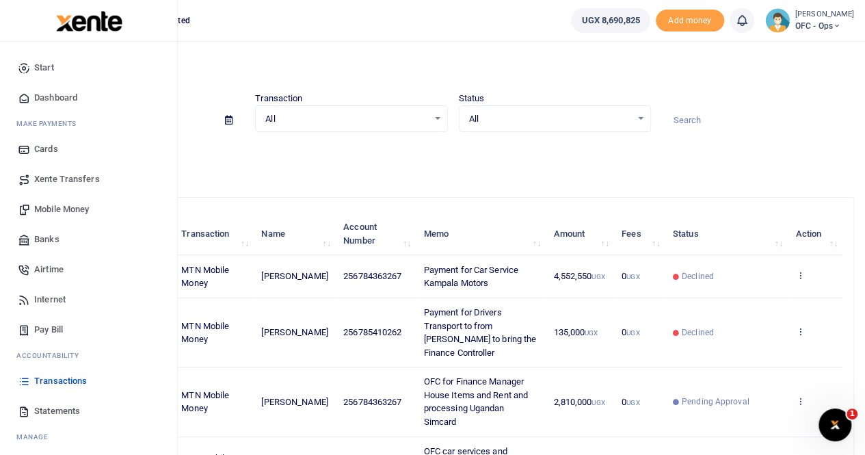
click at [54, 411] on span "Statements" at bounding box center [57, 411] width 46 height 14
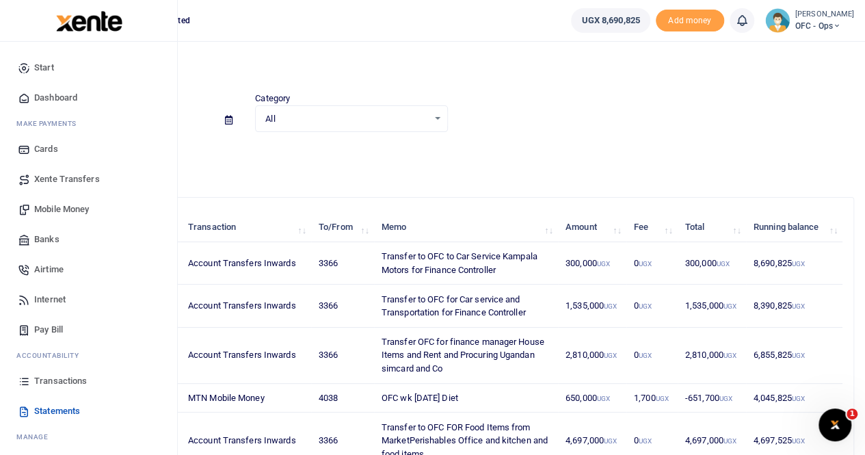
click at [56, 380] on span "Transactions" at bounding box center [60, 381] width 53 height 14
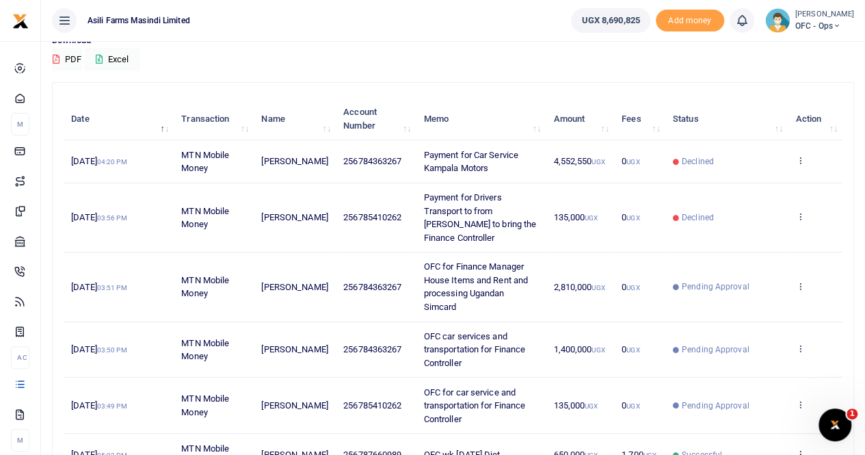
scroll to position [137, 0]
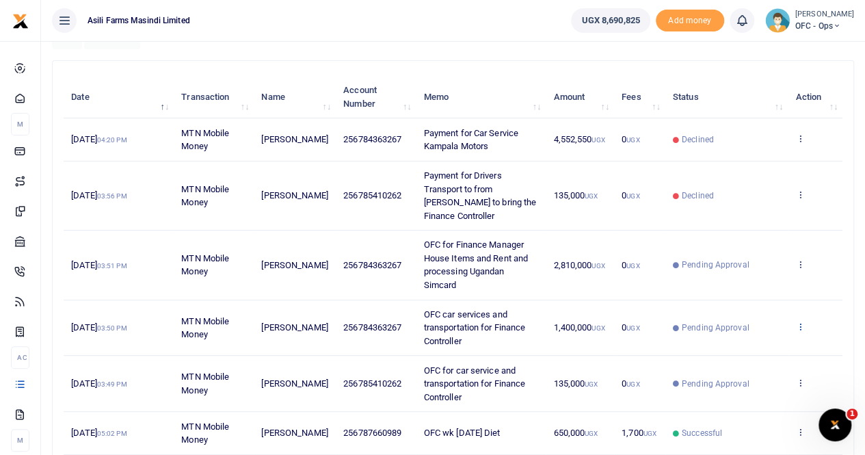
click at [800, 321] on icon at bounding box center [800, 326] width 9 height 10
click at [759, 319] on link "View details" at bounding box center [750, 322] width 108 height 19
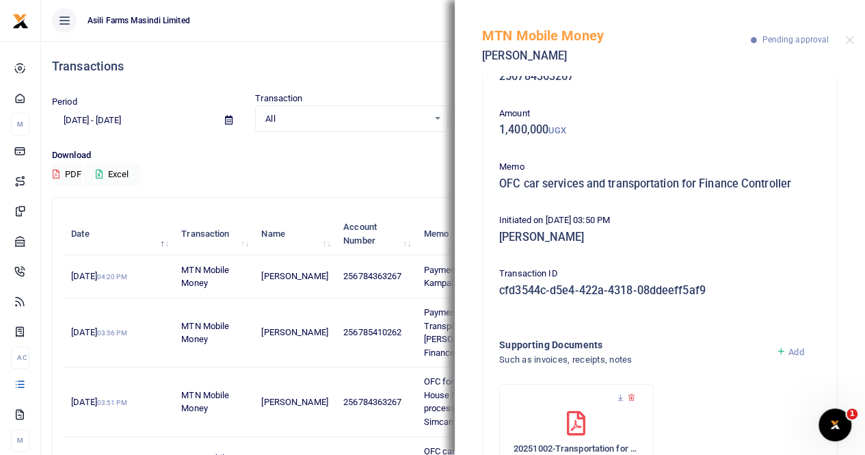
scroll to position [0, 0]
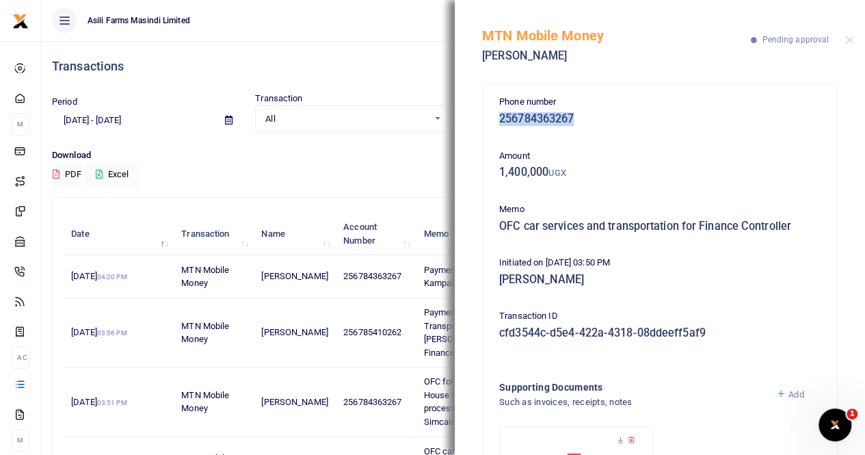
drag, startPoint x: 499, startPoint y: 119, endPoint x: 581, endPoint y: 121, distance: 82.1
click at [581, 121] on h5 "256784363267" at bounding box center [659, 119] width 321 height 14
copy h5 "256784363267"
click at [846, 39] on button "Close" at bounding box center [849, 40] width 9 height 9
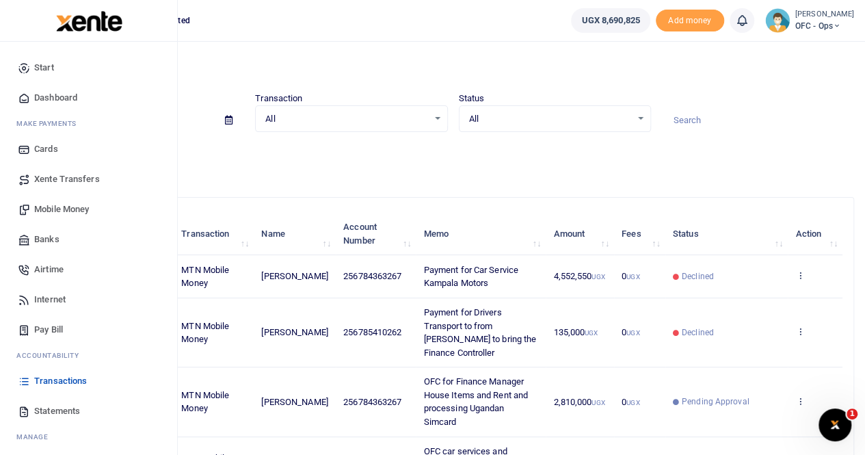
click at [59, 209] on span "Mobile Money" at bounding box center [61, 209] width 55 height 14
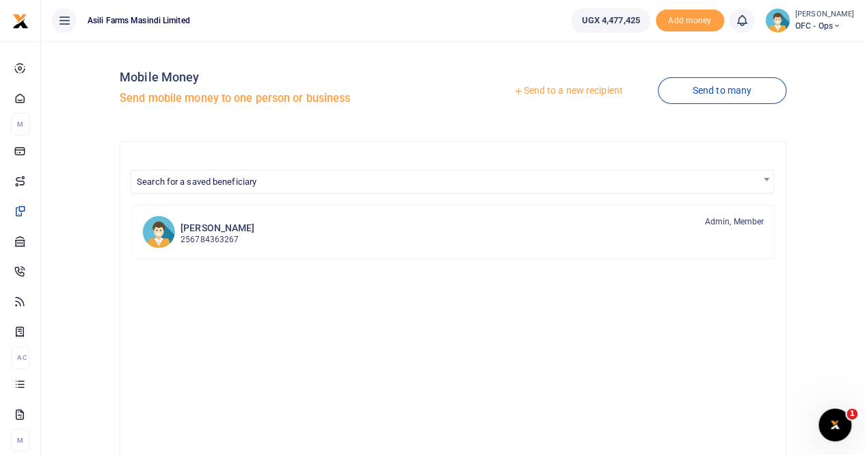
click at [539, 88] on link "Send to a new recipient" at bounding box center [568, 91] width 179 height 25
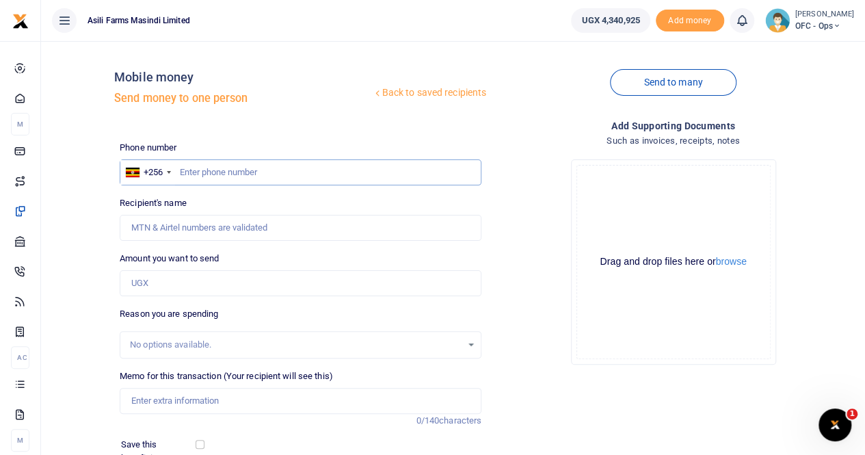
click at [186, 170] on input "text" at bounding box center [301, 172] width 362 height 26
paste input "256784363267"
type input "256784363267"
type input "[PERSON_NAME]"
click at [167, 275] on input "Amount you want to send" at bounding box center [301, 283] width 362 height 26
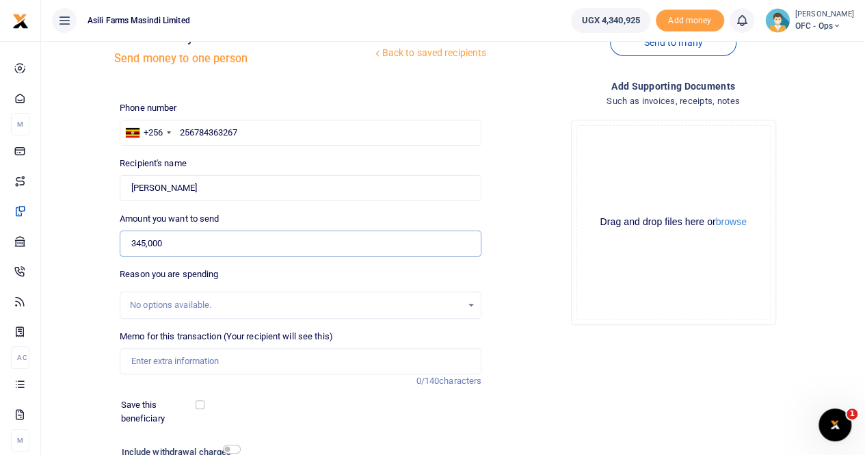
scroll to position [68, 0]
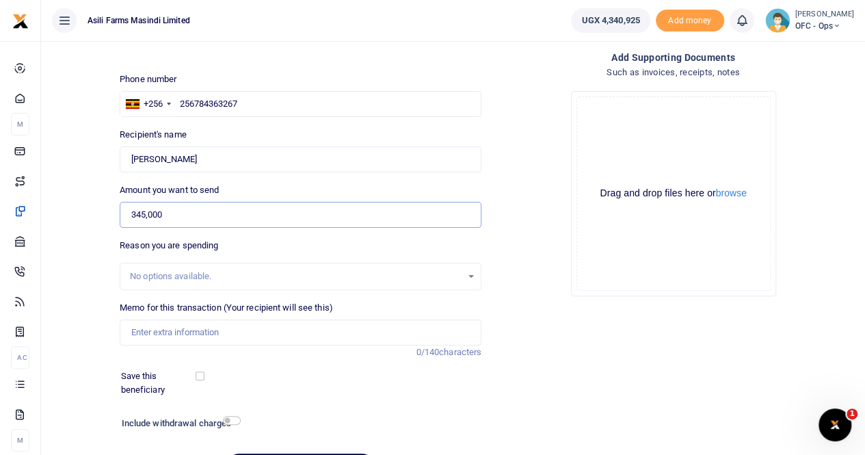
type input "345,000"
click at [176, 334] on input "Memo for this transaction (Your recipient will see this)" at bounding box center [301, 332] width 362 height 26
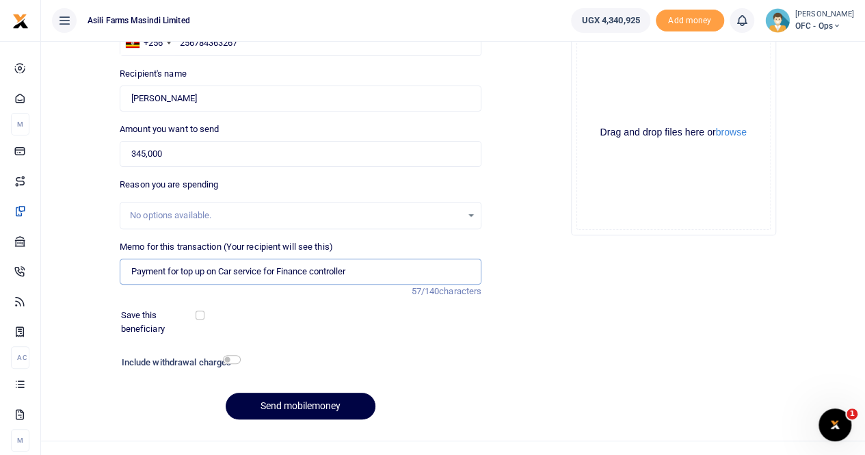
scroll to position [149, 0]
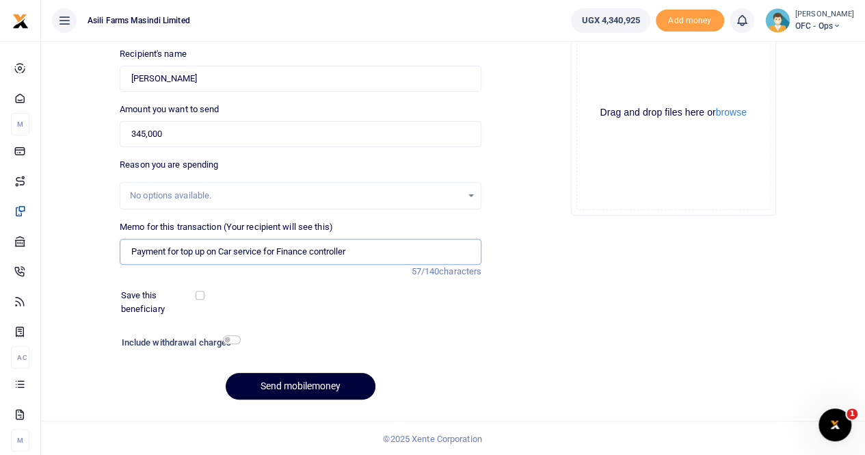
type input "Payment for top up on Car service for Finance controller"
click at [289, 380] on button "Send mobilemoney" at bounding box center [301, 386] width 150 height 27
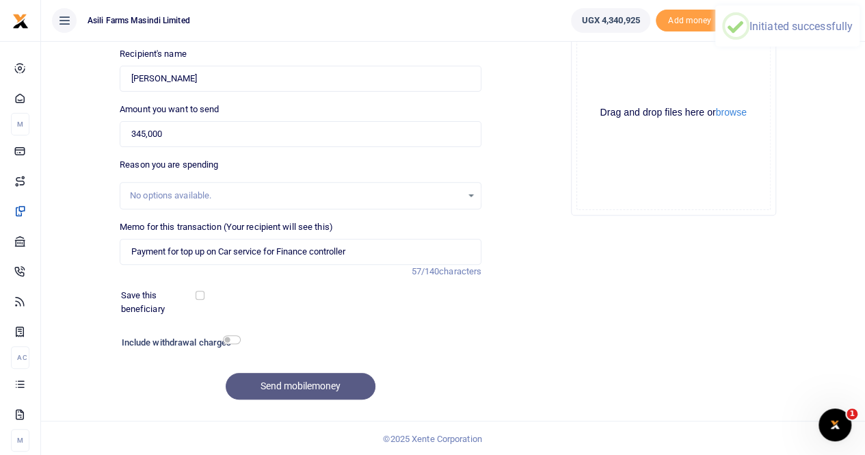
scroll to position [0, 0]
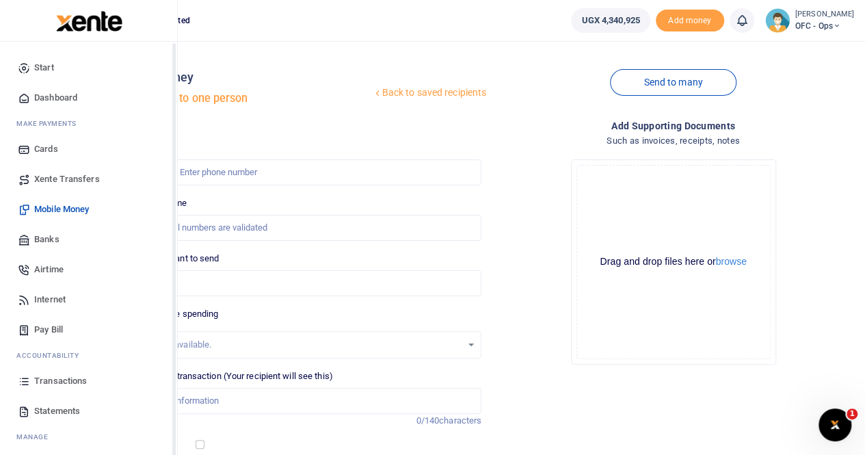
click at [64, 382] on span "Transactions" at bounding box center [60, 381] width 53 height 14
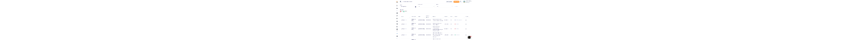
scroll to position [68, 0]
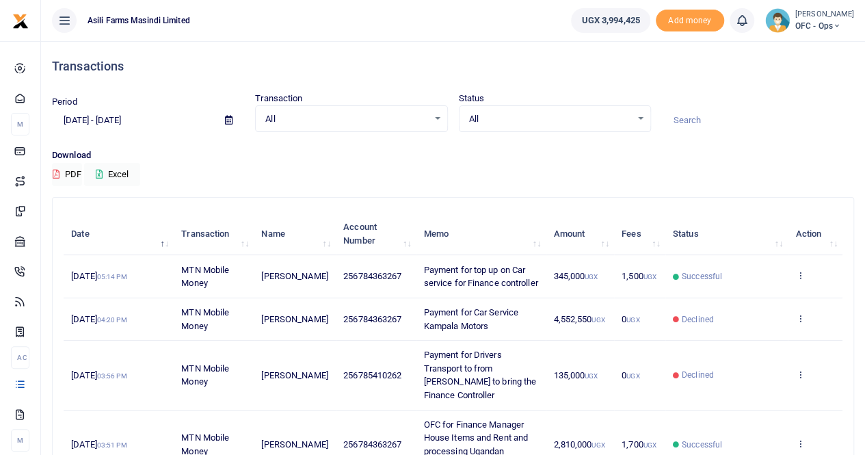
click at [826, 17] on small "[PERSON_NAME]" at bounding box center [825, 15] width 59 height 12
click at [802, 44] on link "Switch accounts" at bounding box center [800, 49] width 108 height 19
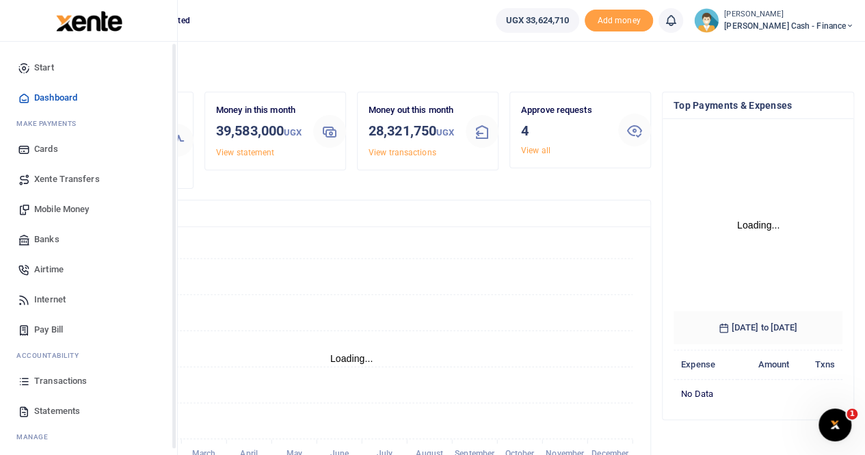
scroll to position [33, 0]
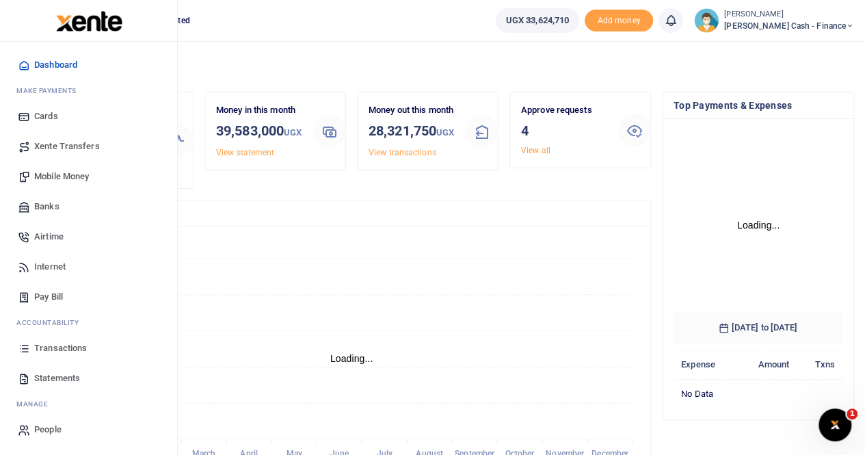
click at [69, 144] on span "Xente Transfers" at bounding box center [67, 147] width 66 height 14
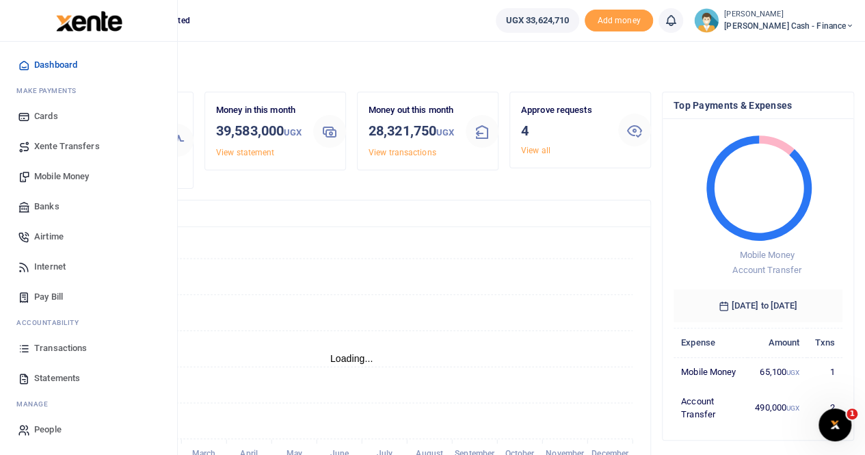
scroll to position [11, 11]
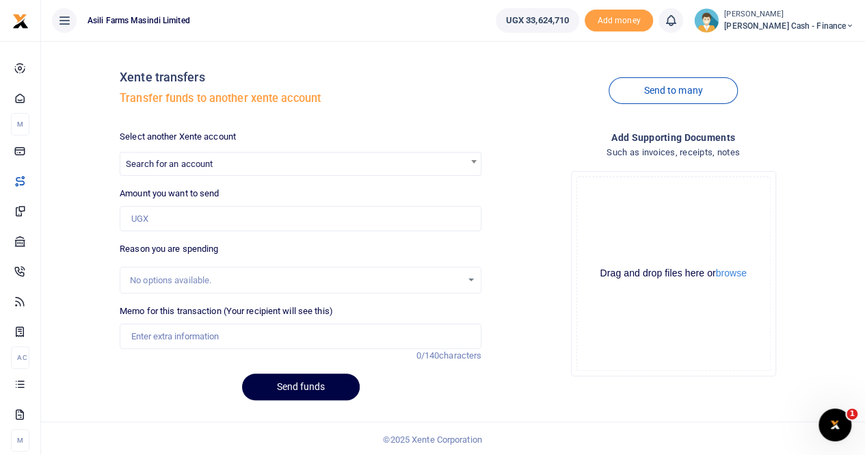
click at [198, 162] on span "Search for an account" at bounding box center [169, 164] width 87 height 10
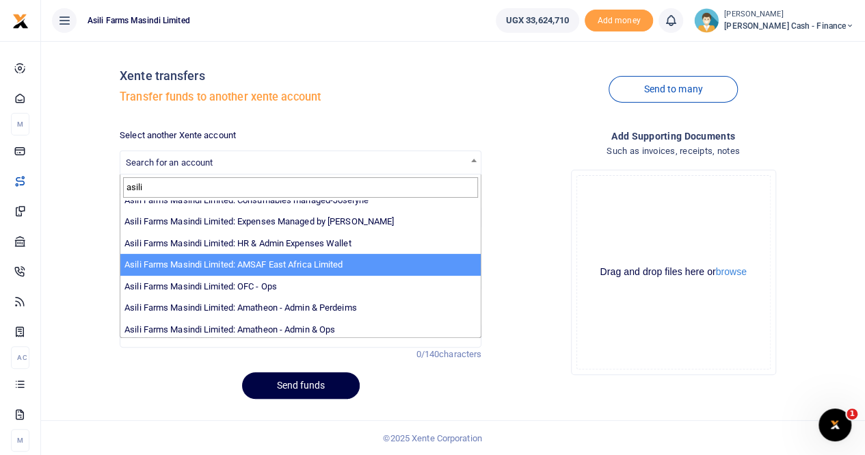
scroll to position [100, 0]
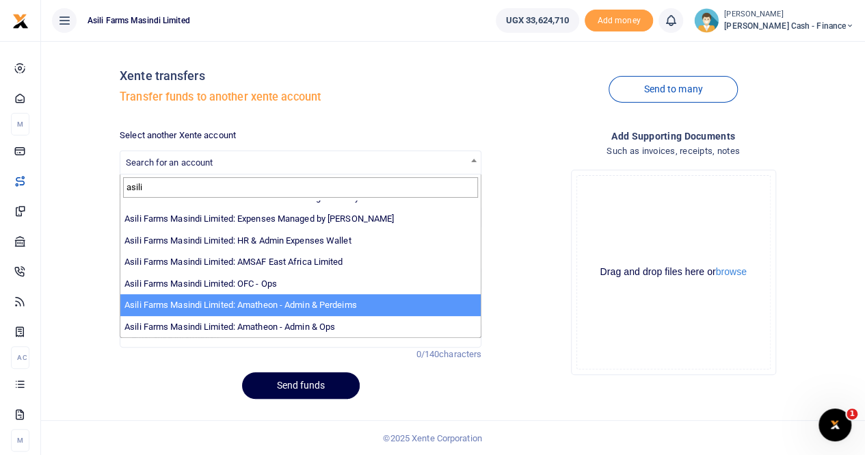
type input "asili"
select select "4039"
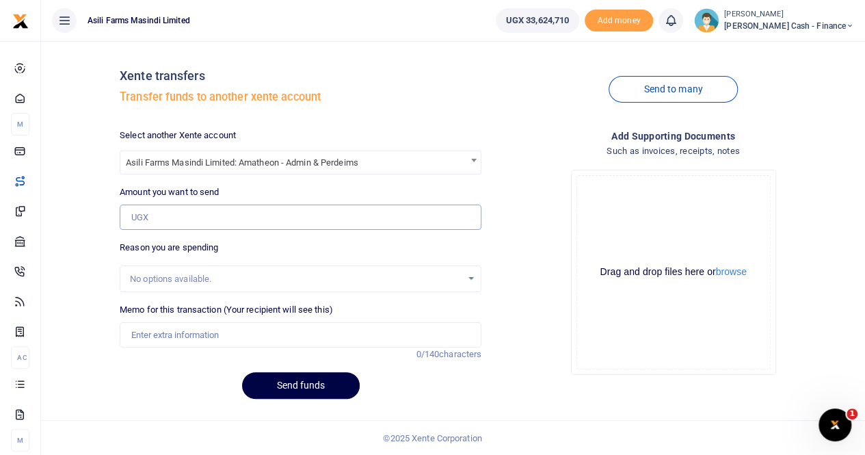
click at [178, 214] on input "Amount you want to send" at bounding box center [301, 218] width 362 height 26
paste input "5 55,000"
type input "NaN"
drag, startPoint x: 179, startPoint y: 214, endPoint x: 81, endPoint y: 210, distance: 97.2
click at [81, 210] on div "Xente transfers Transfer funds to another xente account Send to many Select ano…" at bounding box center [453, 230] width 813 height 359
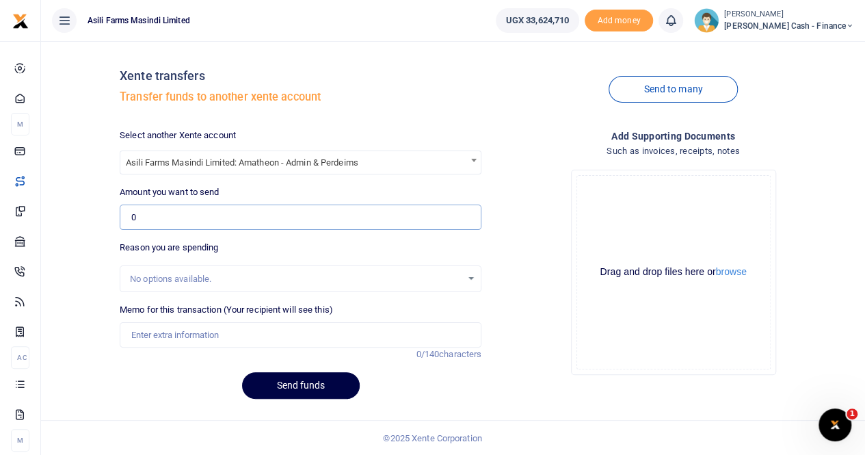
paste input "5 55,000"
type input "NaN"
drag, startPoint x: 148, startPoint y: 215, endPoint x: 120, endPoint y: 217, distance: 27.4
click at [120, 217] on input "NaN" at bounding box center [301, 218] width 362 height 26
type input "0"
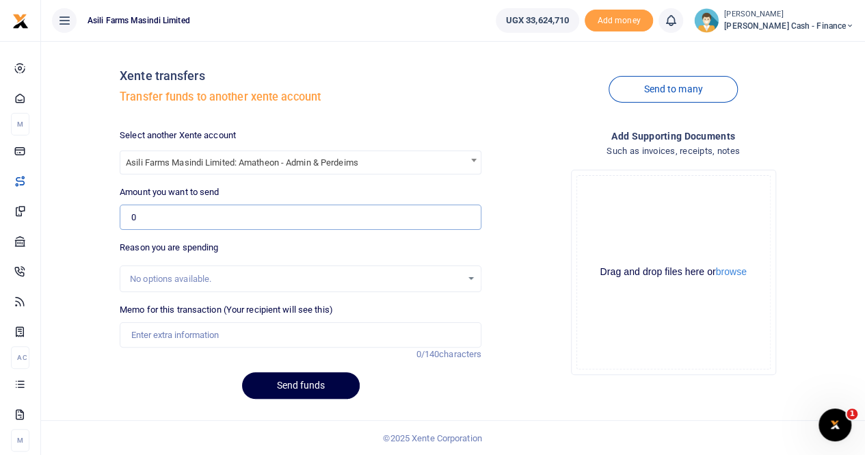
click at [146, 214] on input "0" at bounding box center [301, 218] width 362 height 26
type input "555,000"
click at [162, 278] on div "No options available." at bounding box center [296, 279] width 332 height 14
click at [159, 332] on input "Memo for this transaction (Your recipient will see this)" at bounding box center [301, 335] width 362 height 26
click at [245, 330] on input "Transfer to Amatheon for" at bounding box center [301, 335] width 362 height 26
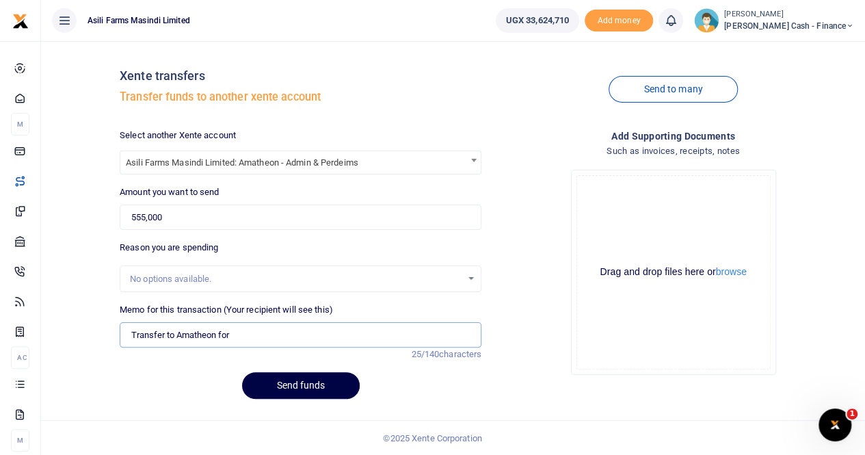
paste input "Accomodation and per diem for Ronald mutebi while in kigumba working with finan…"
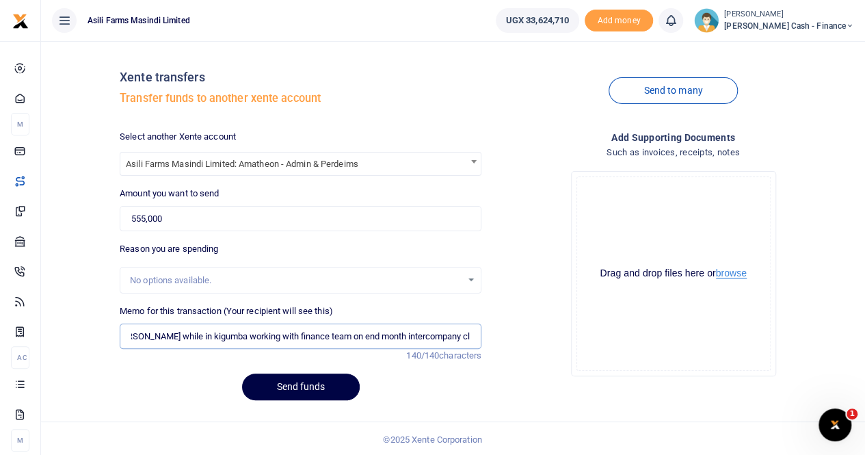
type input "Transfer to Amatheon for Accomodation and per diem for Ronald mutebi while in k…"
click at [735, 276] on button "browse" at bounding box center [731, 273] width 31 height 10
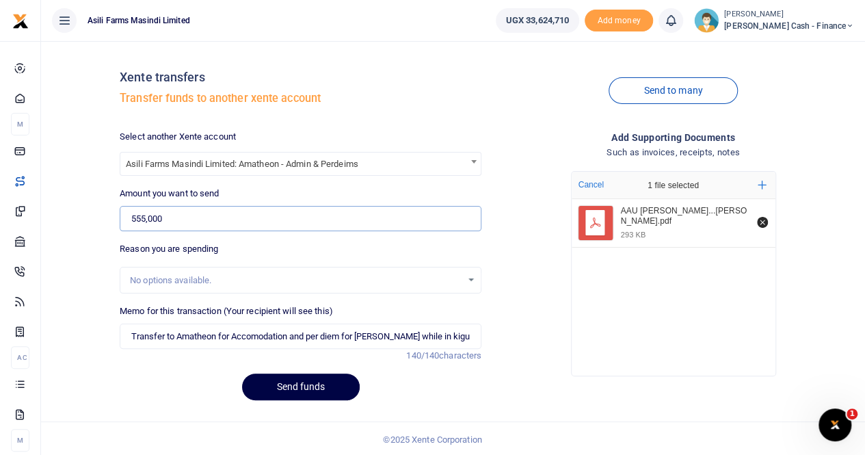
click at [185, 217] on input "555,000" at bounding box center [301, 219] width 362 height 26
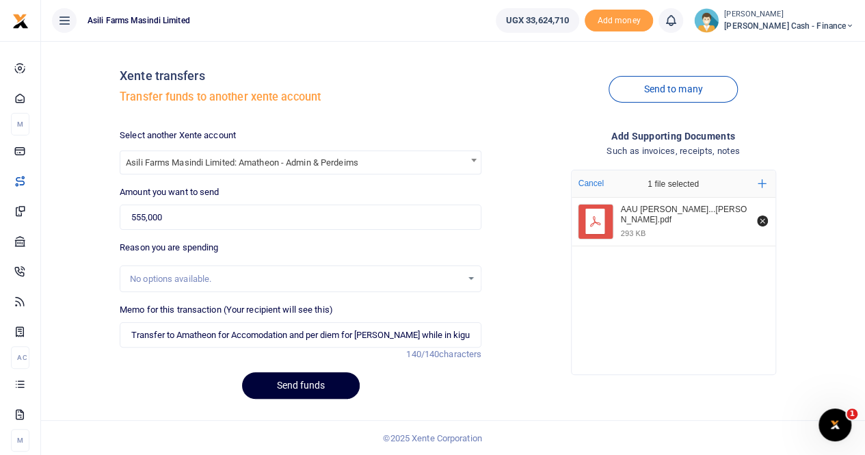
click at [298, 385] on button "Send funds" at bounding box center [301, 385] width 118 height 27
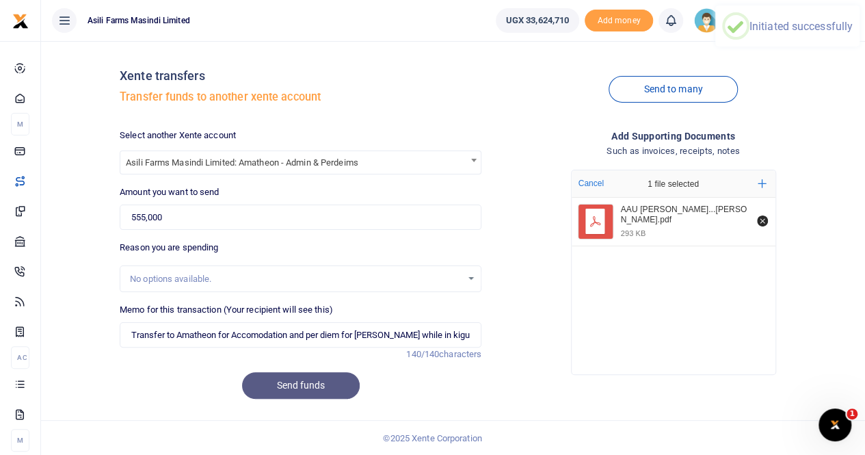
scroll to position [0, 0]
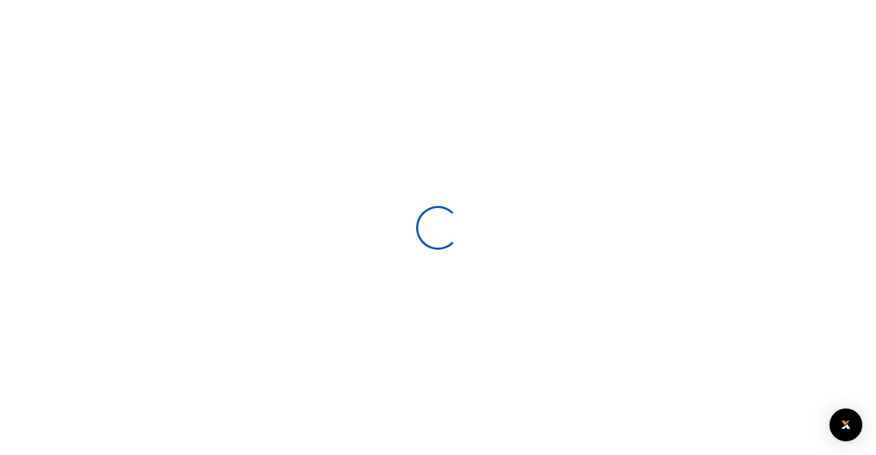
select select
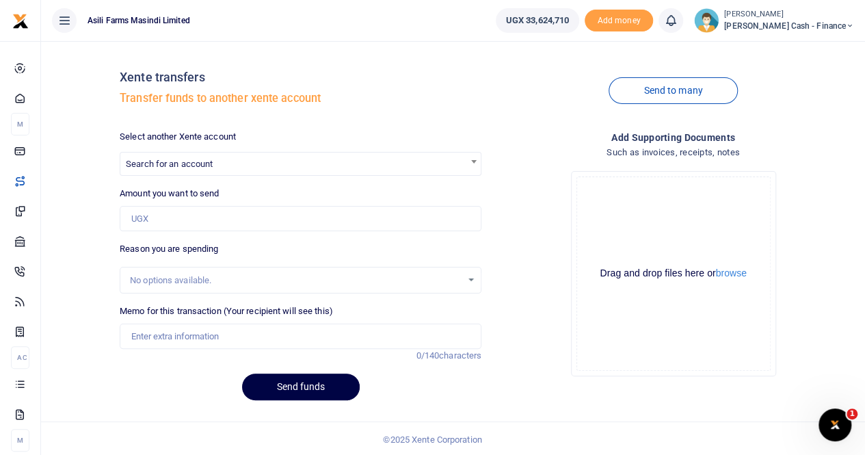
click at [409, 121] on div "Xente transfers Transfer funds to another xente account" at bounding box center [301, 91] width 362 height 78
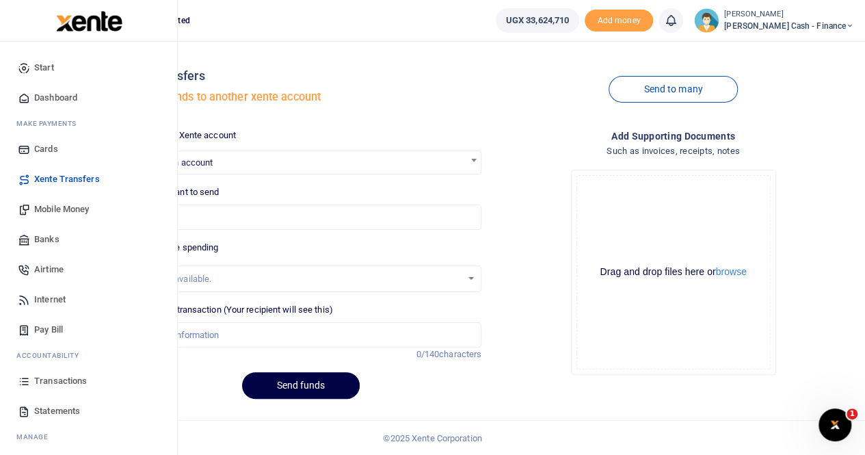
click at [63, 376] on span "Transactions" at bounding box center [60, 381] width 53 height 14
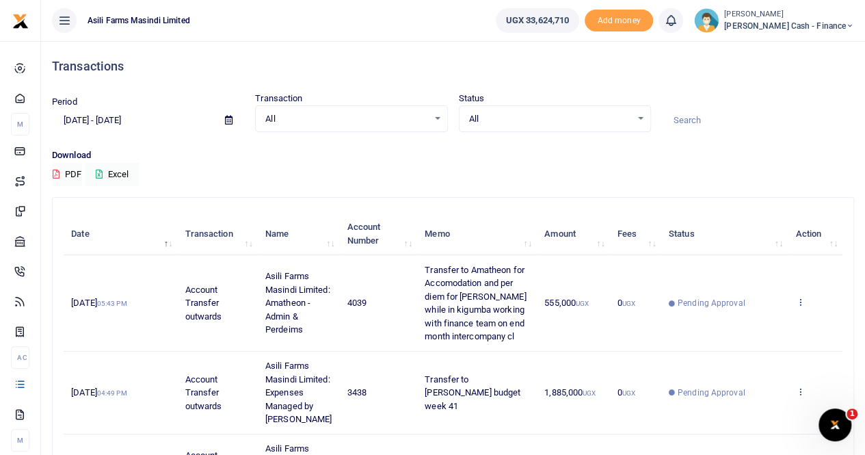
click at [800, 297] on icon at bounding box center [800, 302] width 9 height 10
click at [765, 320] on link "View details" at bounding box center [750, 324] width 108 height 19
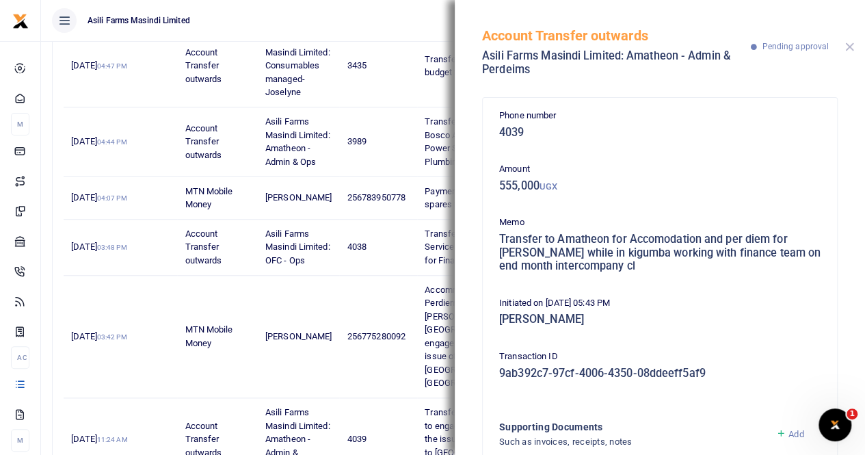
click at [851, 44] on button "Close" at bounding box center [849, 46] width 9 height 9
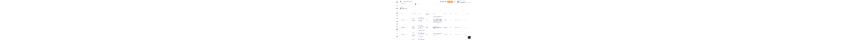
scroll to position [68, 0]
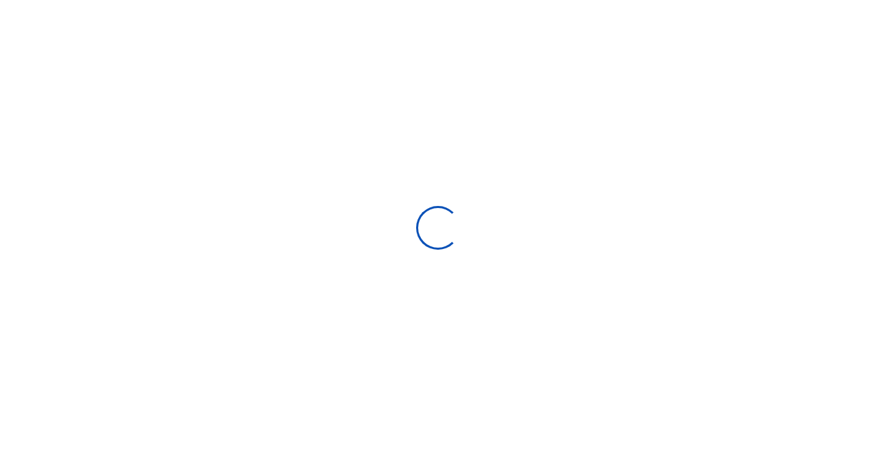
select select
type input "[DATE] - [DATE]"
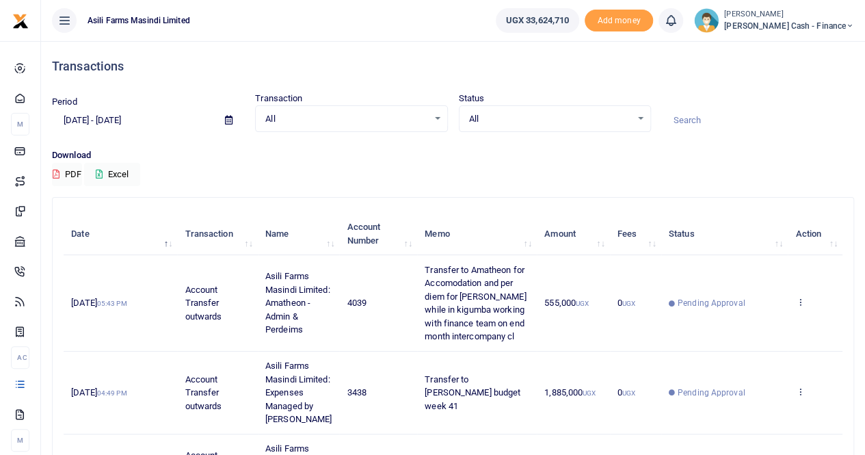
click at [782, 24] on span "[PERSON_NAME] Cash - Finance" at bounding box center [789, 26] width 130 height 12
click at [789, 50] on link "Switch accounts" at bounding box center [757, 49] width 108 height 19
click at [804, 18] on small "[PERSON_NAME]" at bounding box center [789, 15] width 130 height 12
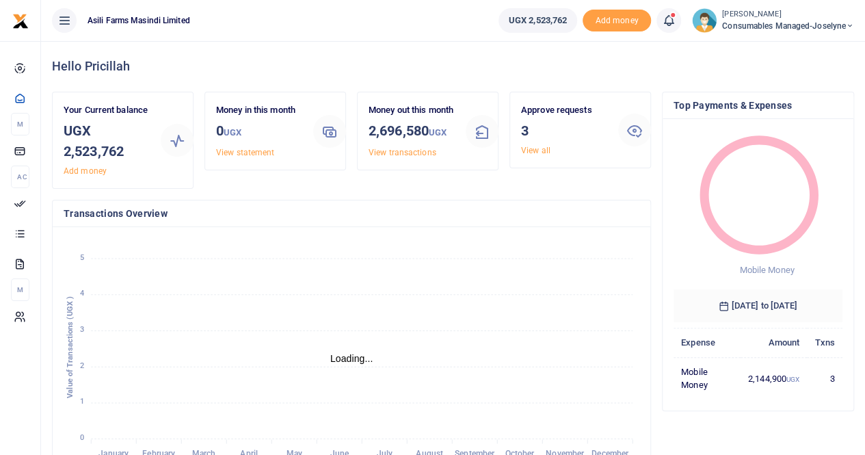
scroll to position [11, 11]
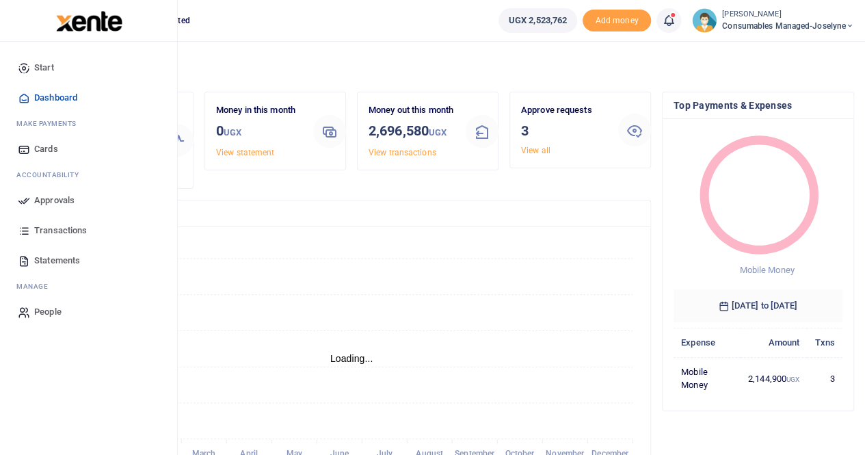
click at [50, 198] on span "Approvals" at bounding box center [54, 201] width 40 height 14
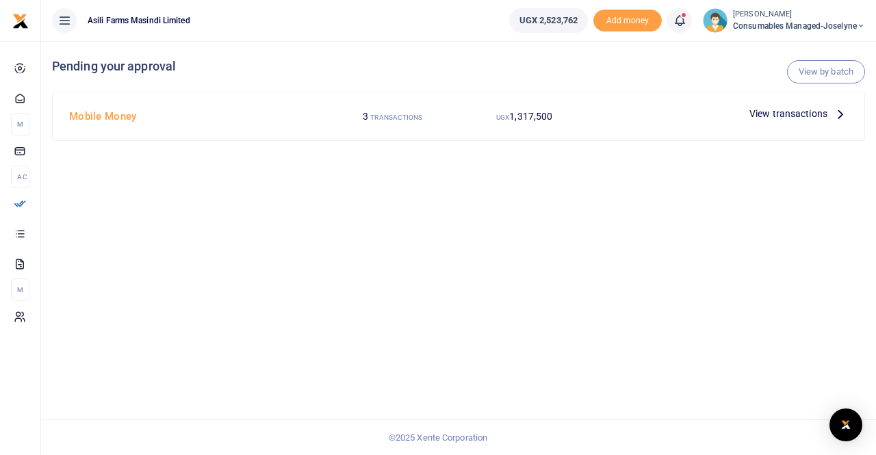
click at [807, 113] on span "View transactions" at bounding box center [788, 113] width 78 height 15
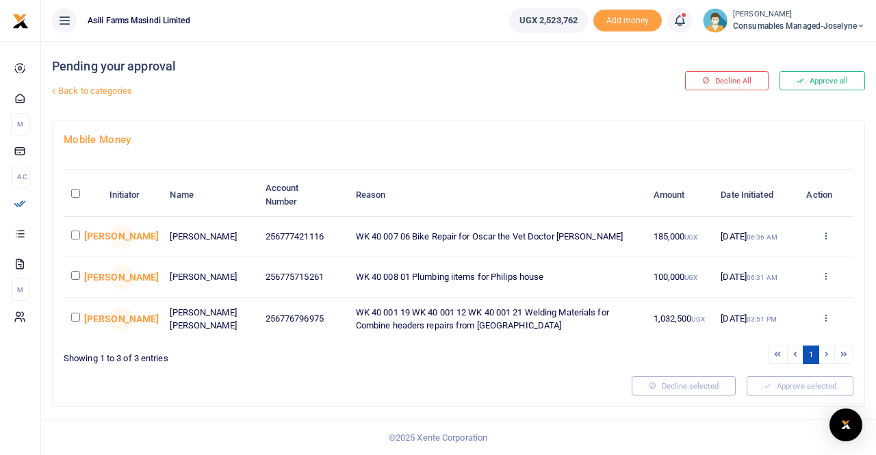
click at [824, 233] on icon at bounding box center [825, 236] width 9 height 10
click at [761, 317] on link "Details" at bounding box center [776, 320] width 108 height 19
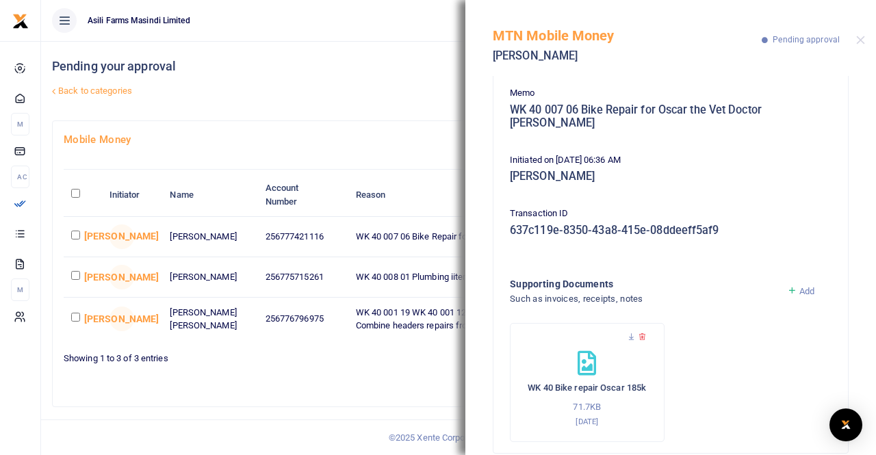
scroll to position [122, 0]
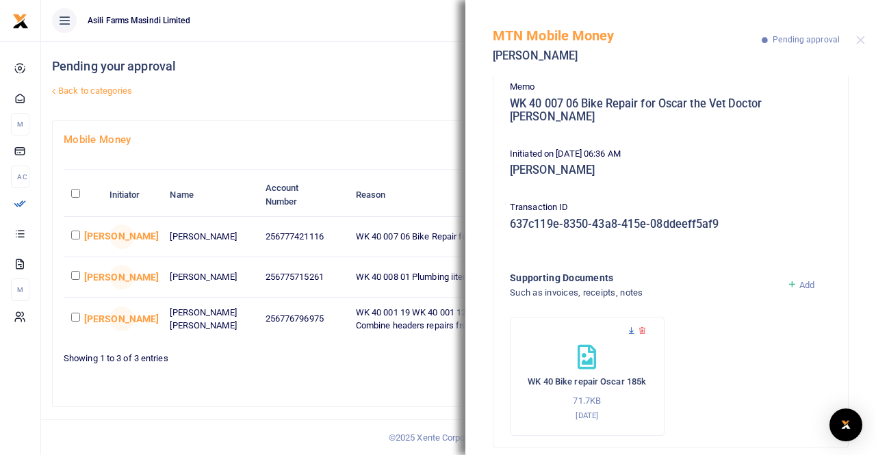
click at [629, 326] on icon at bounding box center [631, 330] width 9 height 9
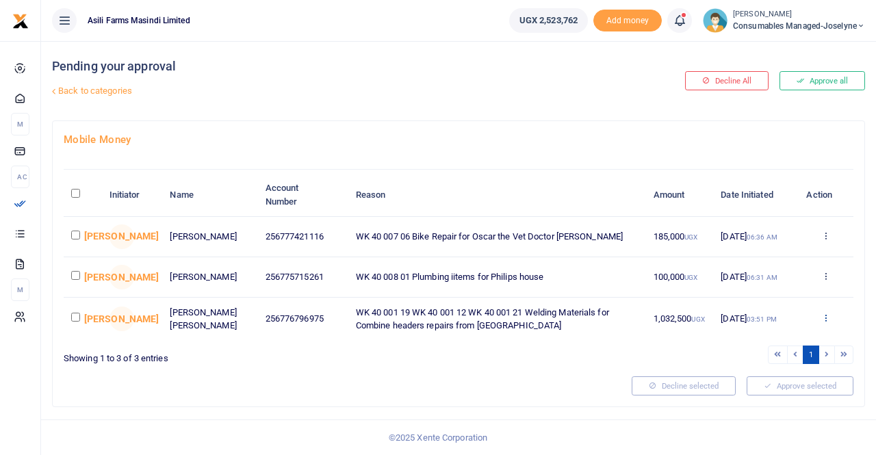
click at [825, 321] on icon at bounding box center [825, 318] width 9 height 10
click at [761, 343] on link "Approve" at bounding box center [776, 343] width 108 height 19
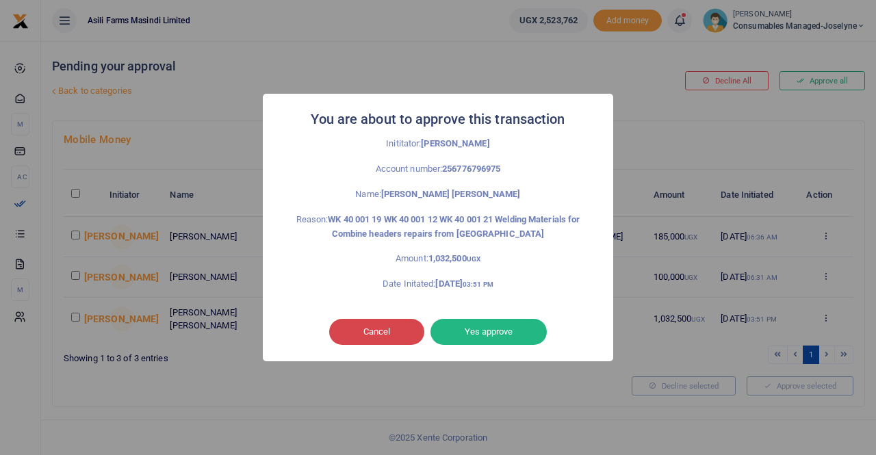
click at [361, 338] on button "Cancel" at bounding box center [376, 332] width 95 height 26
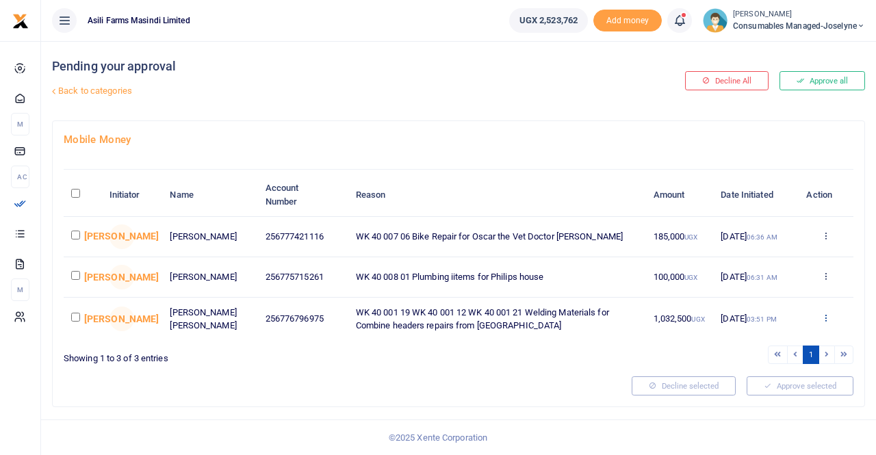
click at [828, 318] on icon at bounding box center [825, 318] width 9 height 10
click at [756, 403] on link "Details" at bounding box center [776, 404] width 108 height 19
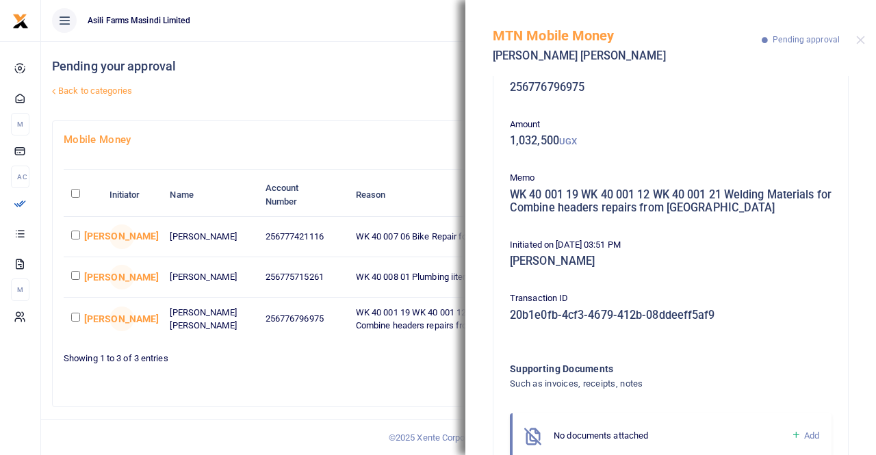
scroll to position [10, 0]
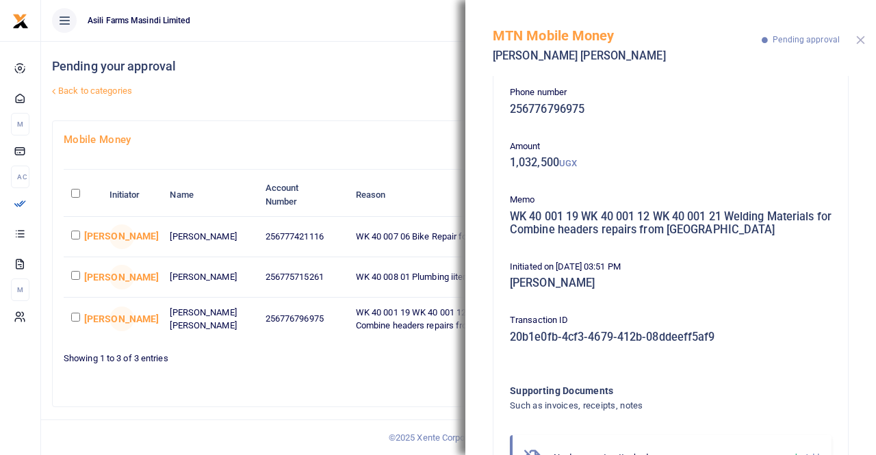
click at [860, 40] on button "Close" at bounding box center [860, 40] width 9 height 9
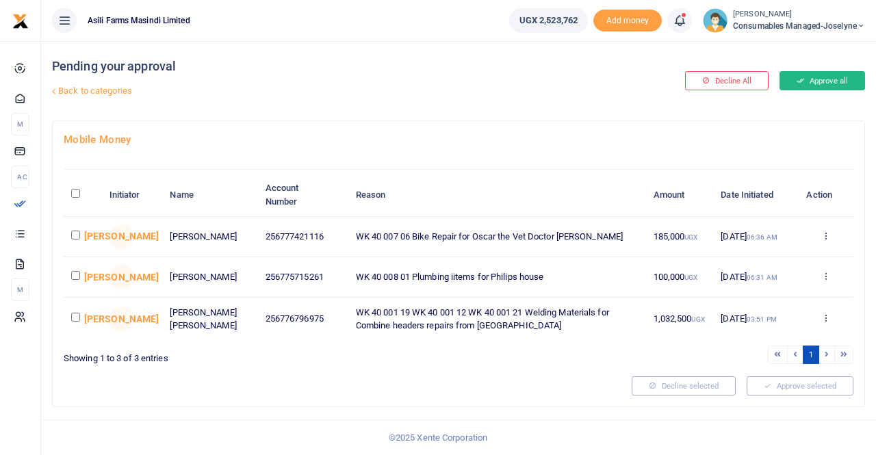
click at [815, 83] on button "Approve all" at bounding box center [822, 80] width 86 height 19
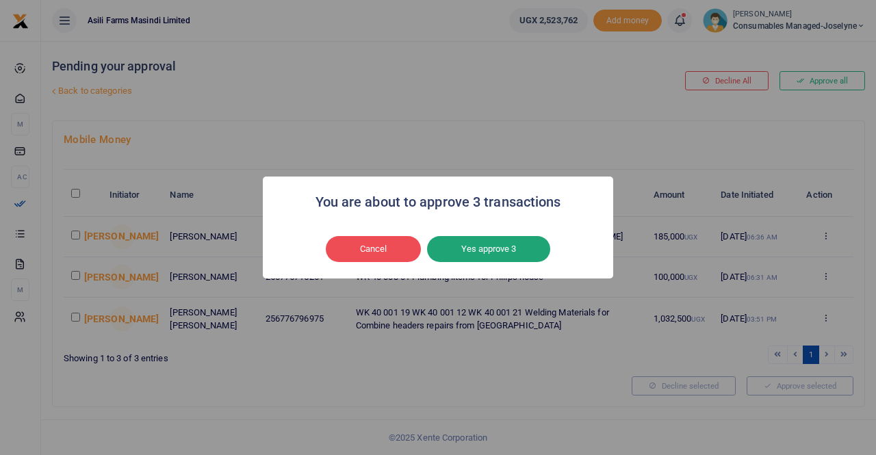
click at [491, 249] on button "Yes approve 3" at bounding box center [488, 249] width 123 height 26
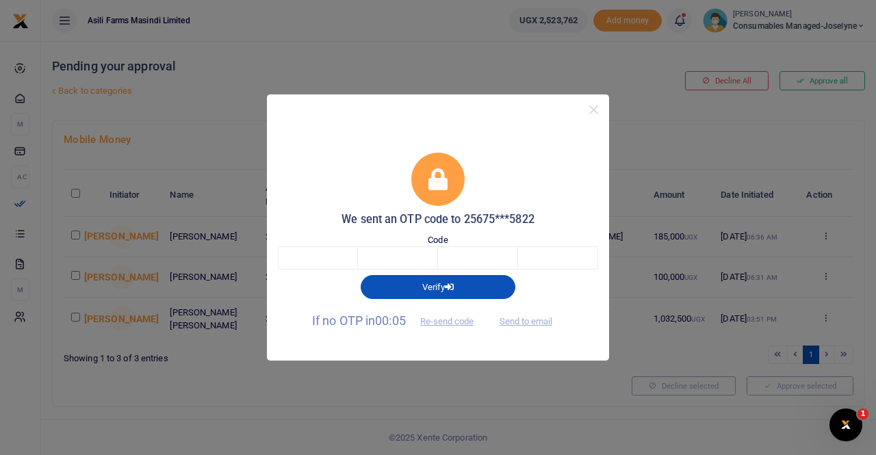
scroll to position [0, 0]
click at [337, 258] on input "text" at bounding box center [318, 257] width 80 height 23
click at [518, 320] on button "Send to email" at bounding box center [526, 321] width 76 height 23
click at [315, 252] on input "text" at bounding box center [318, 257] width 80 height 23
type input "2"
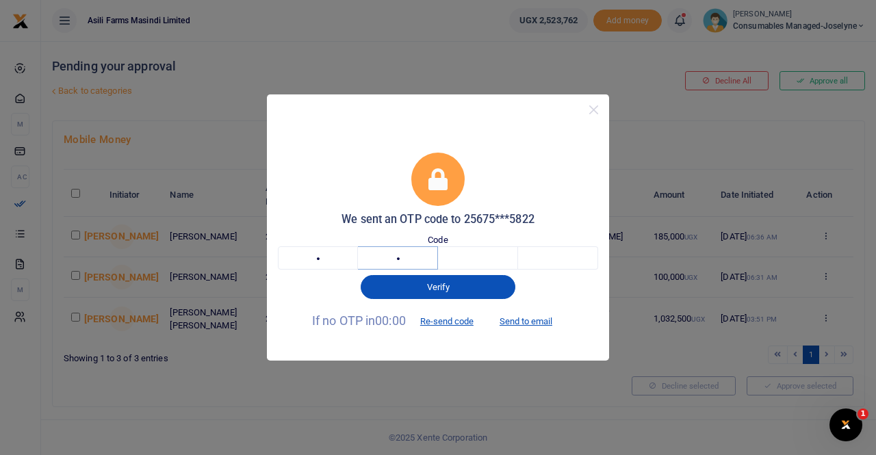
type input "5"
type input "3"
type input "0"
